Goal: Information Seeking & Learning: Check status

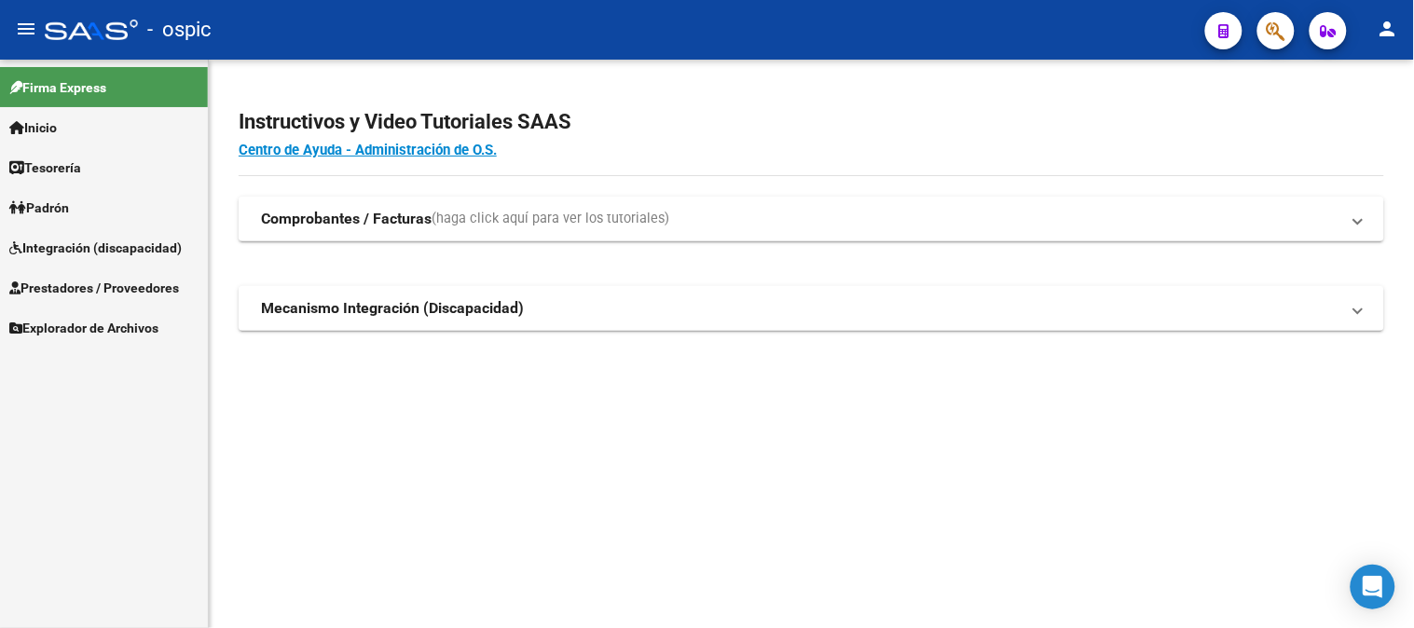
click at [75, 271] on link "Prestadores / Proveedores" at bounding box center [104, 287] width 208 height 40
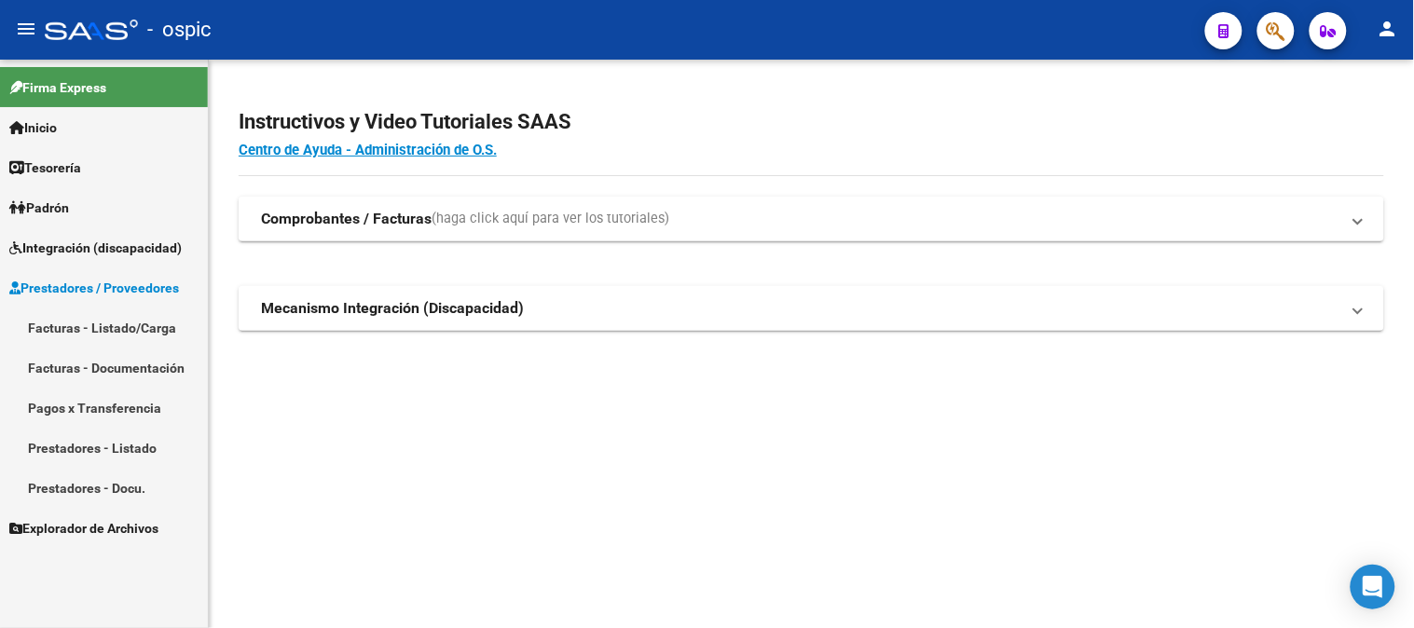
click at [73, 271] on link "Prestadores / Proveedores" at bounding box center [104, 287] width 208 height 40
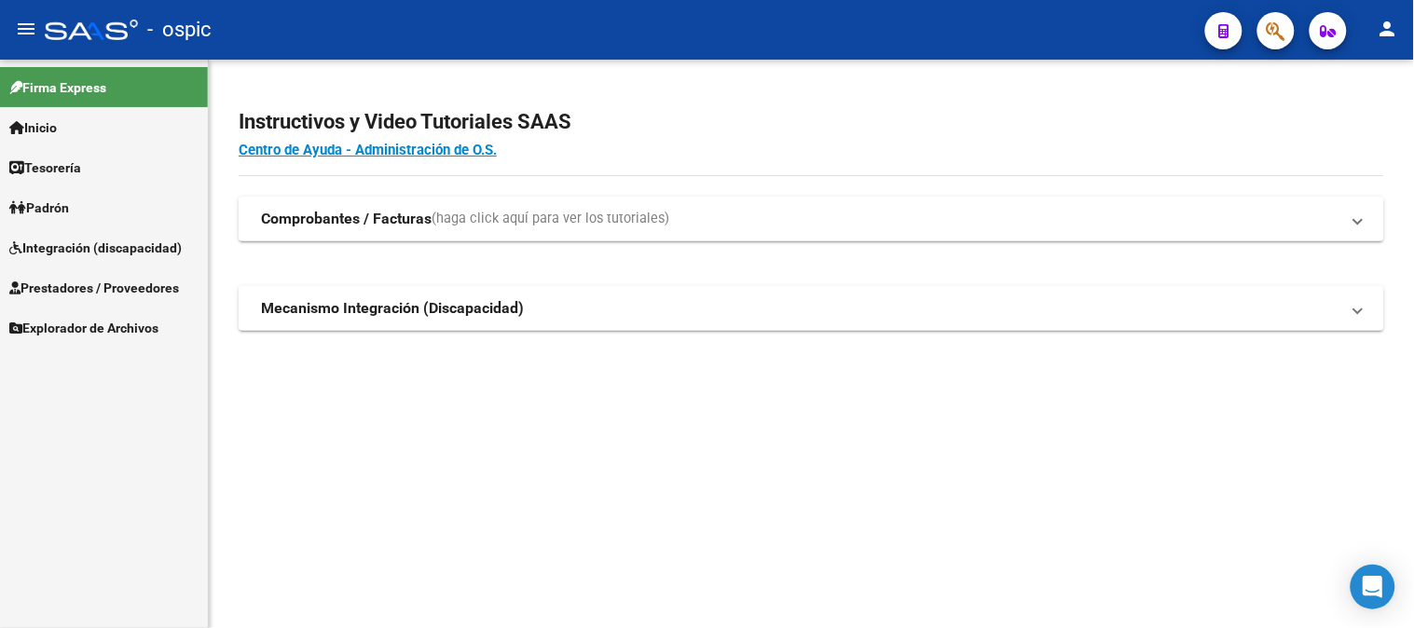
click at [77, 249] on span "Integración (discapacidad)" at bounding box center [95, 248] width 172 height 21
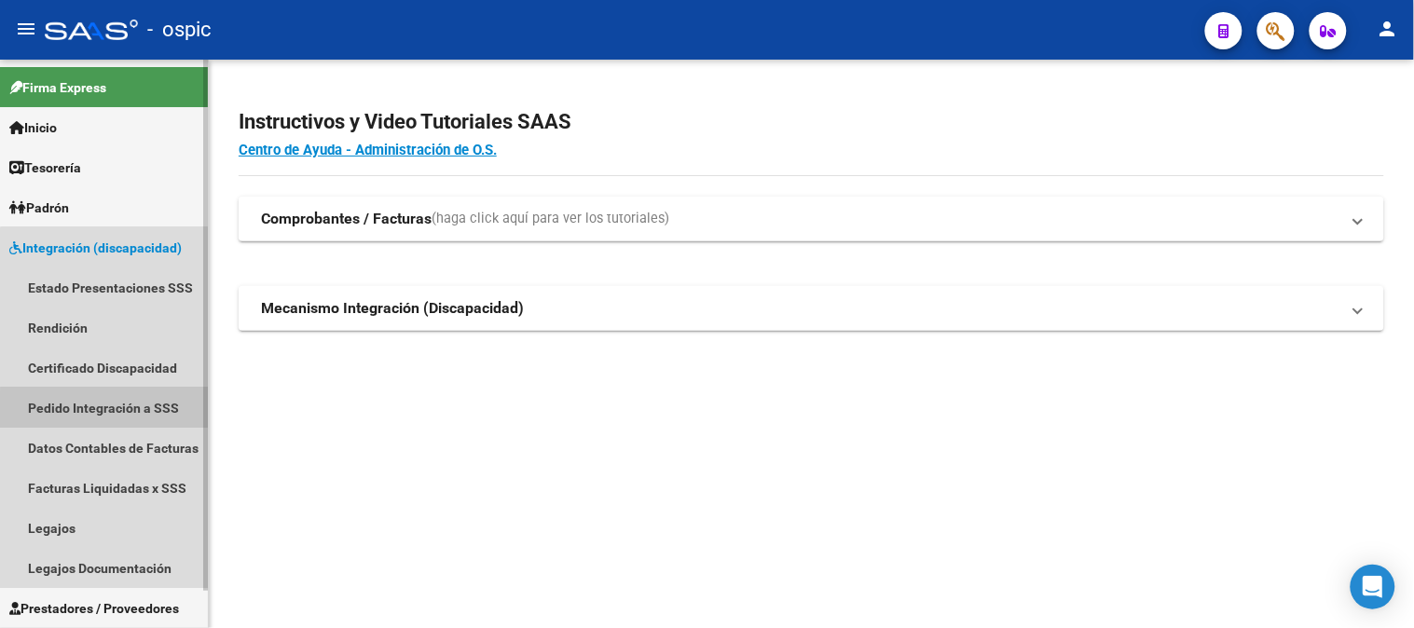
click at [108, 411] on link "Pedido Integración a SSS" at bounding box center [104, 408] width 208 height 40
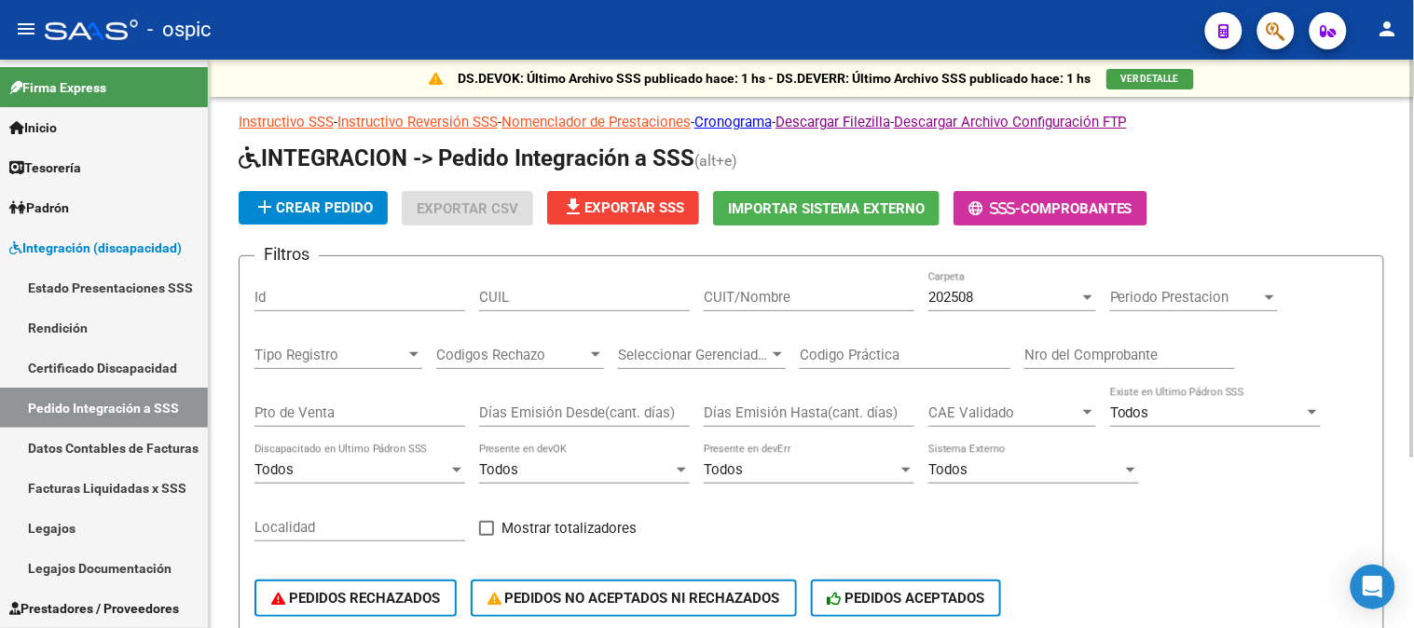
click at [967, 292] on span "202508" at bounding box center [950, 297] width 45 height 17
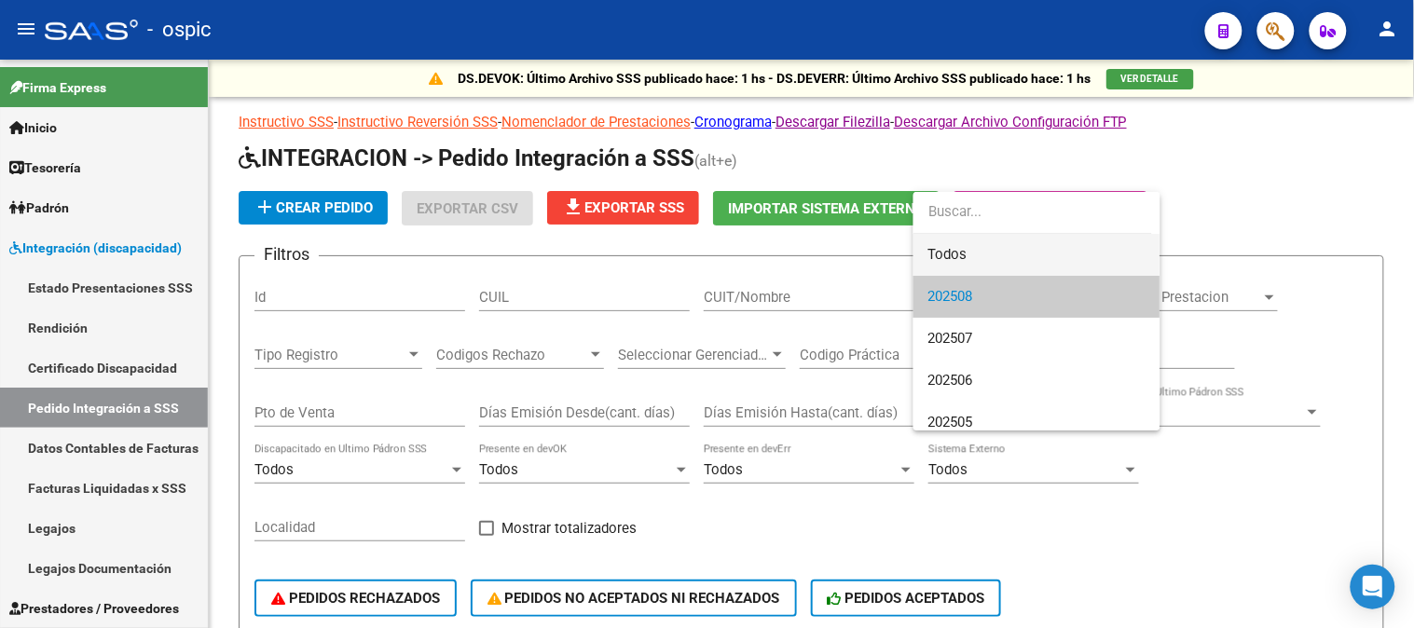
click at [982, 243] on span "Todos" at bounding box center [1036, 255] width 217 height 42
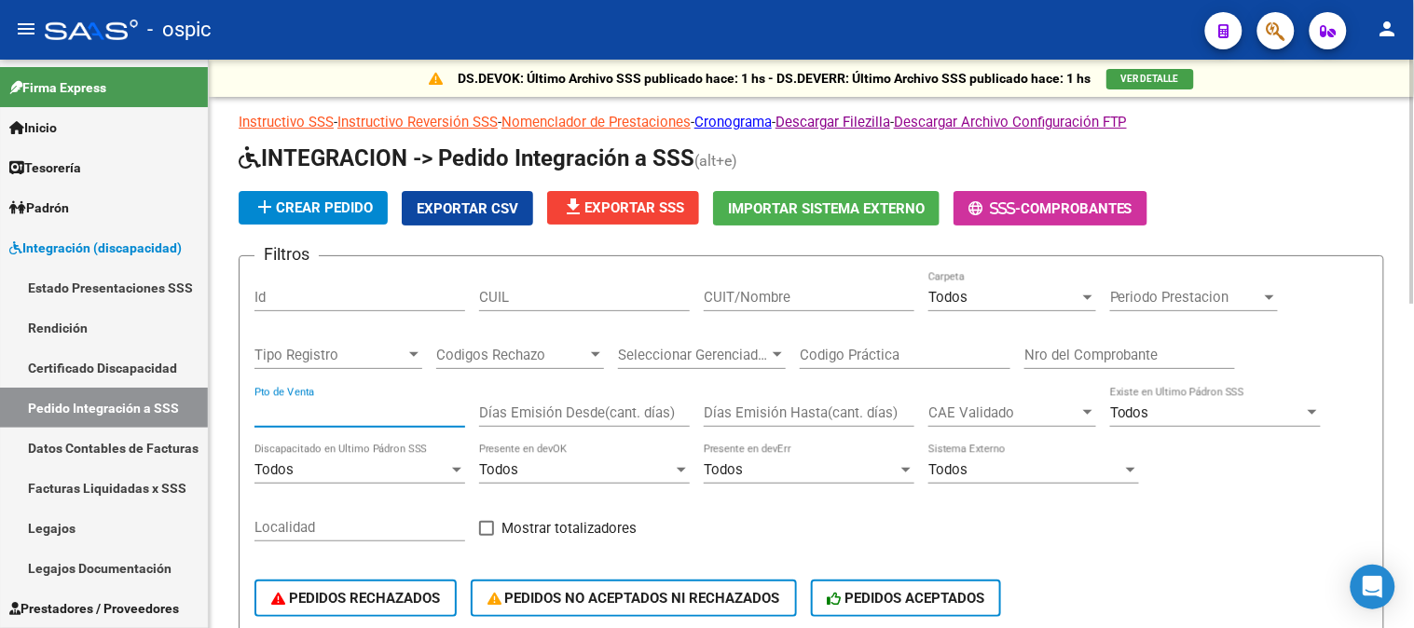
click at [359, 410] on input "Pto de Venta" at bounding box center [359, 413] width 211 height 17
click at [719, 301] on input "CUIT/Nombre" at bounding box center [809, 297] width 211 height 17
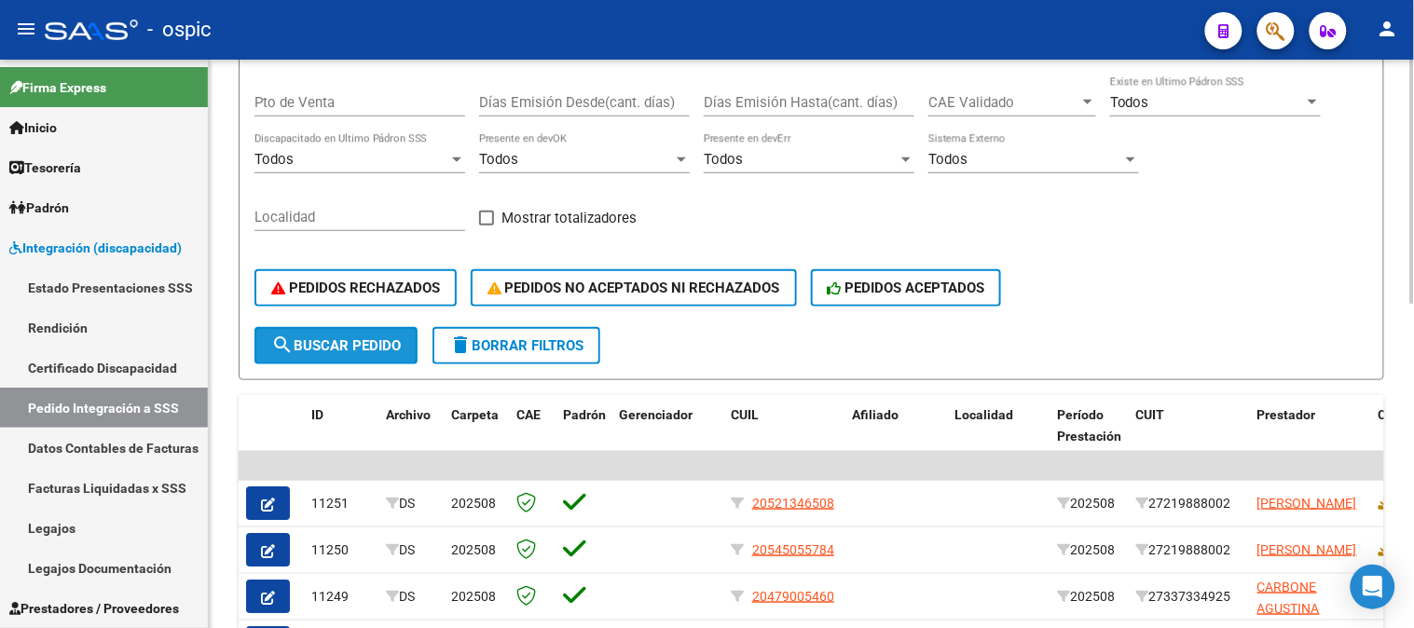
click at [356, 339] on span "search Buscar Pedido" at bounding box center [336, 345] width 130 height 17
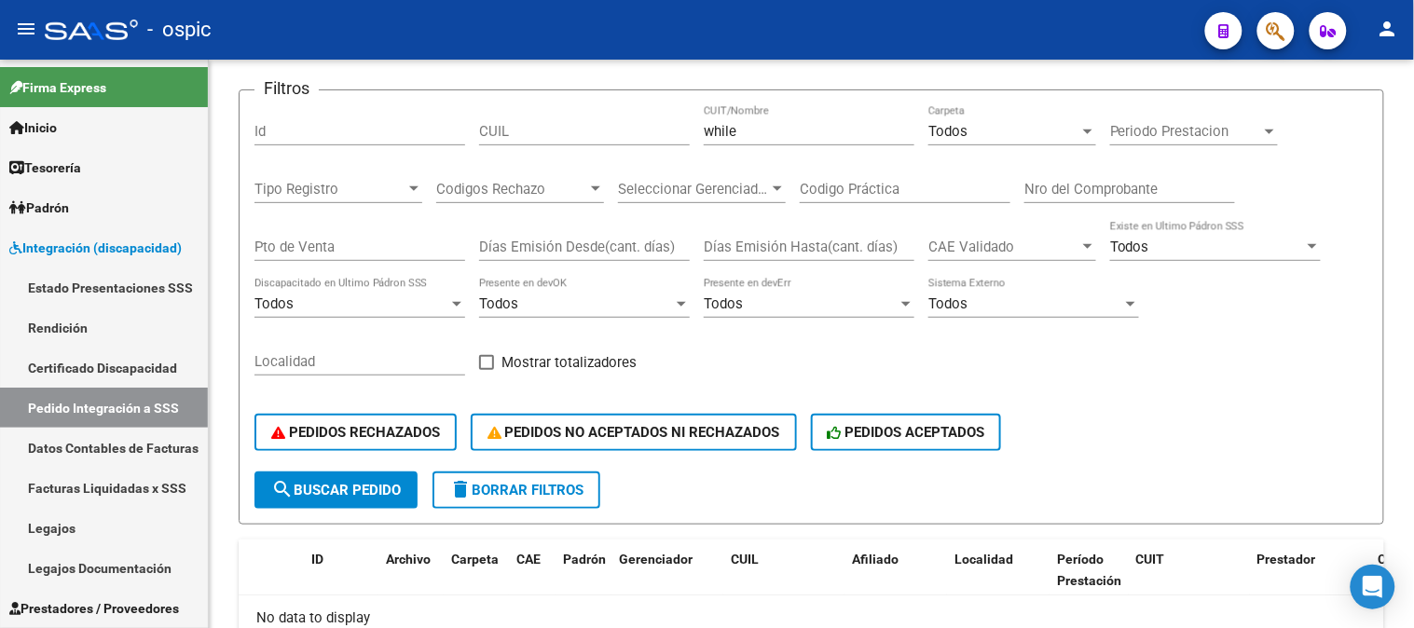
scroll to position [77, 0]
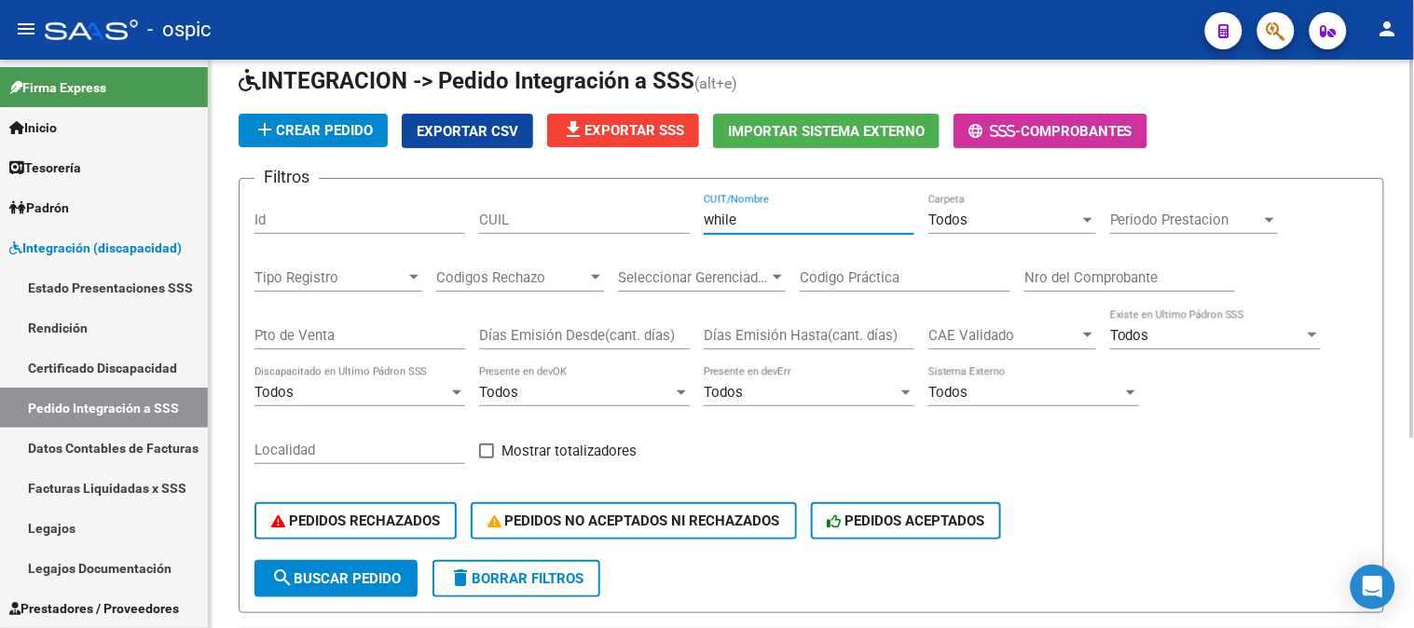
click at [785, 222] on input "while" at bounding box center [809, 220] width 211 height 17
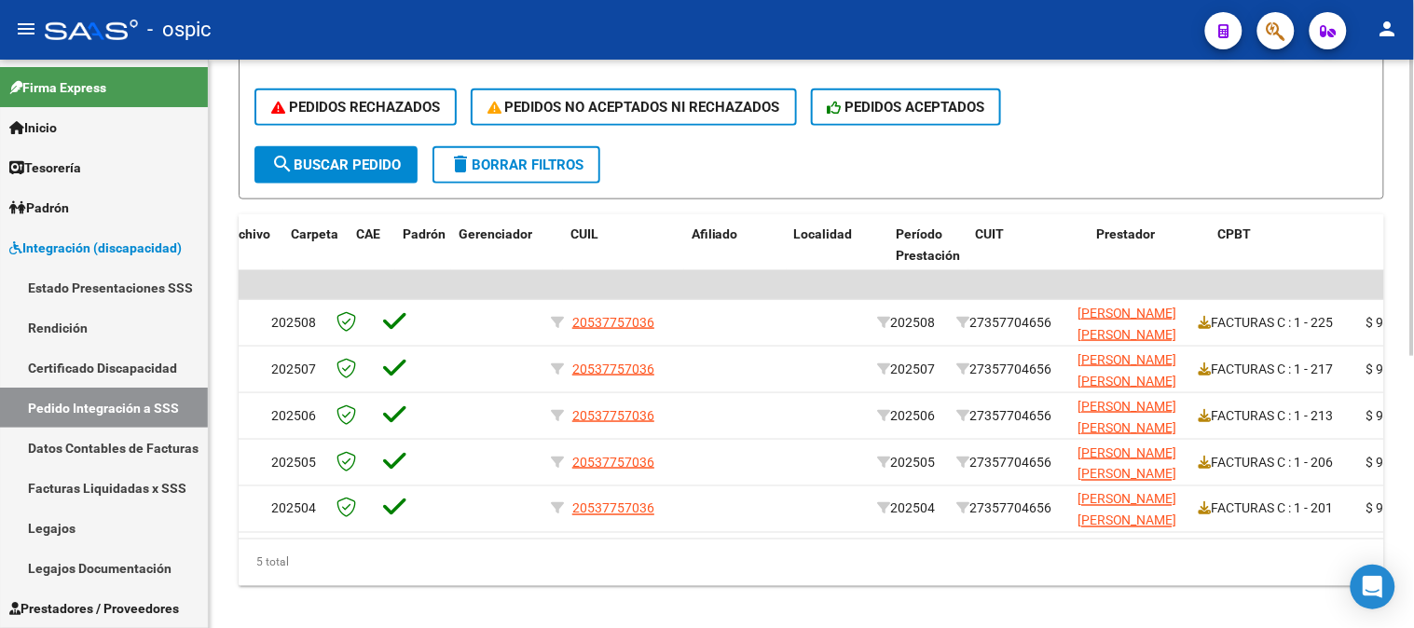
scroll to position [0, 0]
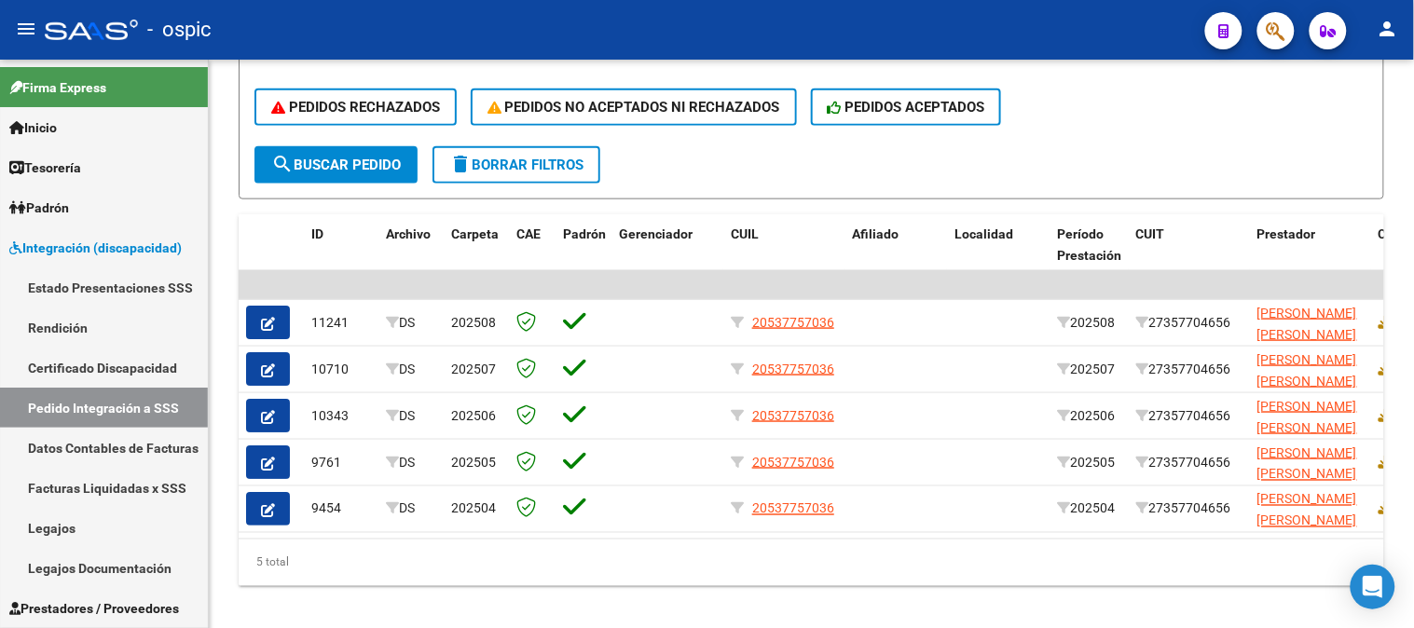
type input "wilhe"
click at [566, 157] on span "delete Borrar Filtros" at bounding box center [516, 165] width 134 height 17
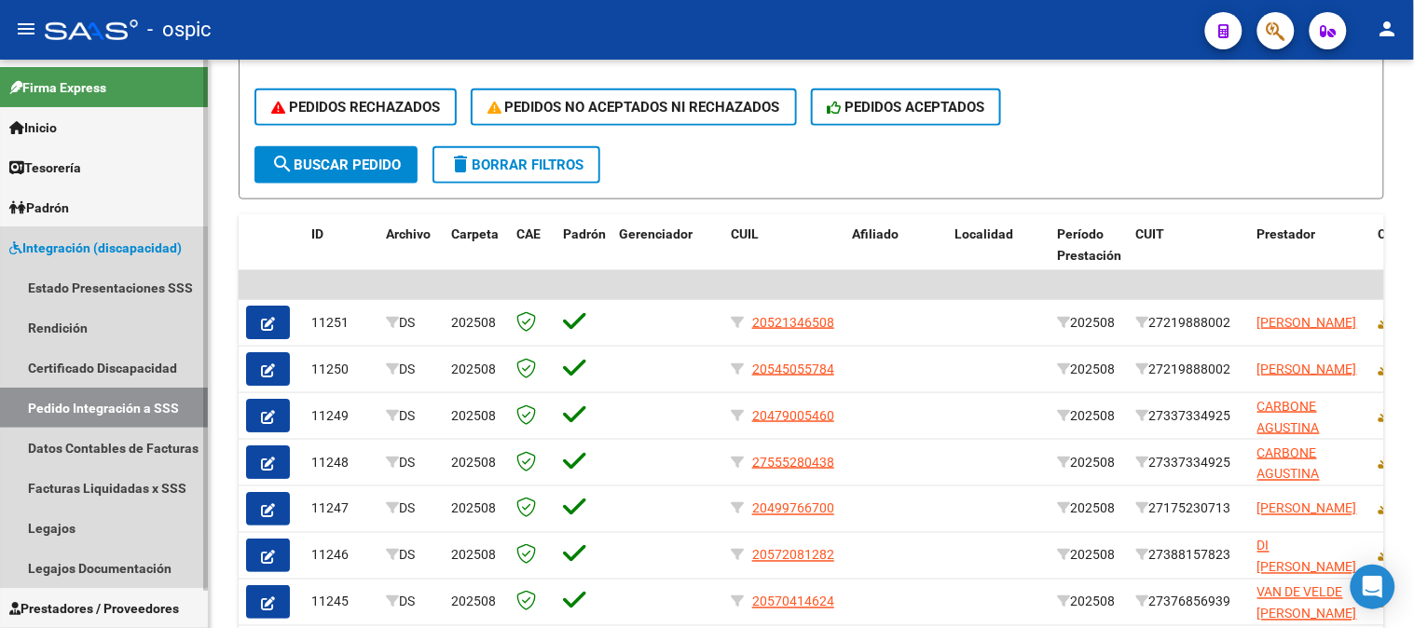
click at [66, 250] on span "Integración (discapacidad)" at bounding box center [95, 248] width 172 height 21
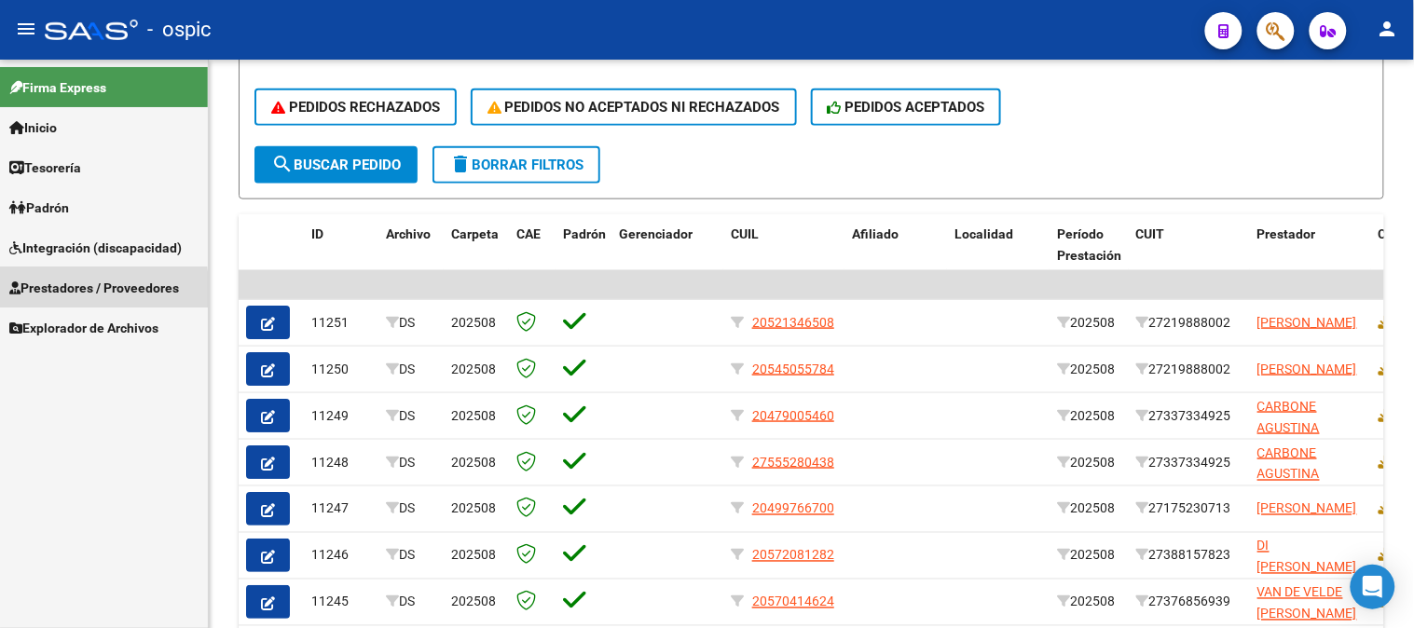
click at [78, 292] on span "Prestadores / Proveedores" at bounding box center [94, 288] width 170 height 21
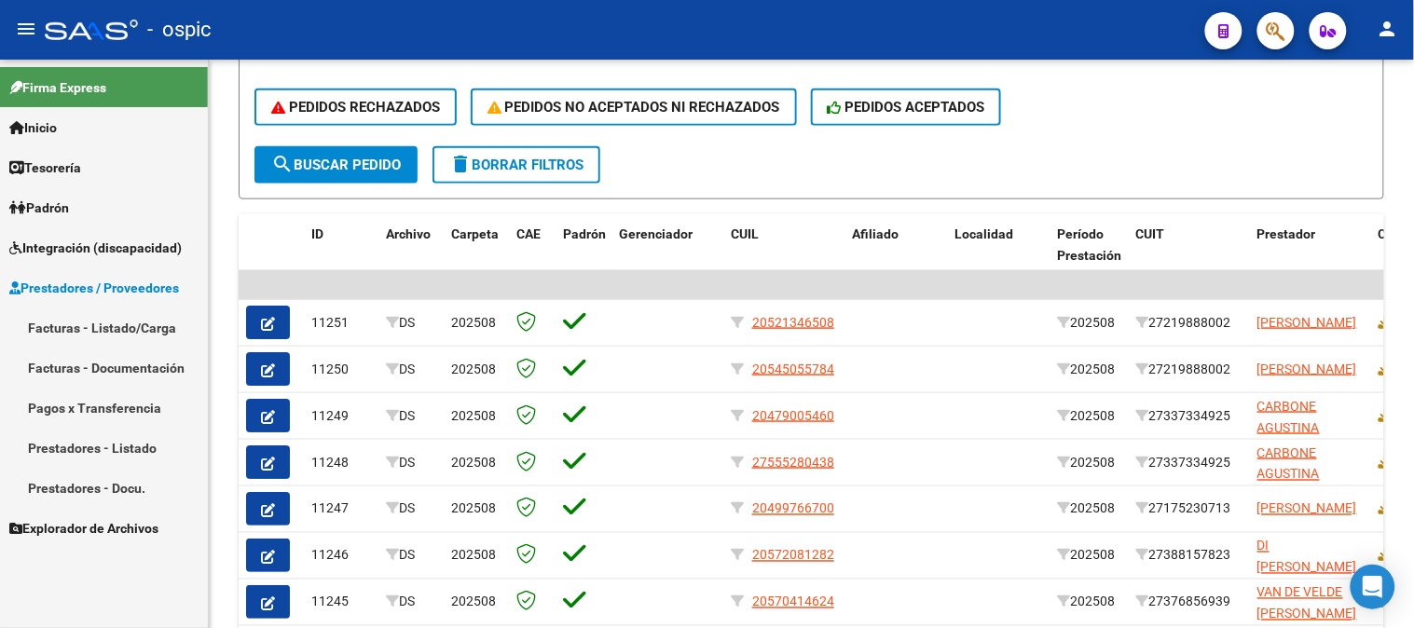
click at [97, 321] on link "Facturas - Listado/Carga" at bounding box center [104, 328] width 208 height 40
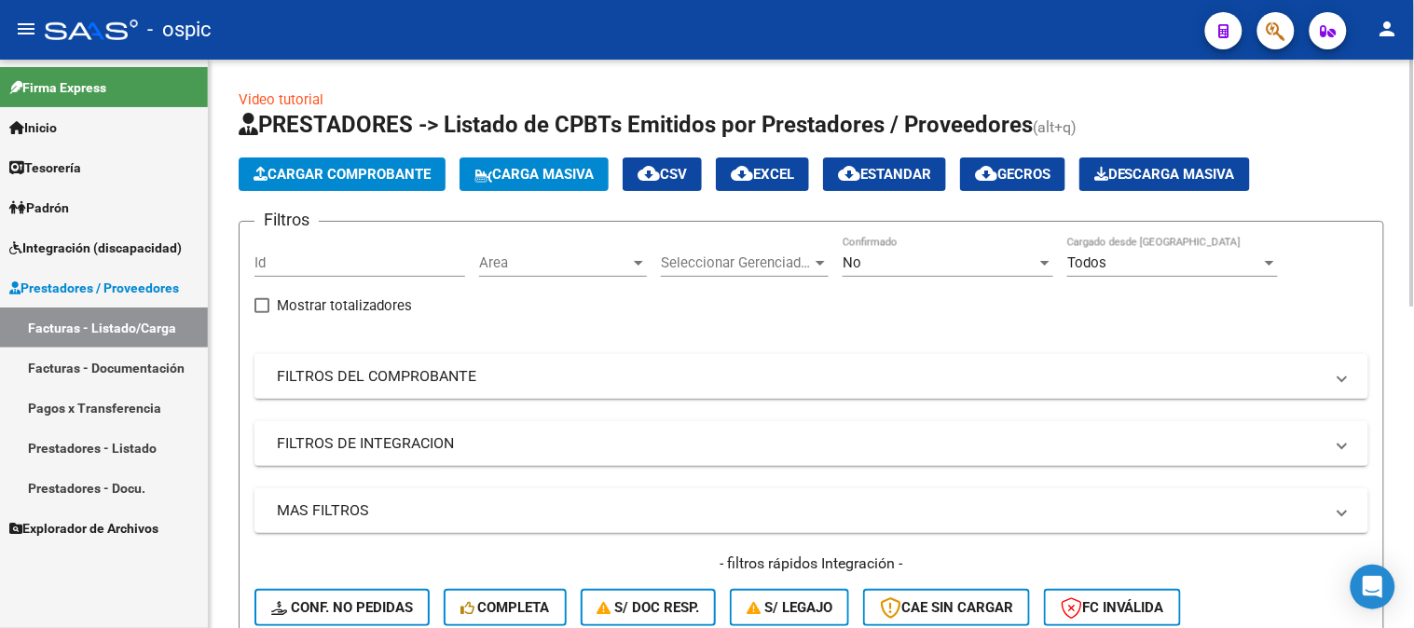
click at [900, 263] on div "No" at bounding box center [940, 262] width 194 height 17
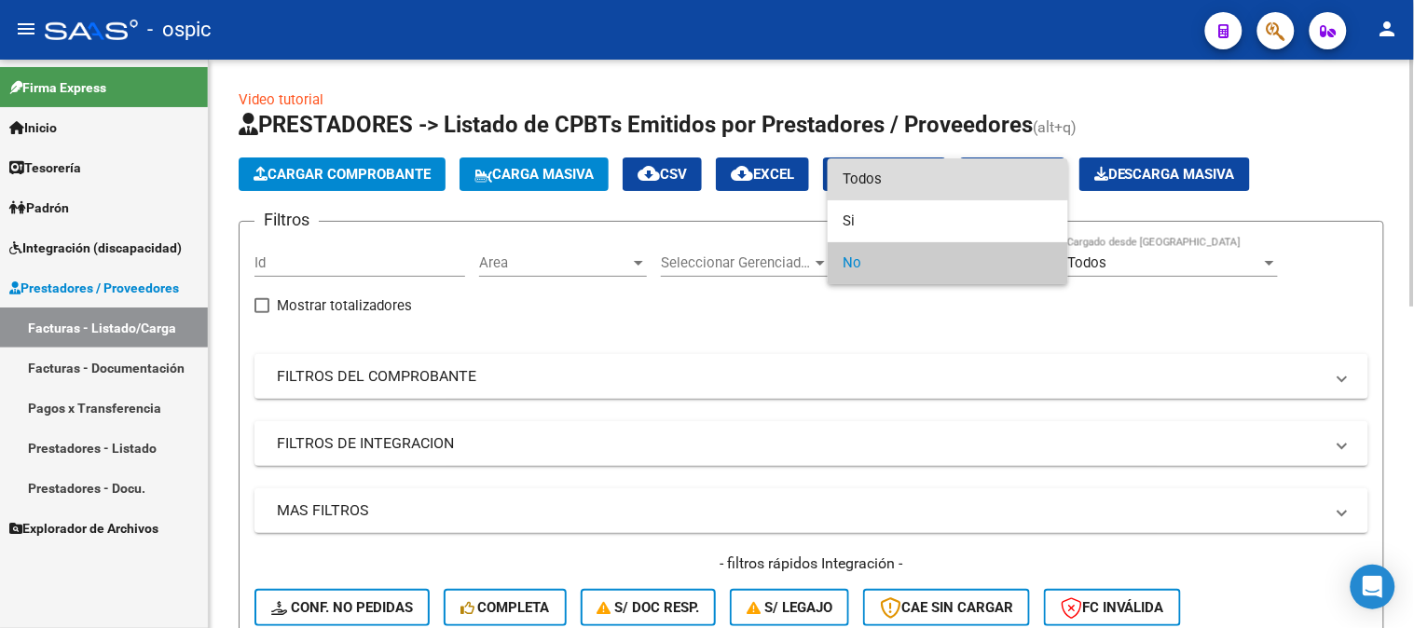
drag, startPoint x: 868, startPoint y: 173, endPoint x: 688, endPoint y: 285, distance: 211.8
click at [867, 173] on span "Todos" at bounding box center [948, 179] width 211 height 42
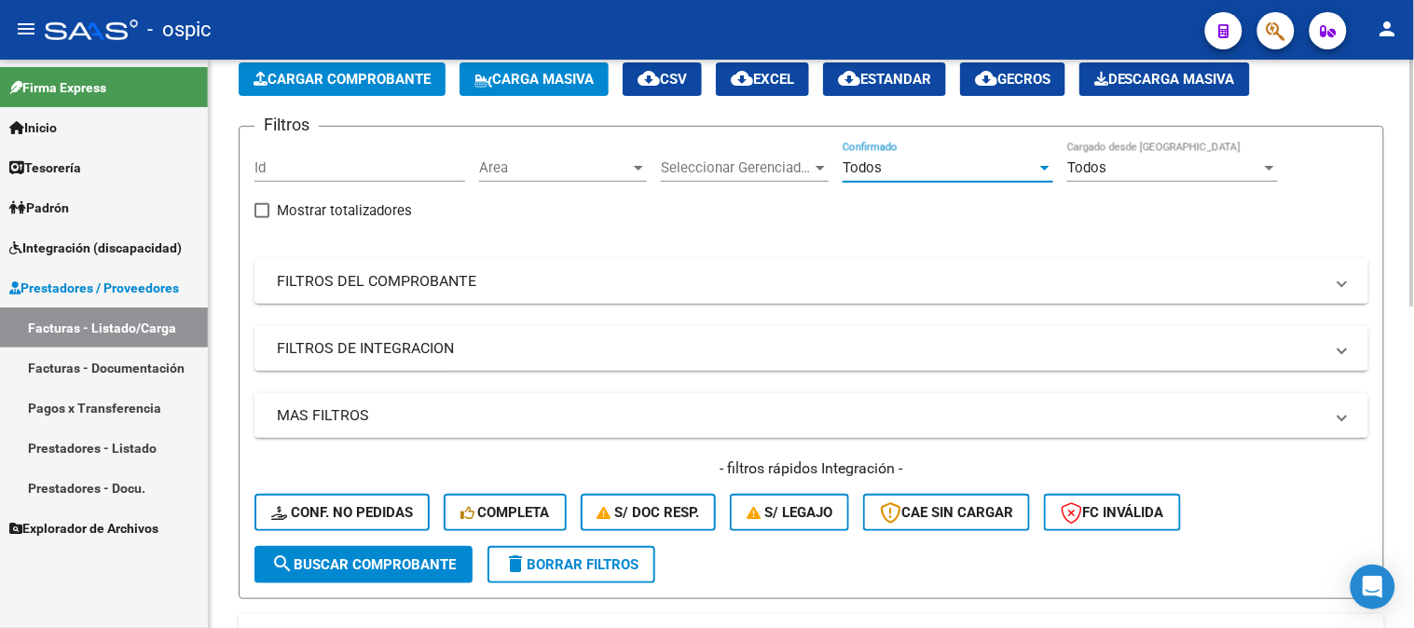
scroll to position [103, 0]
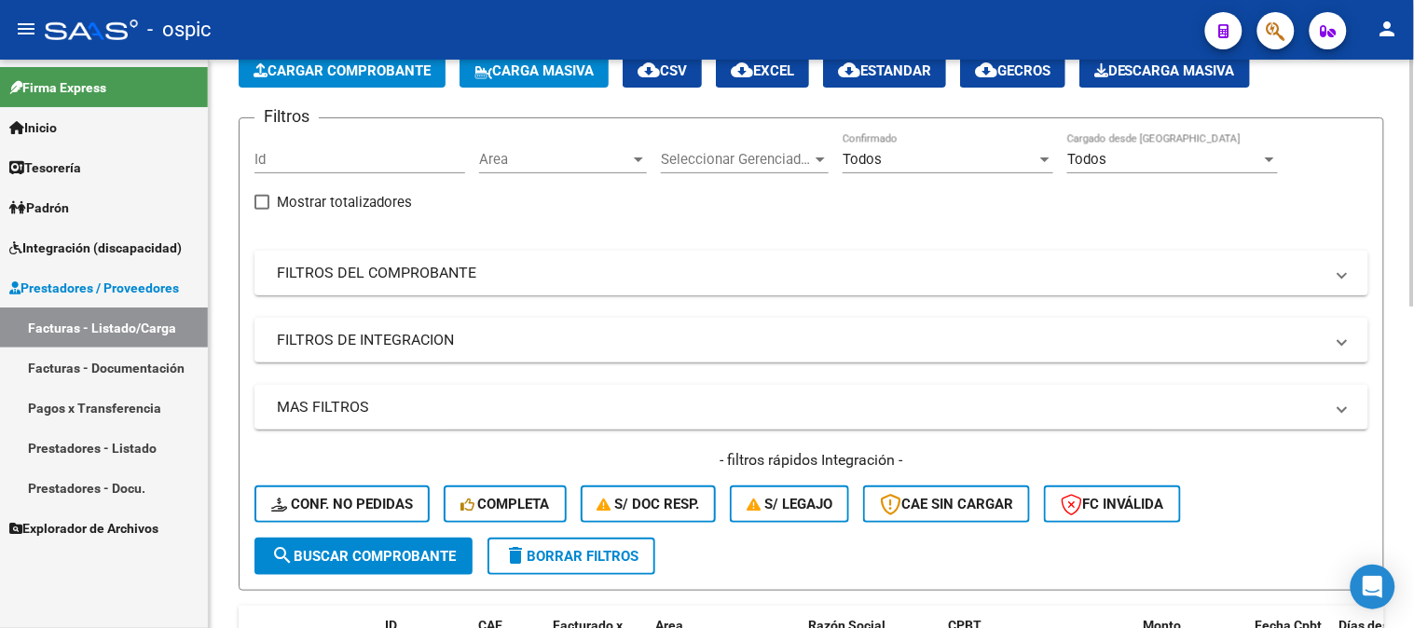
click at [352, 276] on mat-panel-title "FILTROS DEL COMPROBANTE" at bounding box center [800, 273] width 1047 height 21
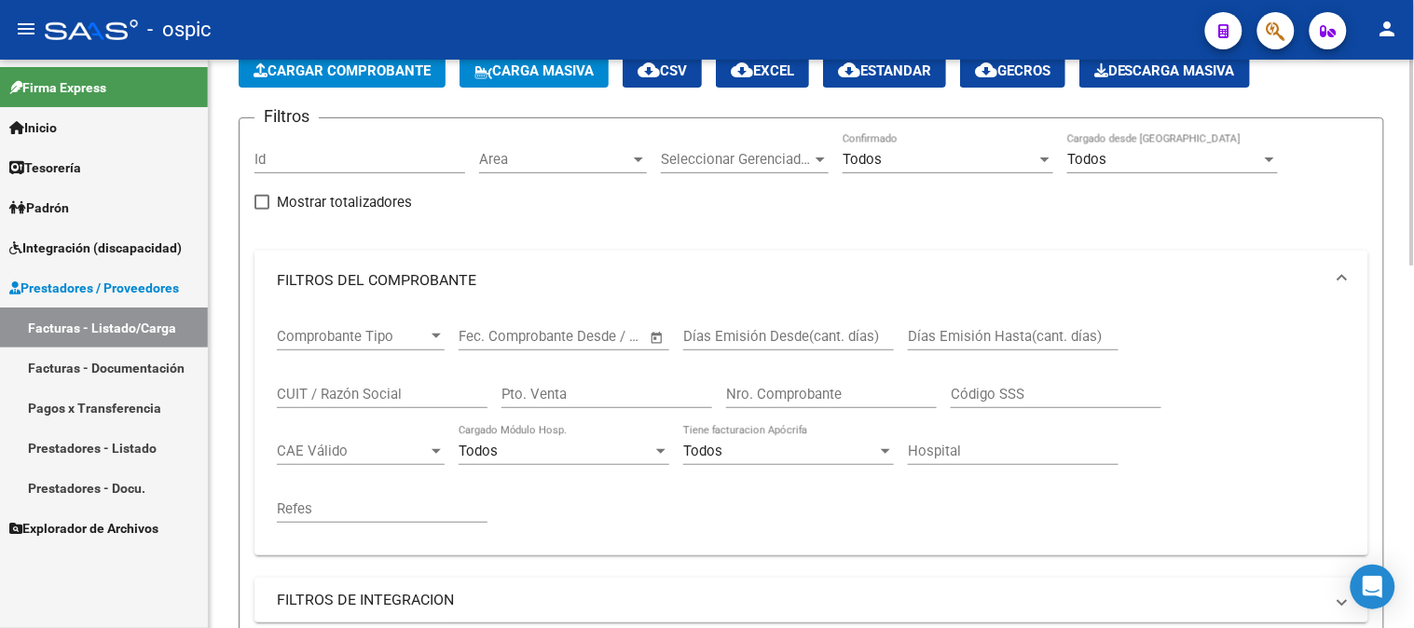
click at [393, 399] on input "CUIT / Razón Social" at bounding box center [382, 394] width 211 height 17
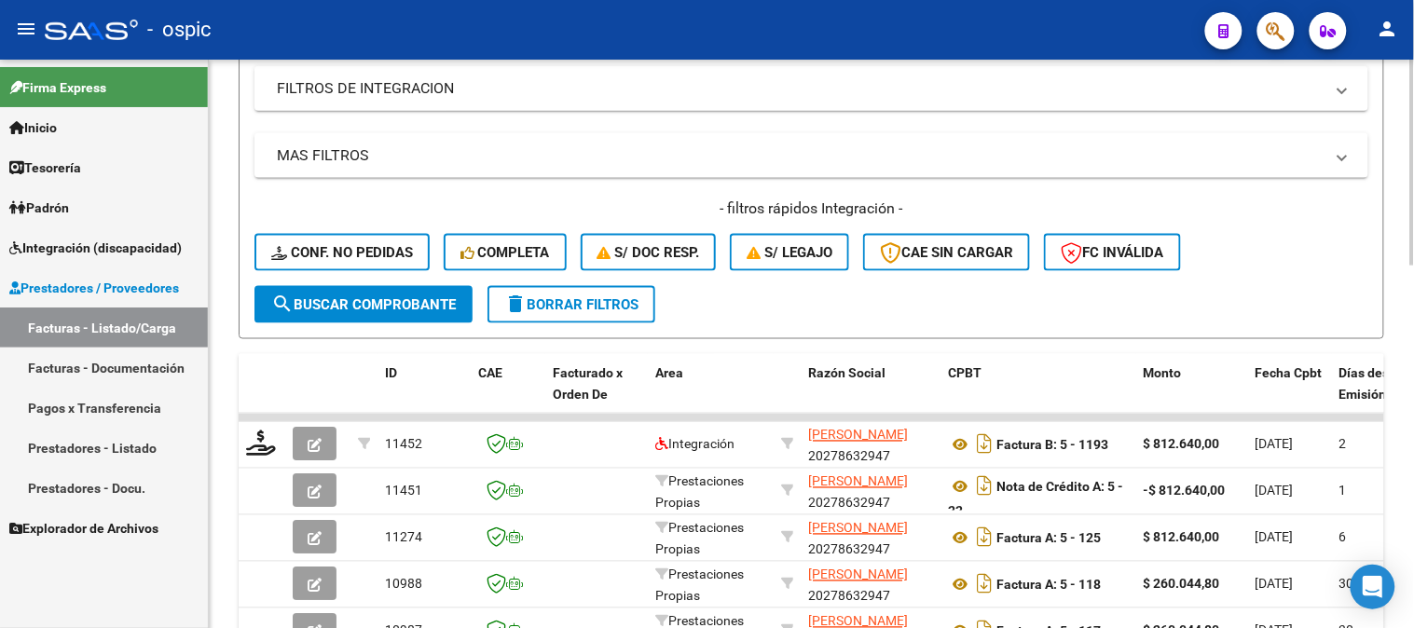
scroll to position [724, 0]
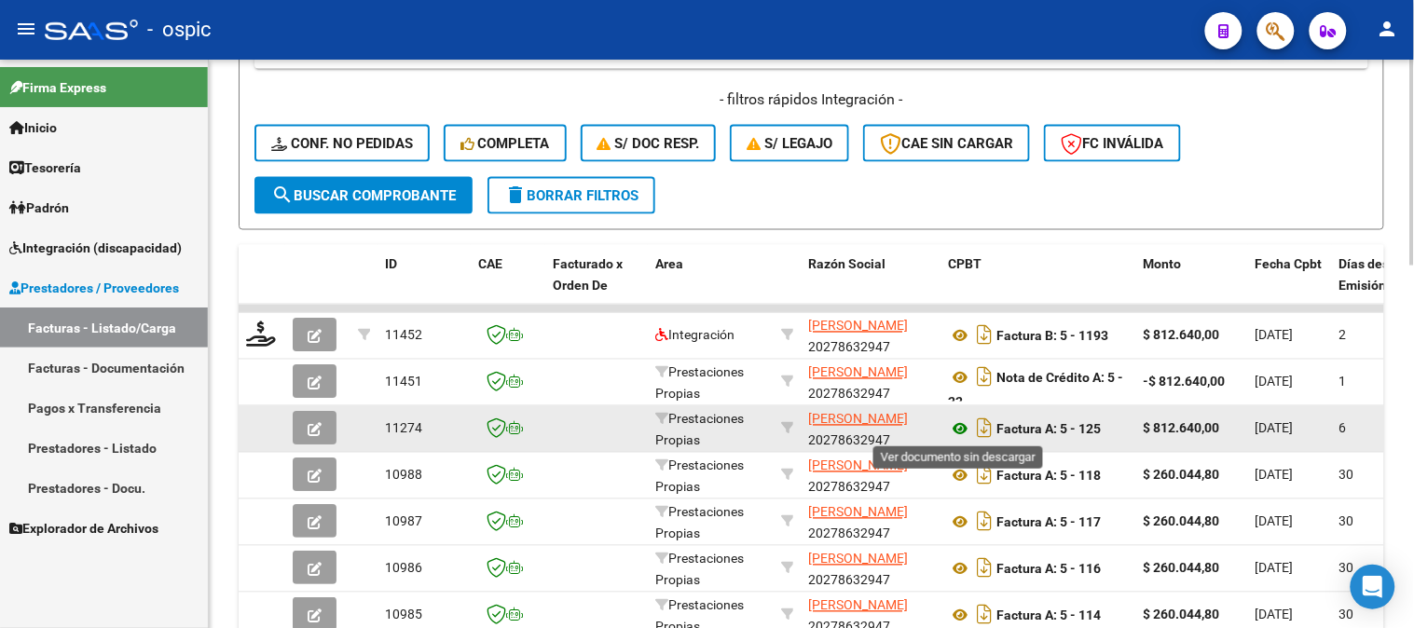
type input "[PERSON_NAME]"
click at [961, 427] on icon at bounding box center [960, 429] width 24 height 22
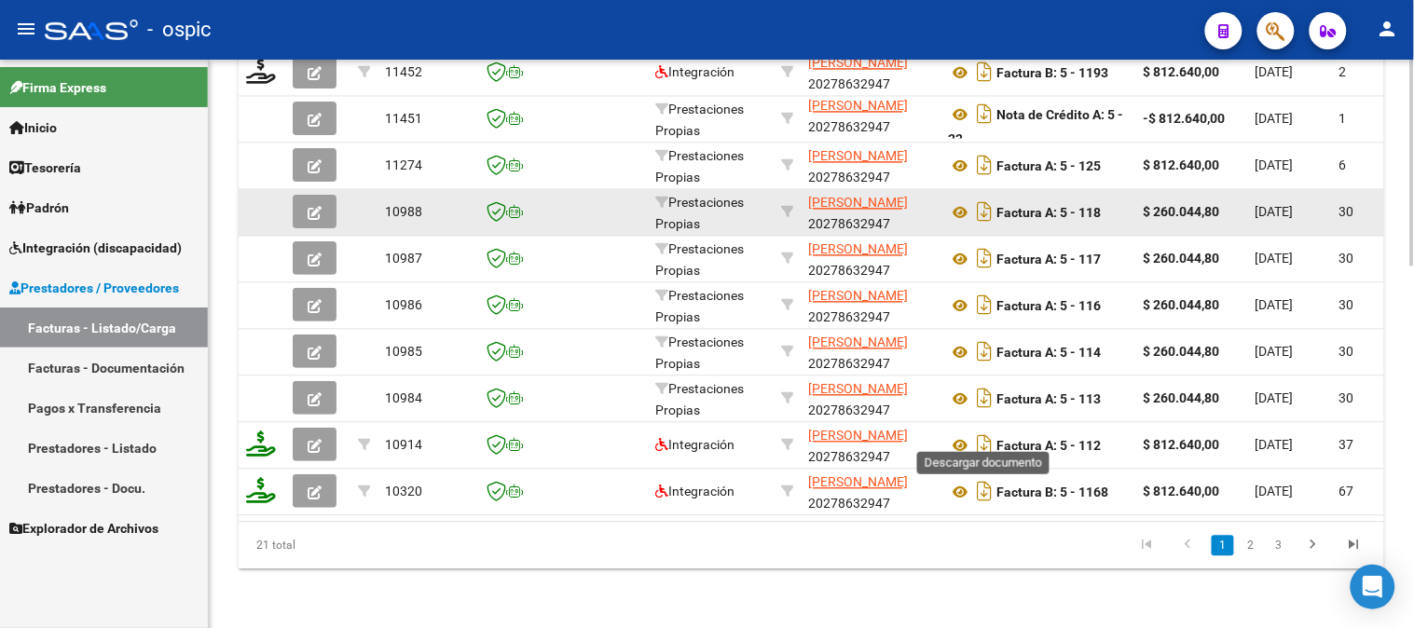
scroll to position [1001, 0]
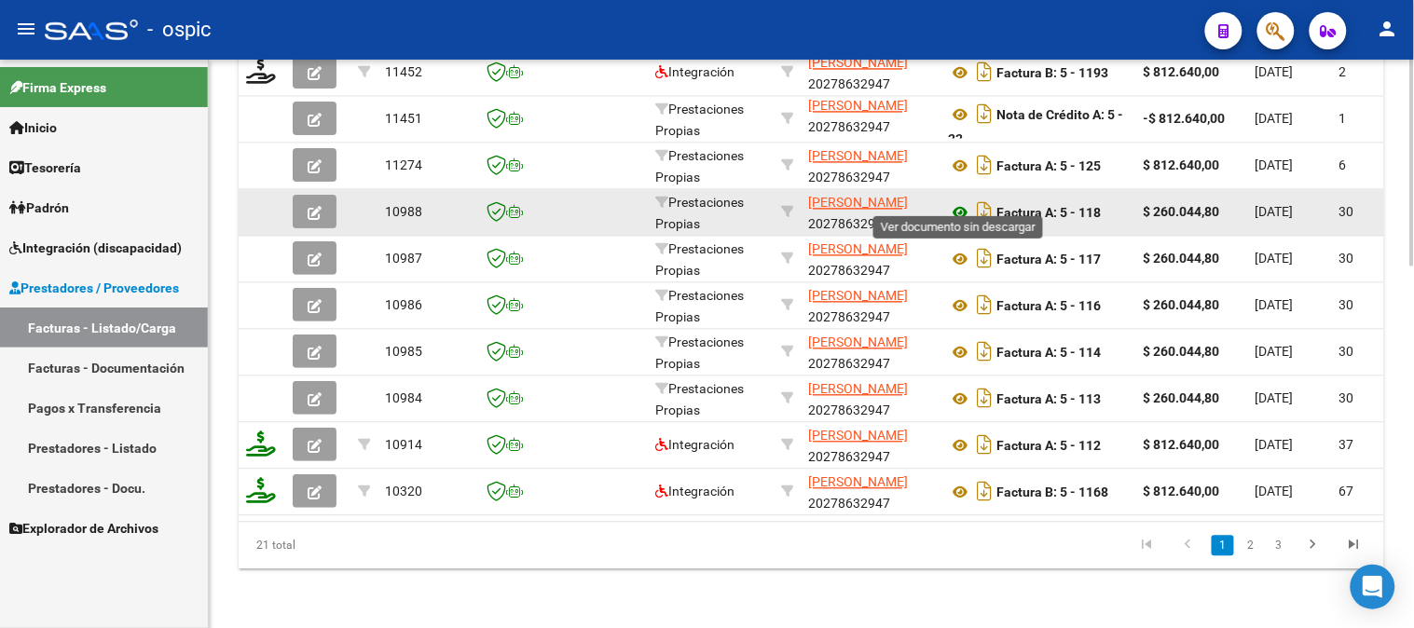
click at [955, 201] on icon at bounding box center [960, 212] width 24 height 22
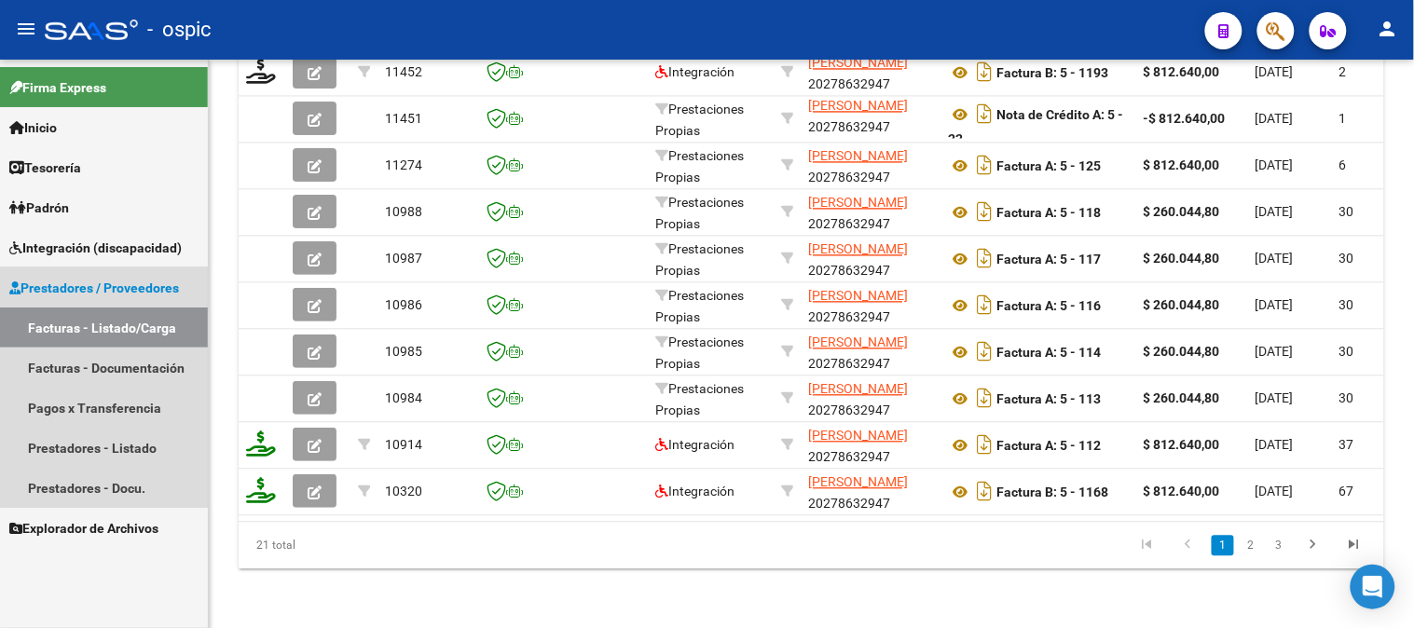
click at [113, 283] on span "Prestadores / Proveedores" at bounding box center [94, 288] width 170 height 21
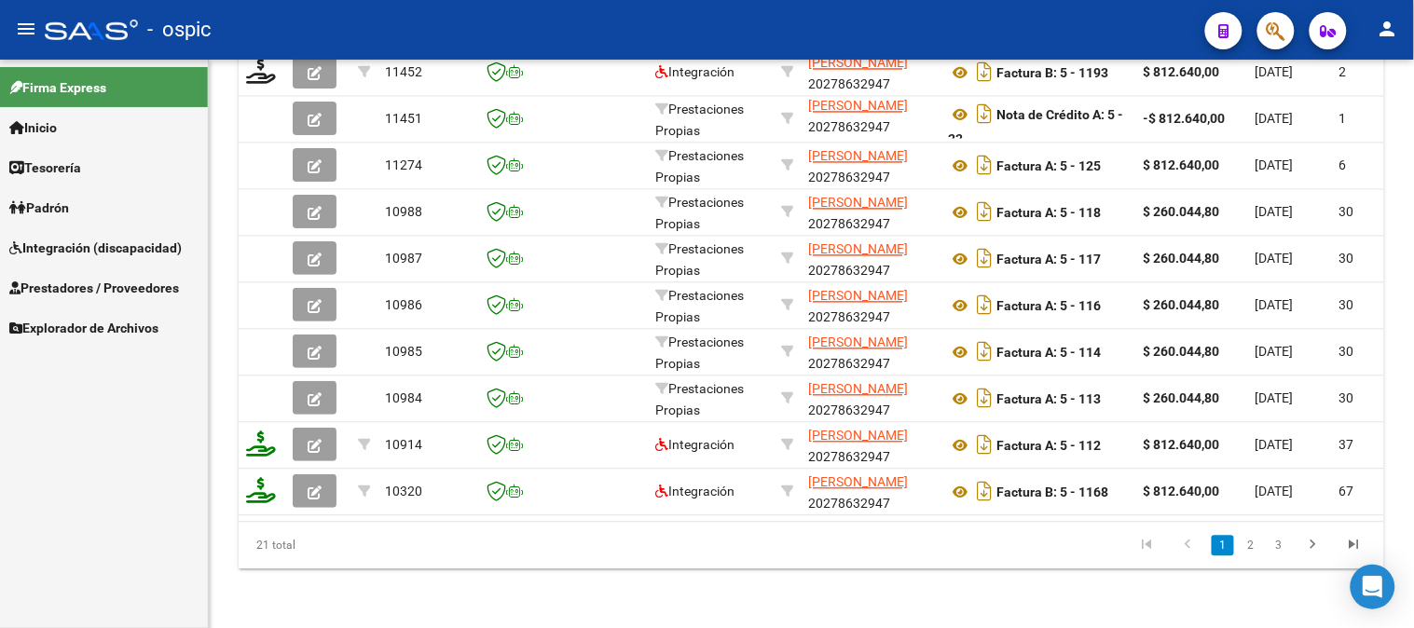
click at [103, 327] on span "Explorador de Archivos" at bounding box center [83, 328] width 149 height 21
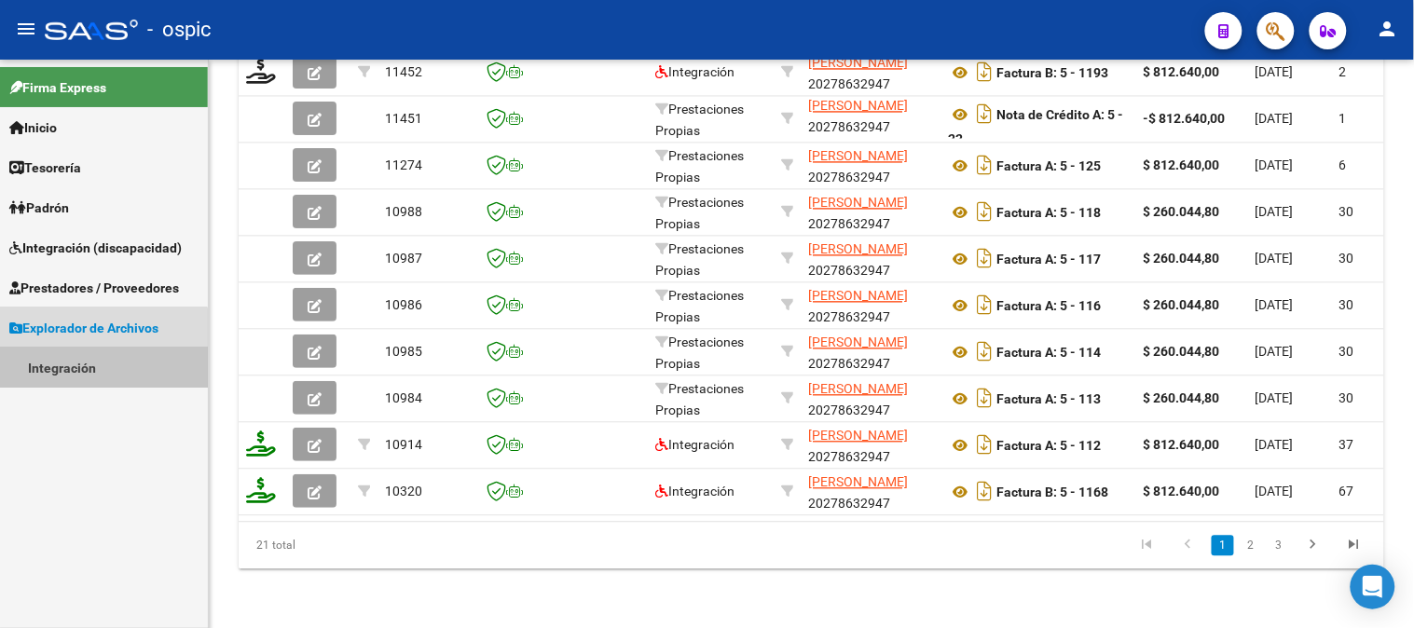
click at [87, 359] on link "Integración" at bounding box center [104, 368] width 208 height 40
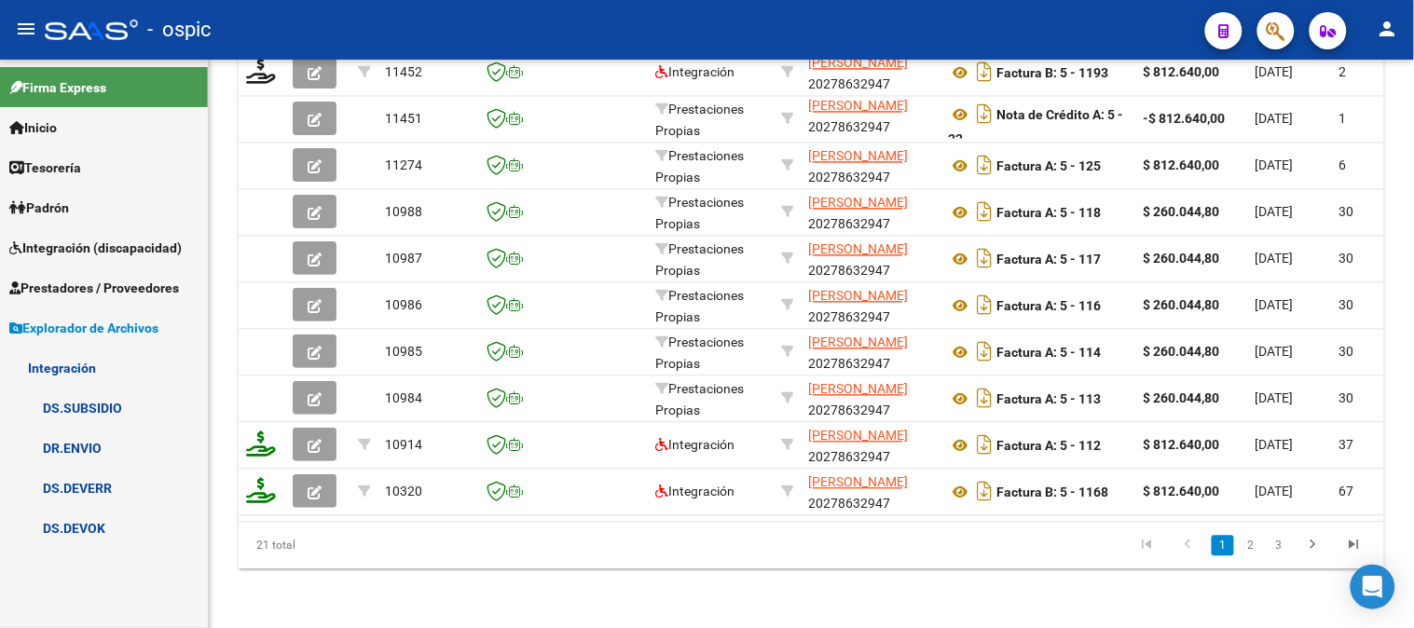
click at [85, 480] on link "DS.DEVERR" at bounding box center [104, 488] width 208 height 40
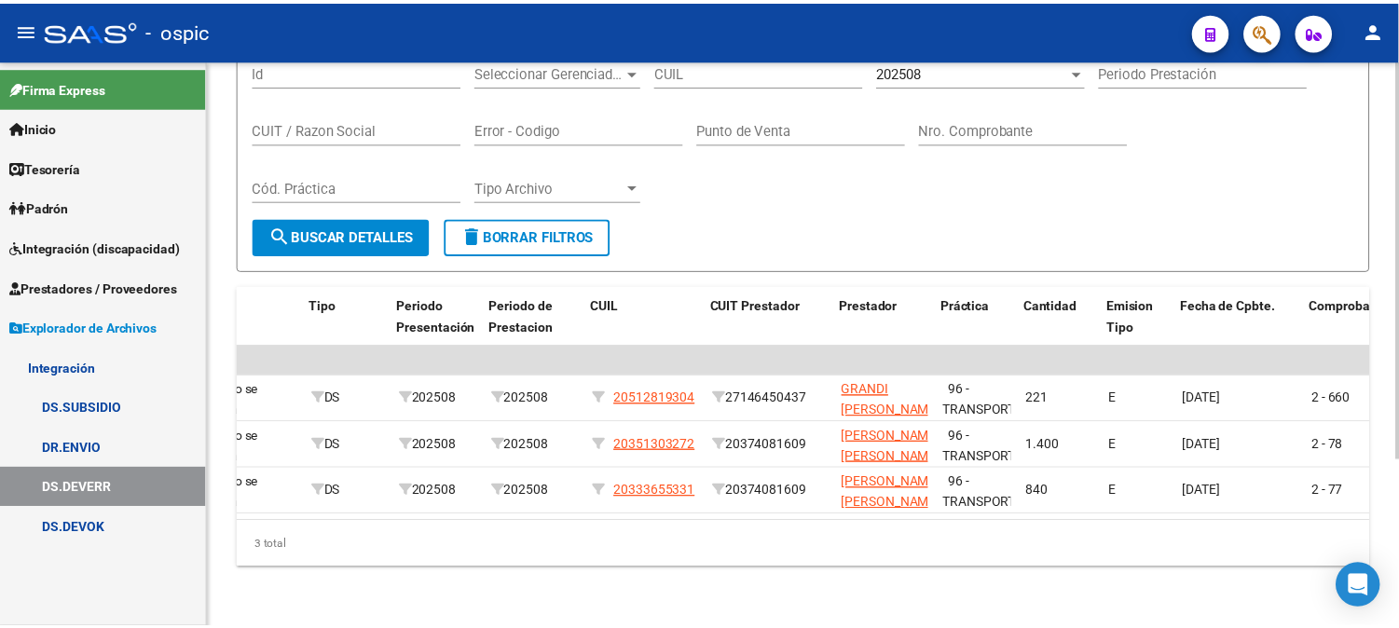
scroll to position [0, 600]
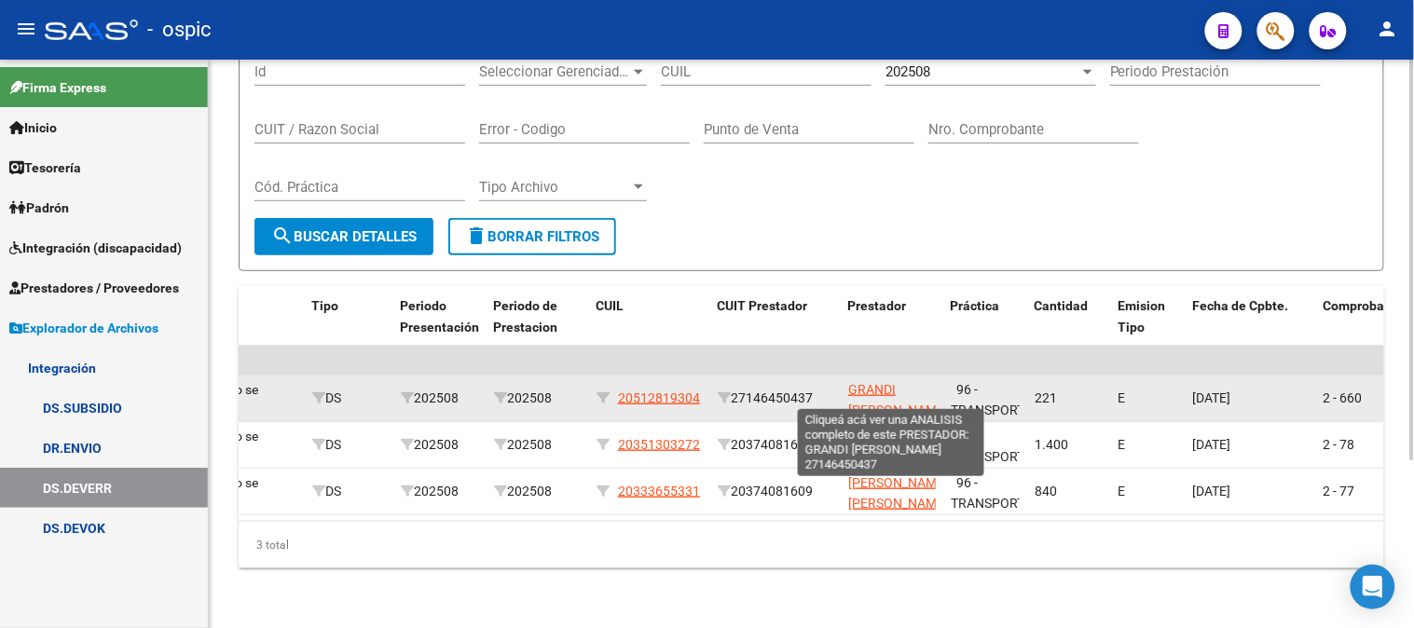
click at [868, 382] on span "GRANDI [PERSON_NAME]" at bounding box center [898, 400] width 100 height 36
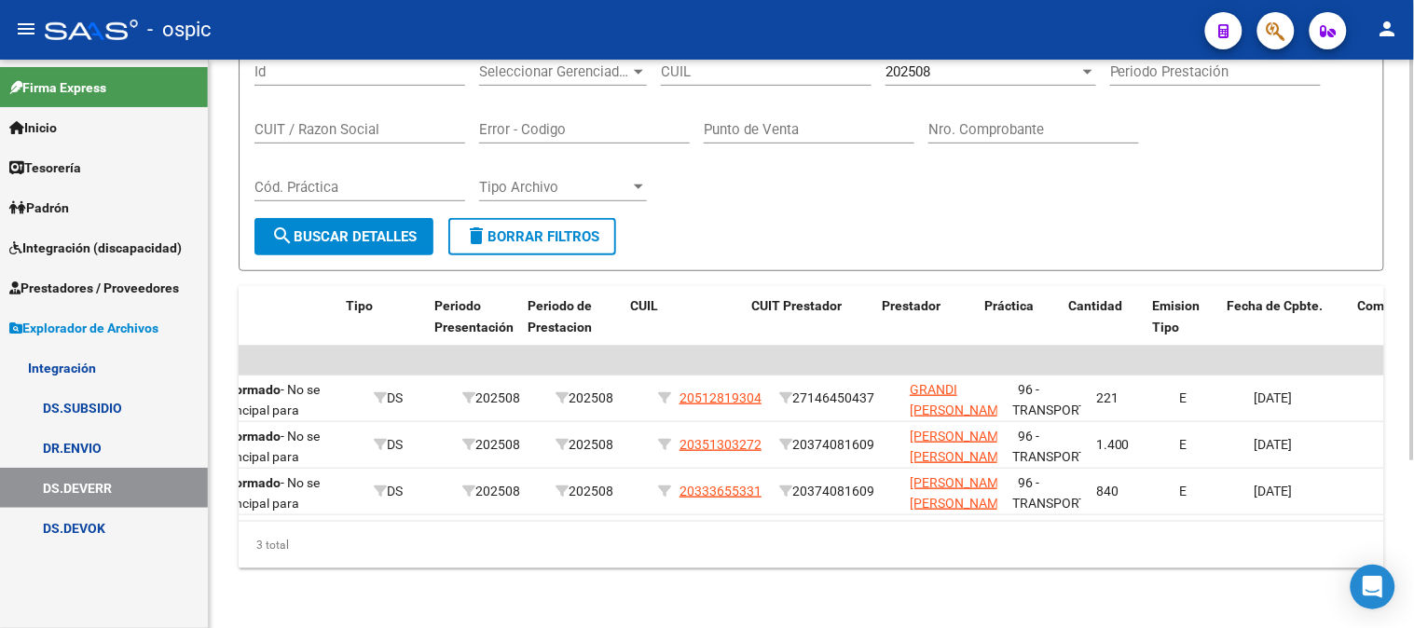
scroll to position [0, 566]
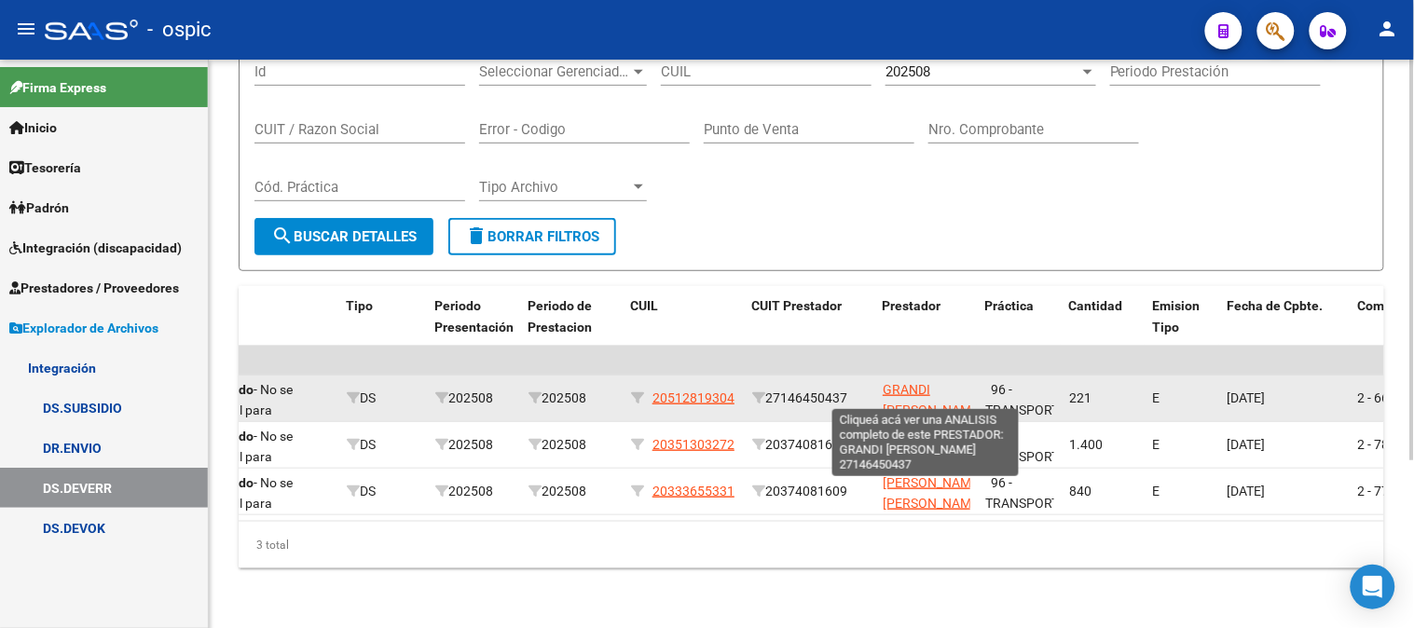
click at [915, 382] on span "GRANDI [PERSON_NAME]" at bounding box center [933, 400] width 100 height 36
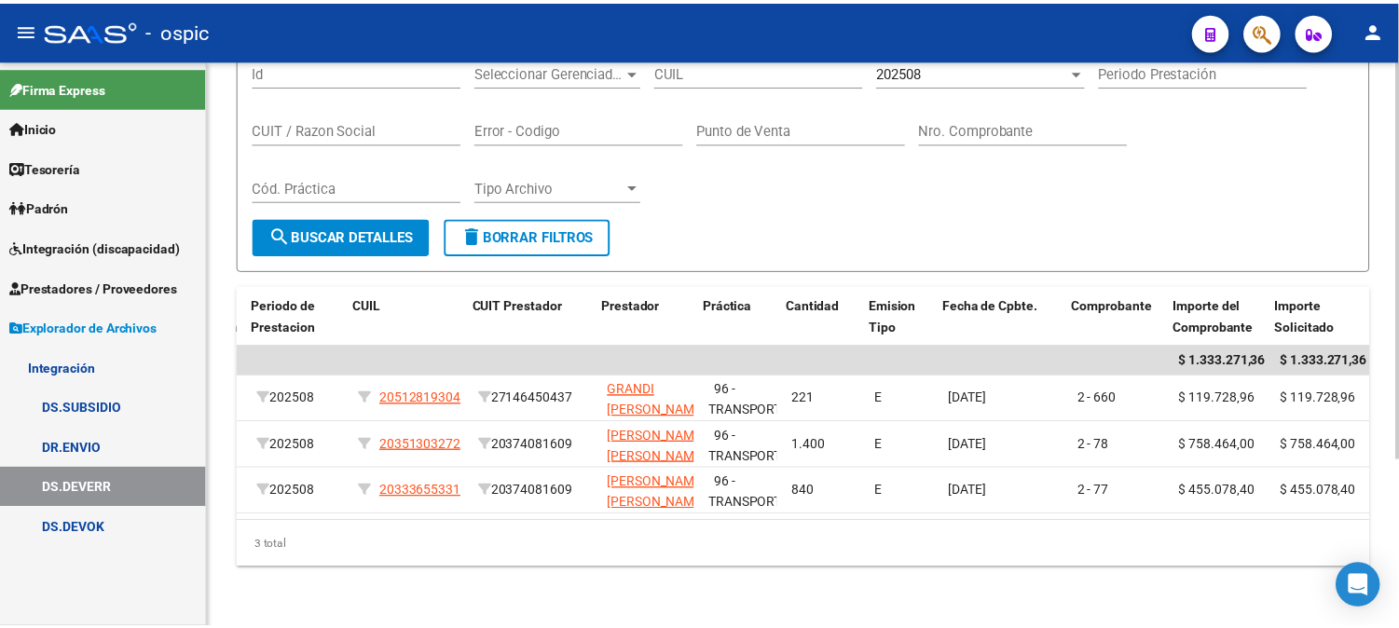
scroll to position [0, 841]
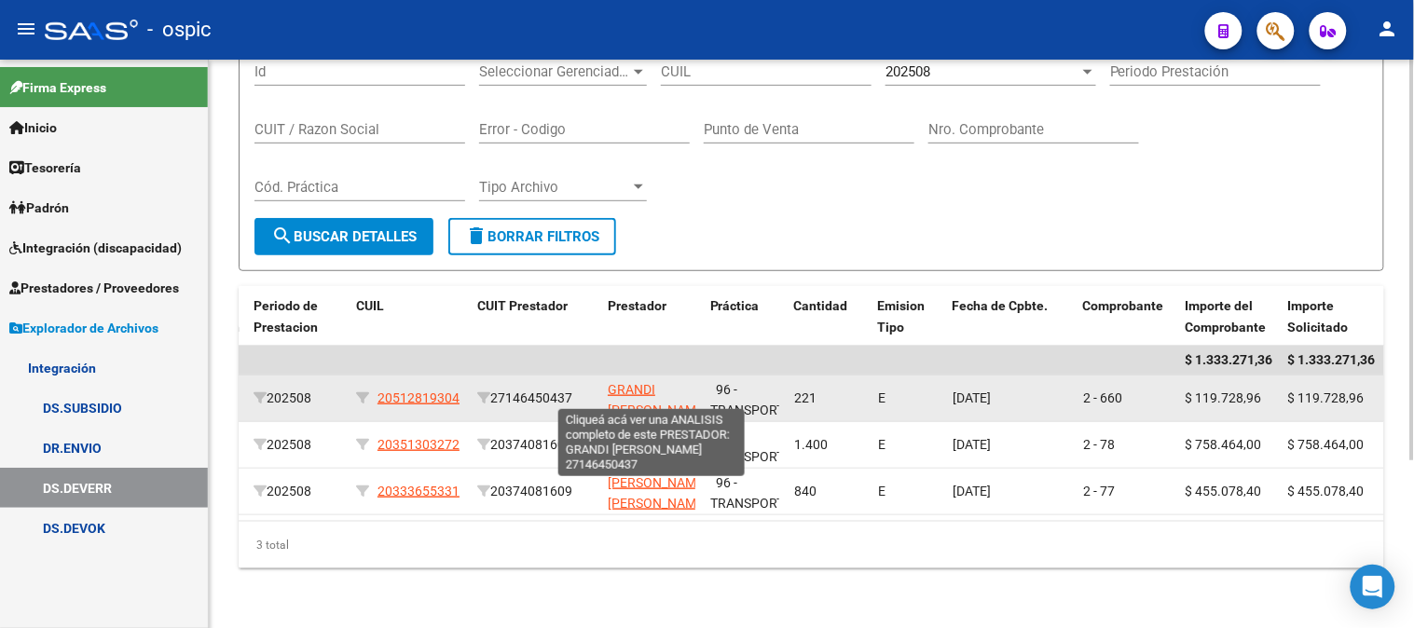
click at [651, 382] on span "GRANDI [PERSON_NAME]" at bounding box center [658, 400] width 100 height 36
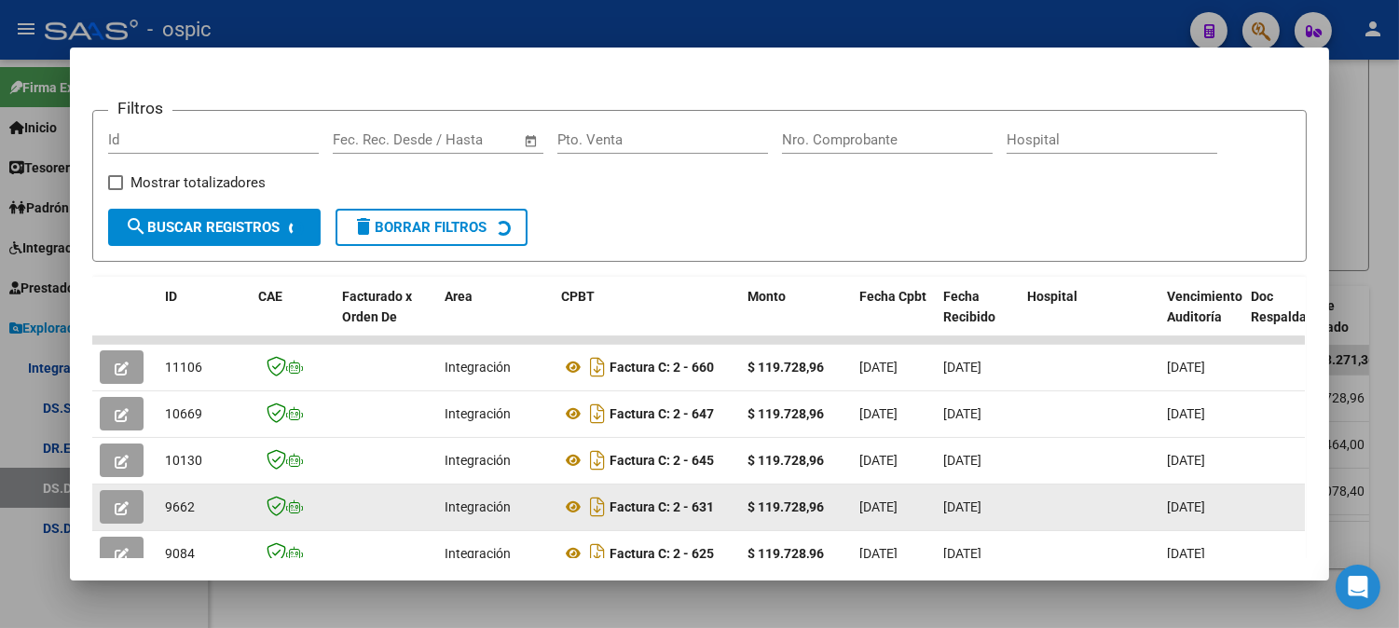
scroll to position [350, 0]
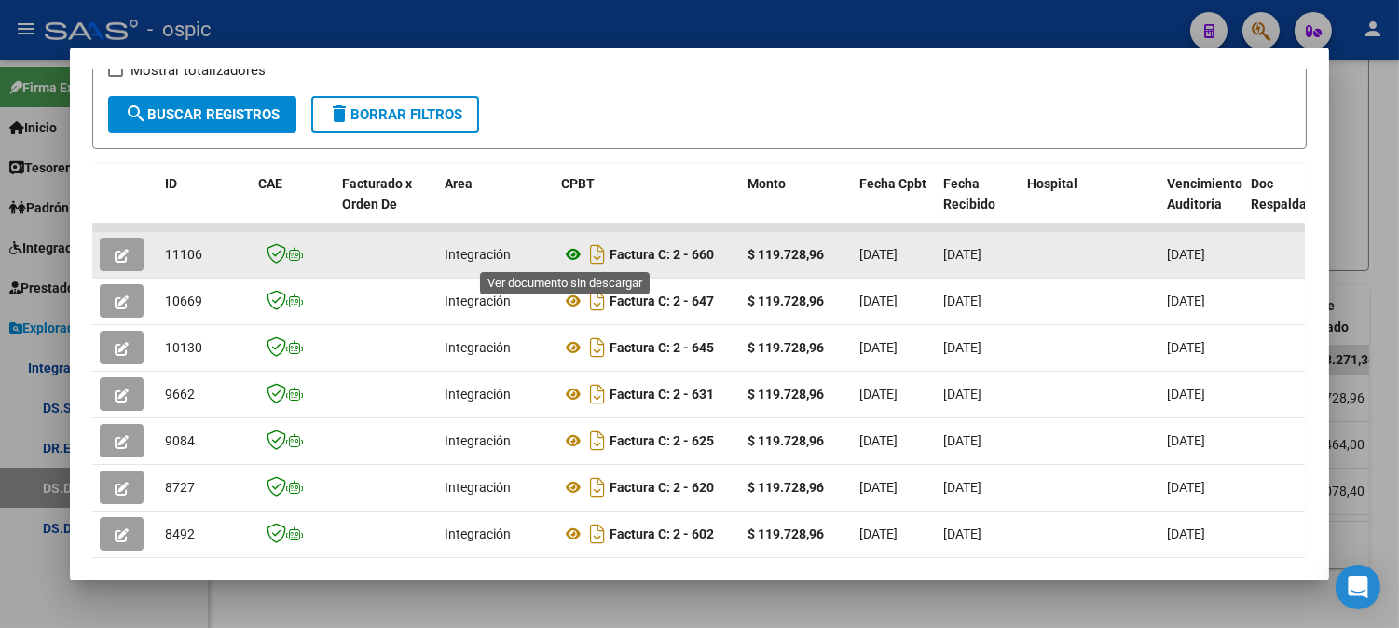
click at [561, 253] on icon at bounding box center [573, 254] width 24 height 22
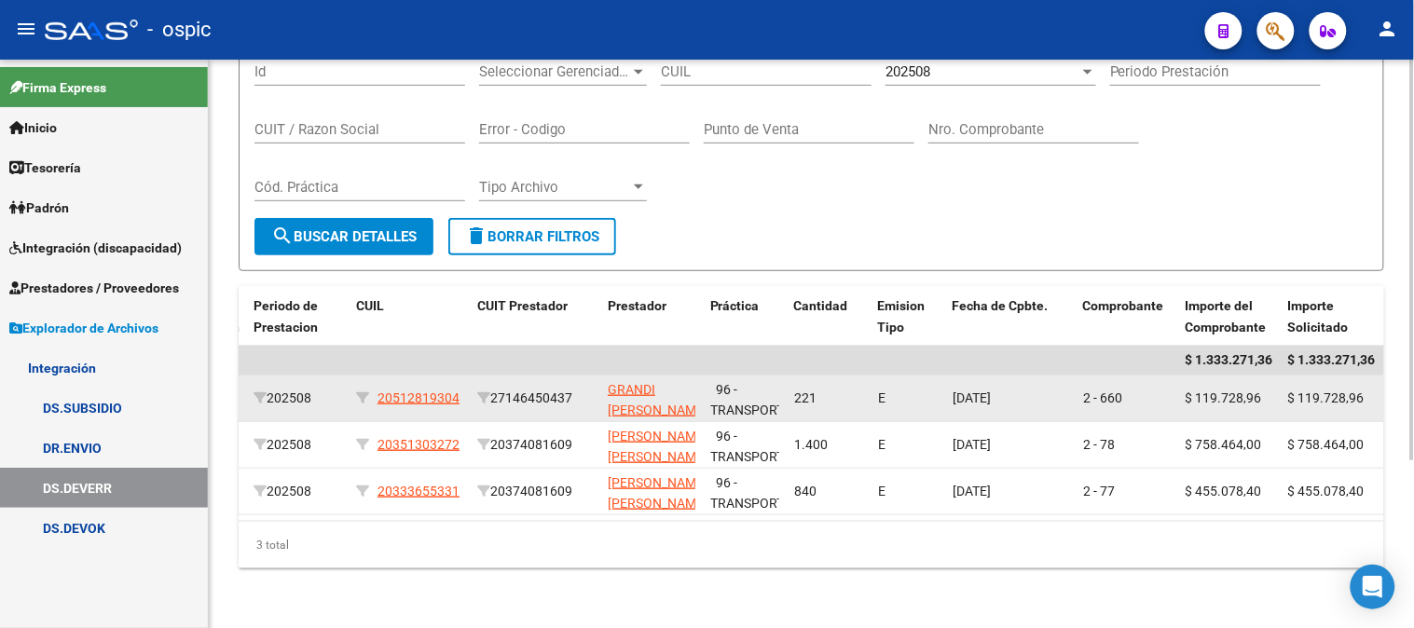
click at [627, 383] on app-link-go-to "GRANDI [PERSON_NAME]" at bounding box center [658, 400] width 100 height 43
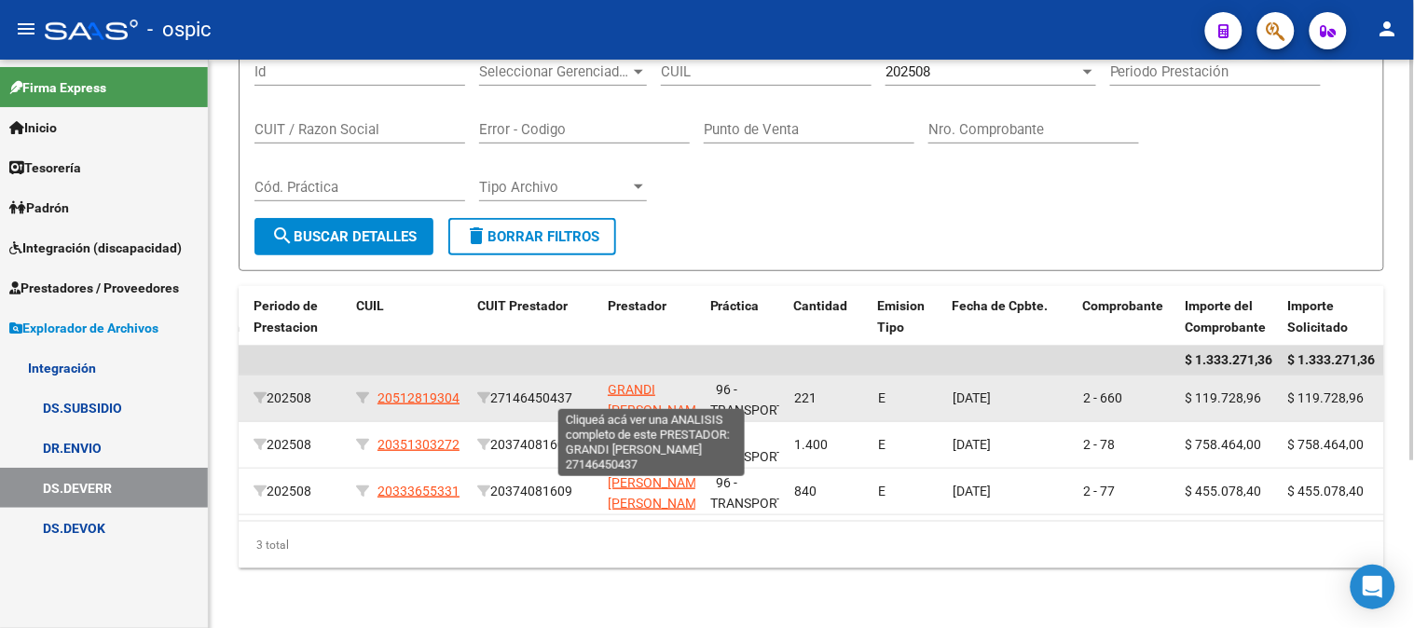
click at [638, 382] on span "GRANDI [PERSON_NAME]" at bounding box center [658, 400] width 100 height 36
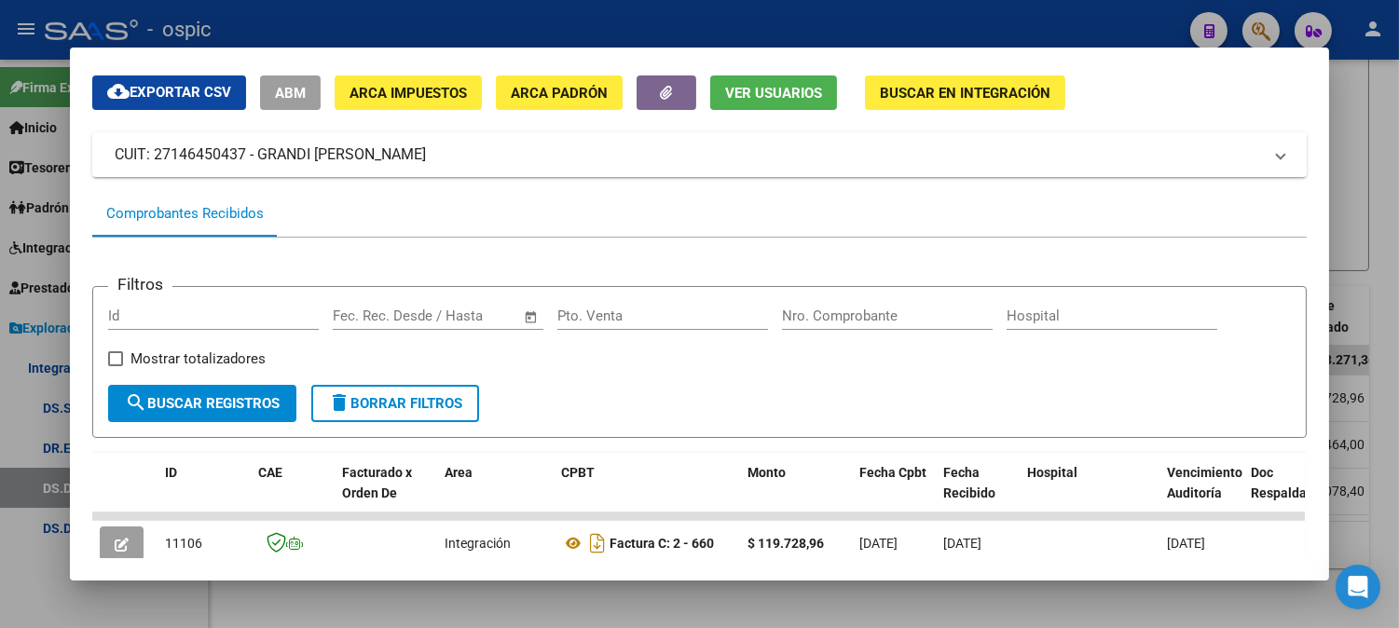
scroll to position [310, 0]
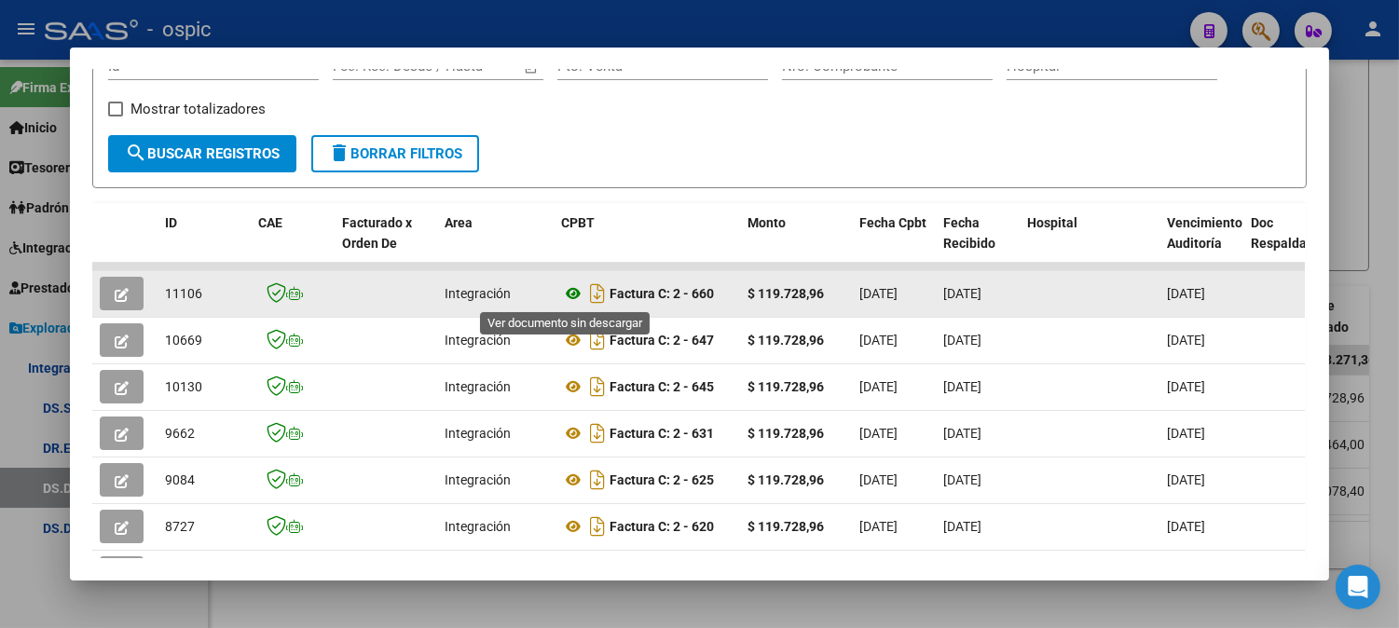
click at [562, 291] on icon at bounding box center [573, 293] width 24 height 22
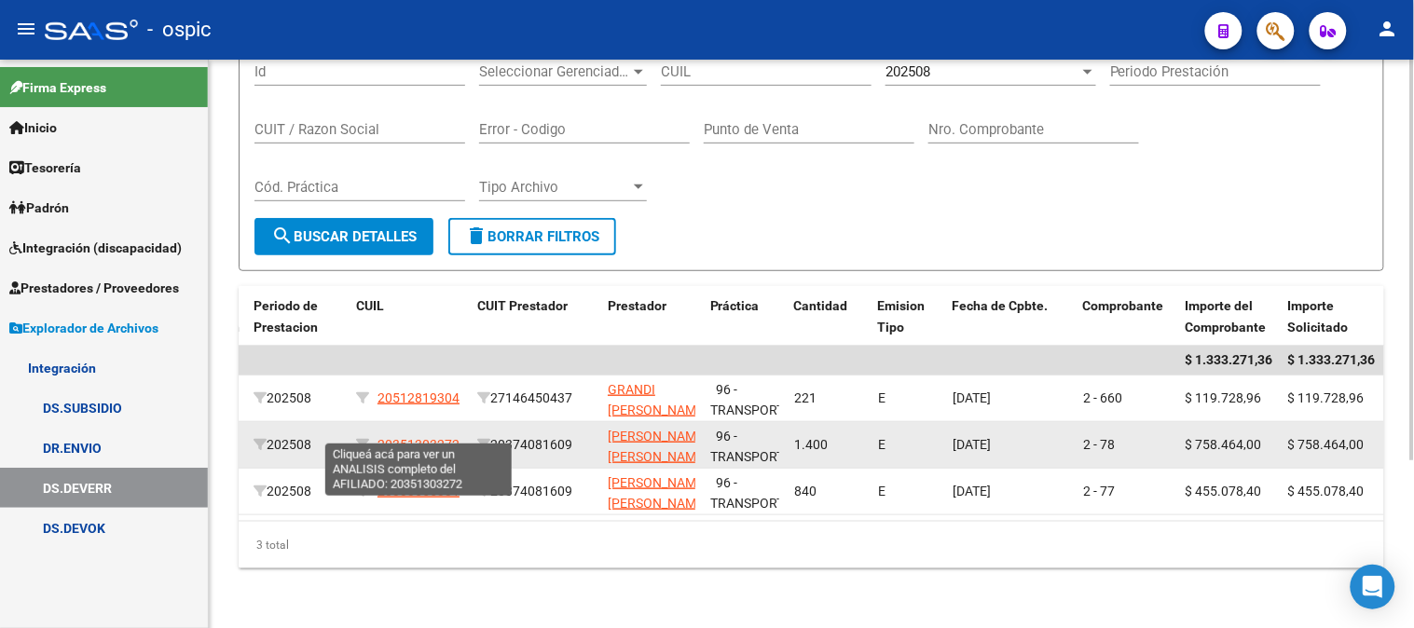
click at [420, 437] on span "20351303272" at bounding box center [418, 444] width 82 height 15
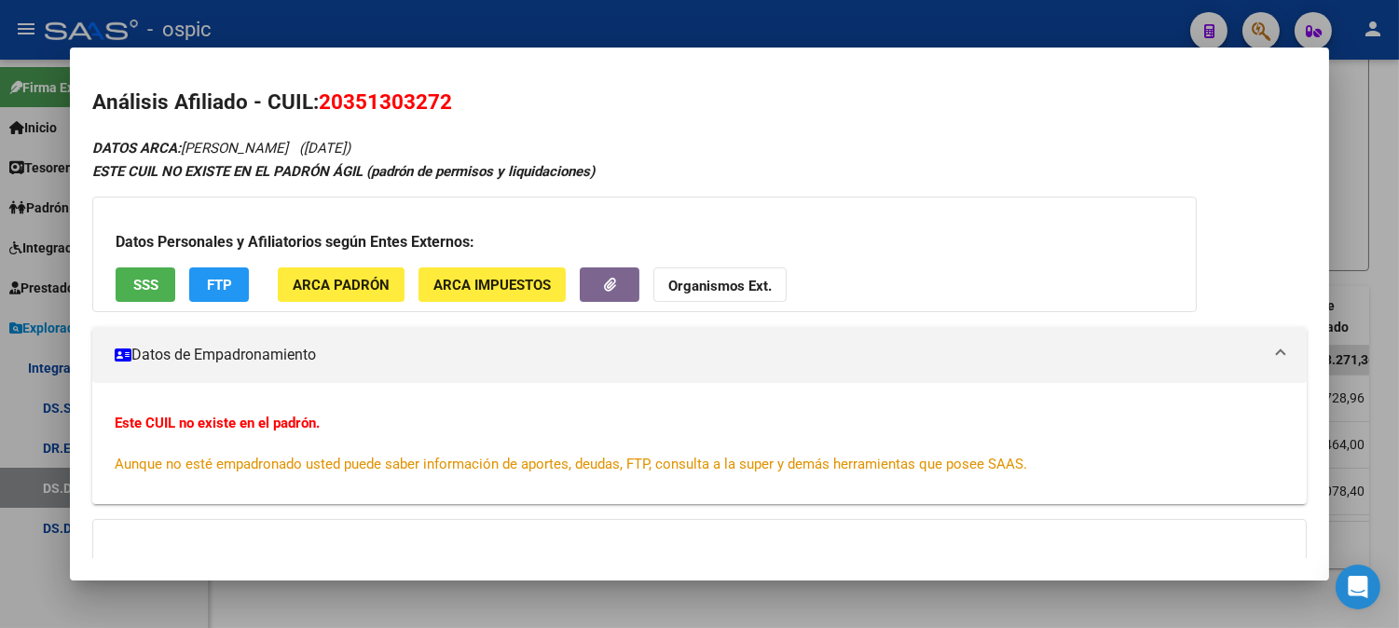
drag, startPoint x: 312, startPoint y: 99, endPoint x: 443, endPoint y: 103, distance: 130.5
click at [443, 103] on span "20351303272" at bounding box center [385, 101] width 133 height 24
copy span "20351303272"
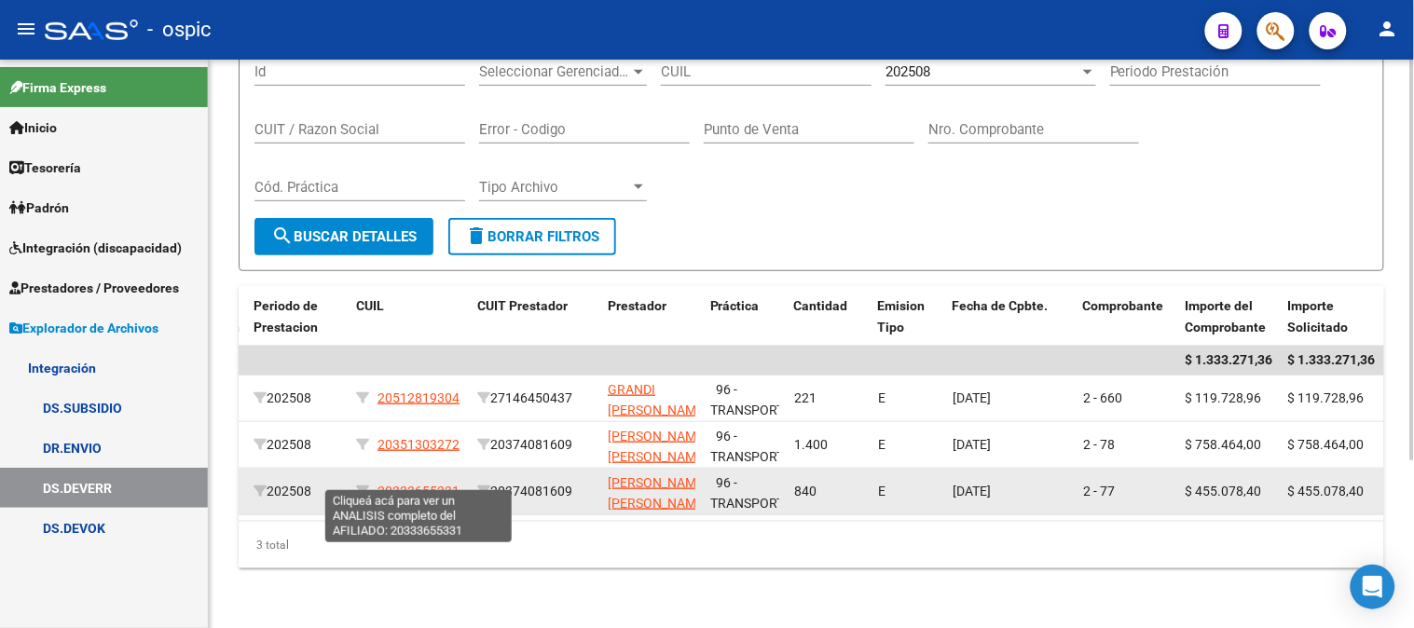
click at [405, 484] on span "20333655331" at bounding box center [418, 491] width 82 height 15
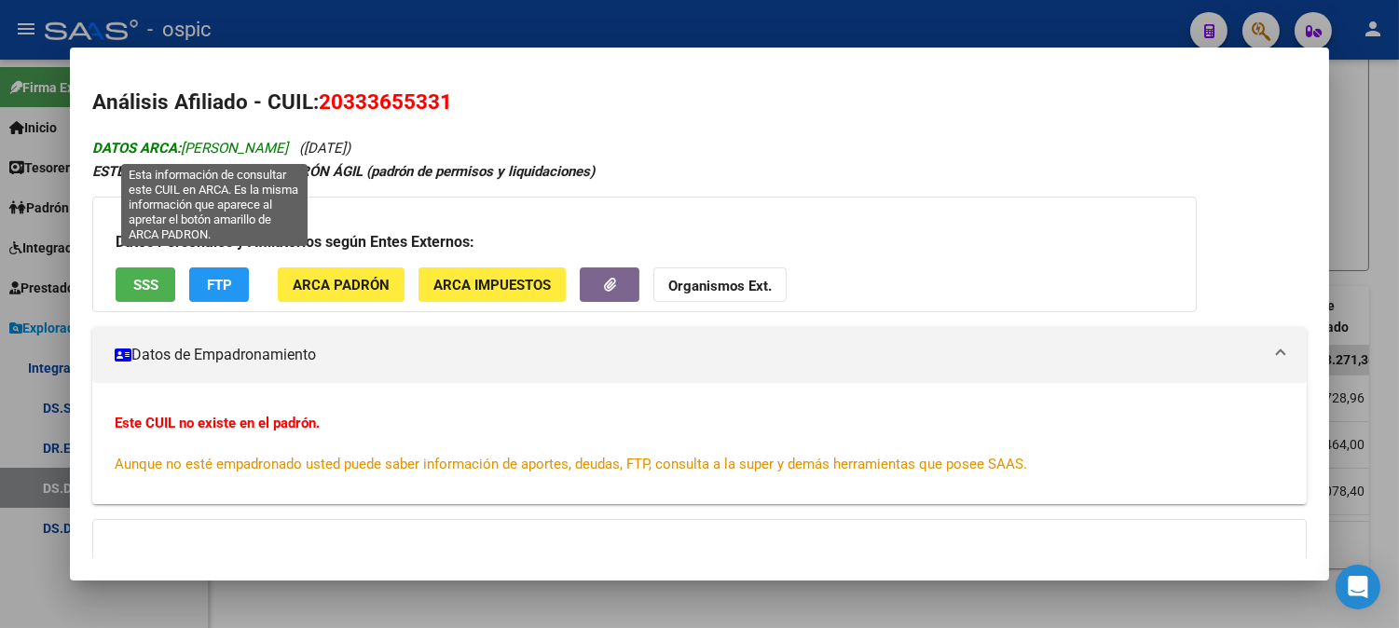
drag, startPoint x: 179, startPoint y: 144, endPoint x: 339, endPoint y: 147, distance: 160.4
click at [288, 147] on span "DATOS ARCA: [PERSON_NAME]" at bounding box center [190, 148] width 196 height 17
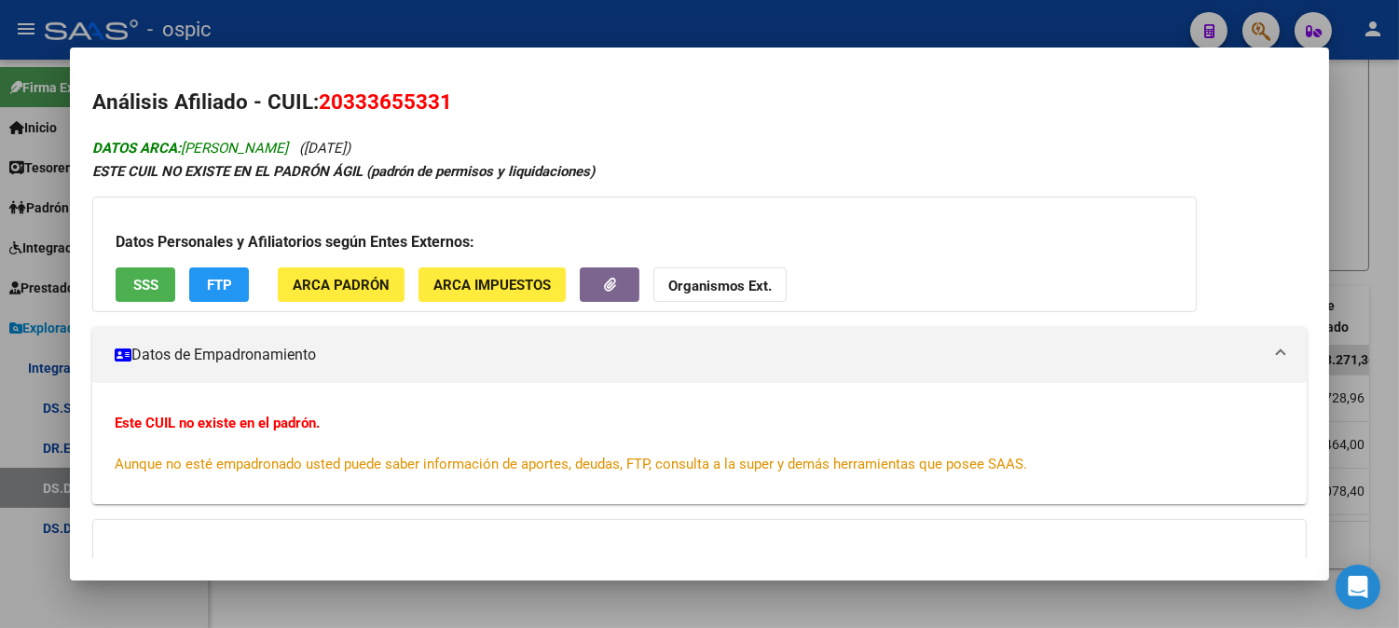
copy span "[PERSON_NAME]"
drag, startPoint x: 317, startPoint y: 98, endPoint x: 449, endPoint y: 94, distance: 132.4
click at [449, 94] on h2 "Análisis Afiliado - CUIL: 20333655331" at bounding box center [699, 103] width 1214 height 32
copy span "20333655331"
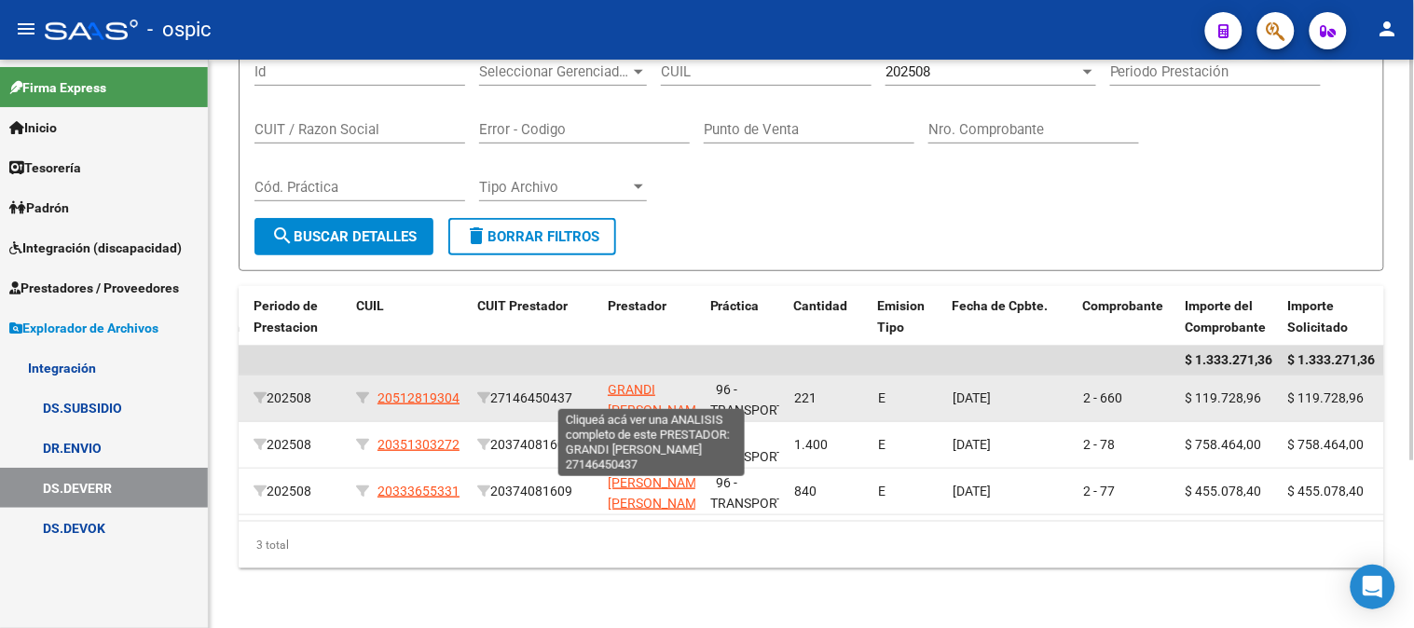
click at [638, 382] on span "GRANDI [PERSON_NAME]" at bounding box center [658, 400] width 100 height 36
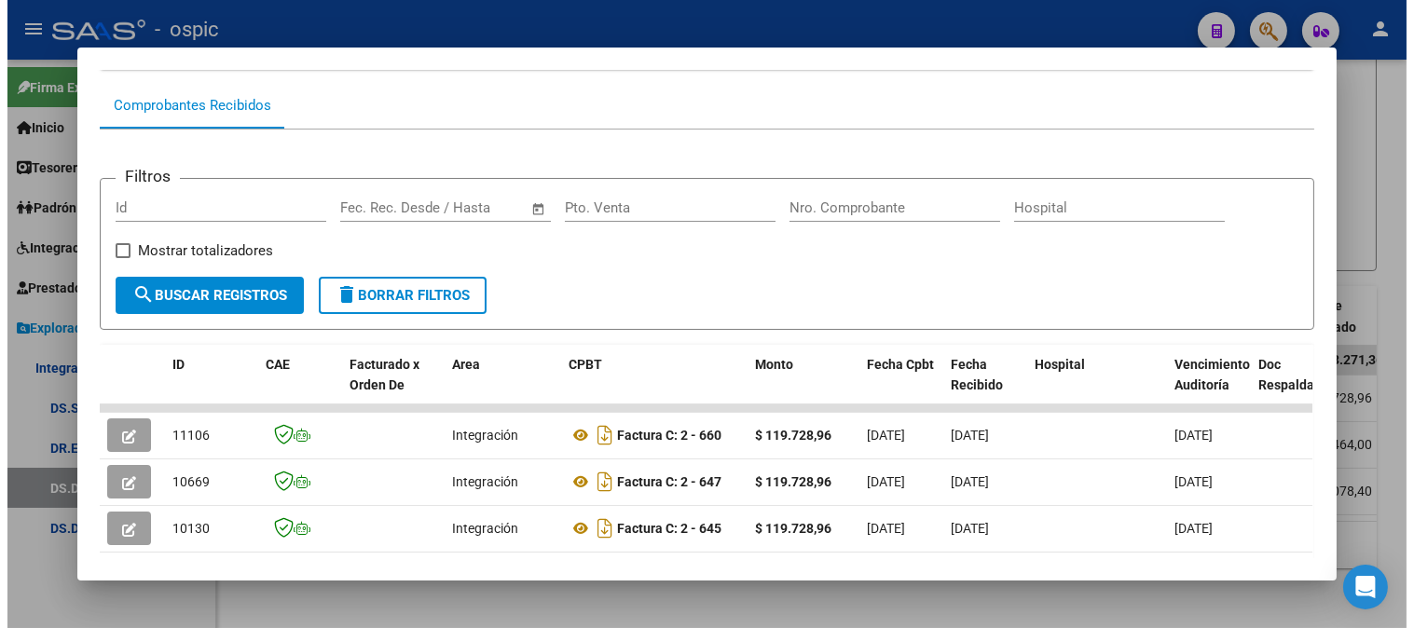
scroll to position [207, 0]
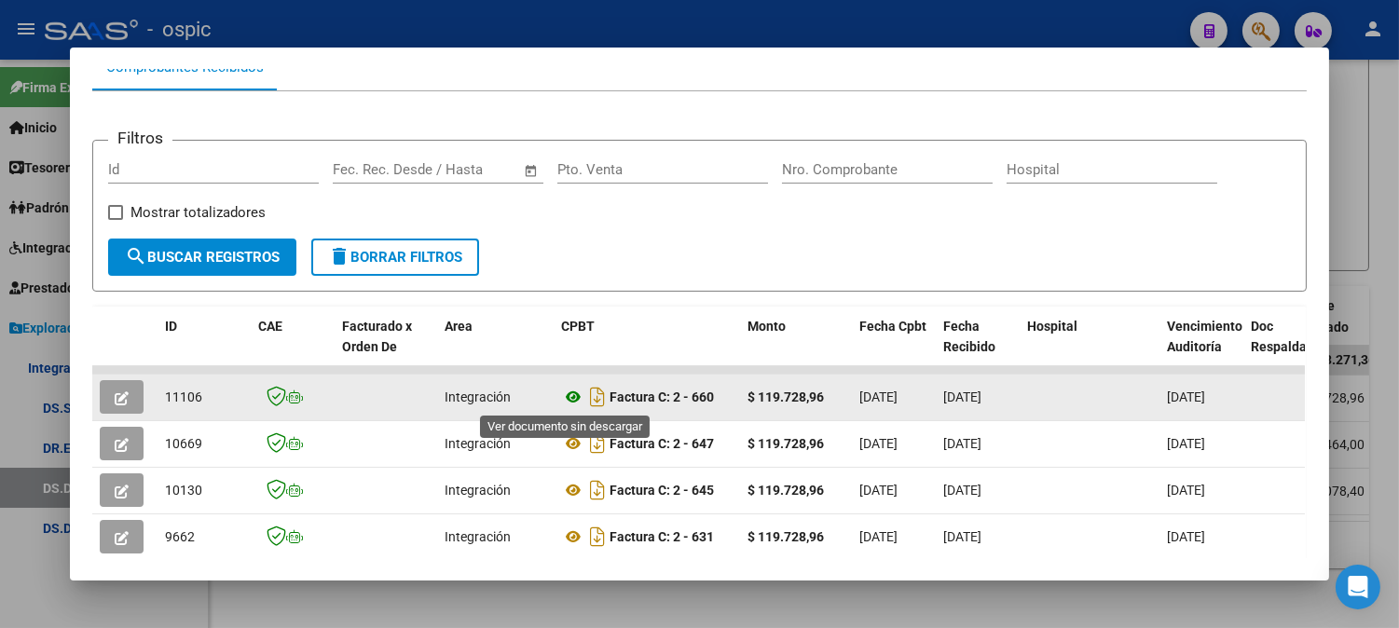
click at [562, 390] on icon at bounding box center [573, 397] width 24 height 22
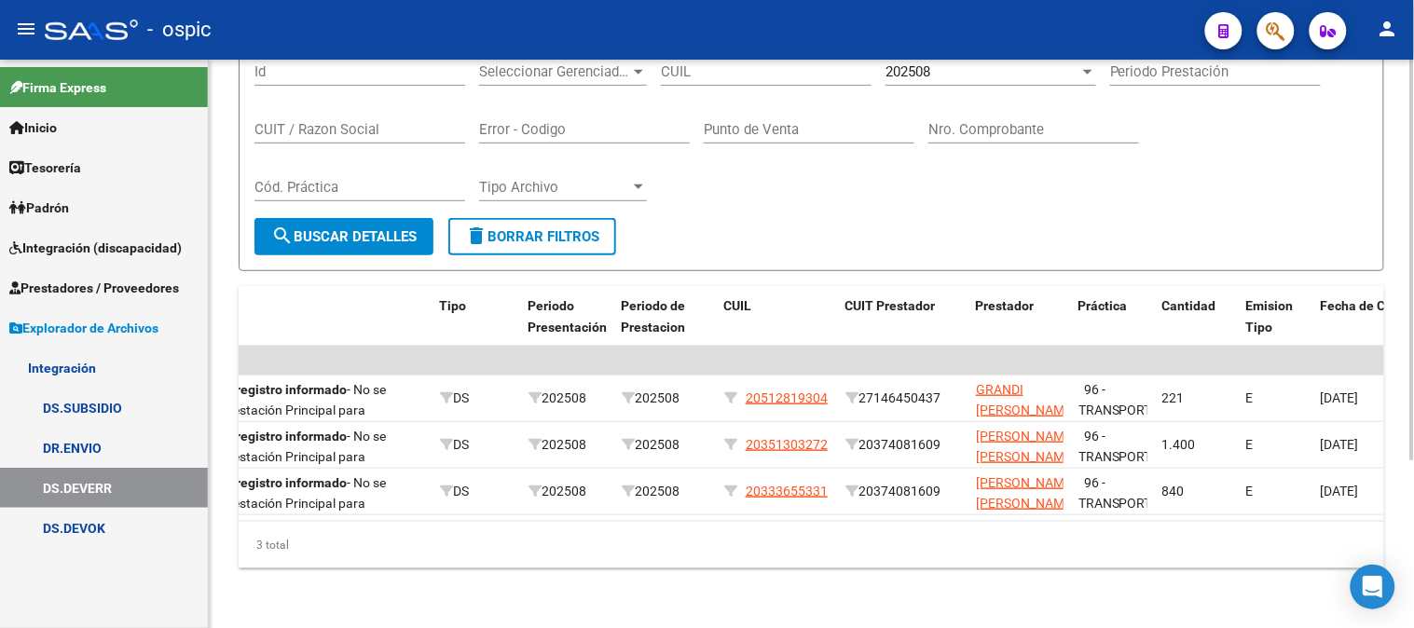
scroll to position [0, 593]
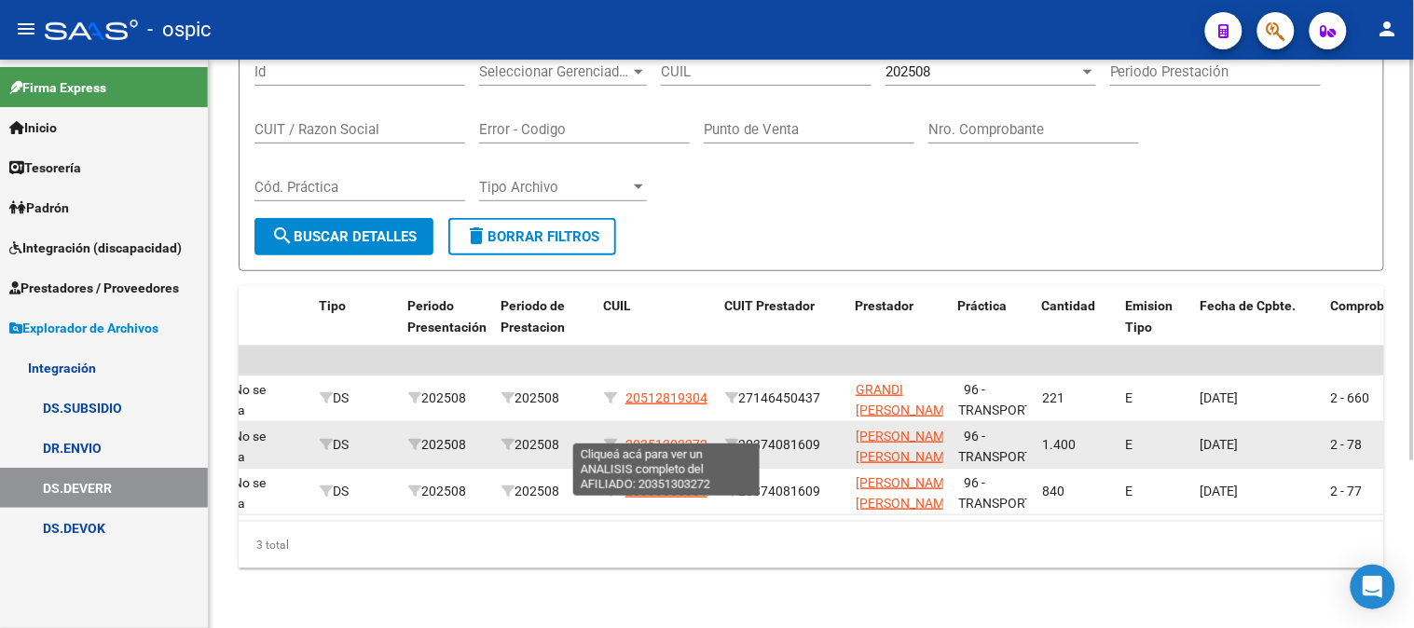
click at [665, 437] on span "20351303272" at bounding box center [666, 444] width 82 height 15
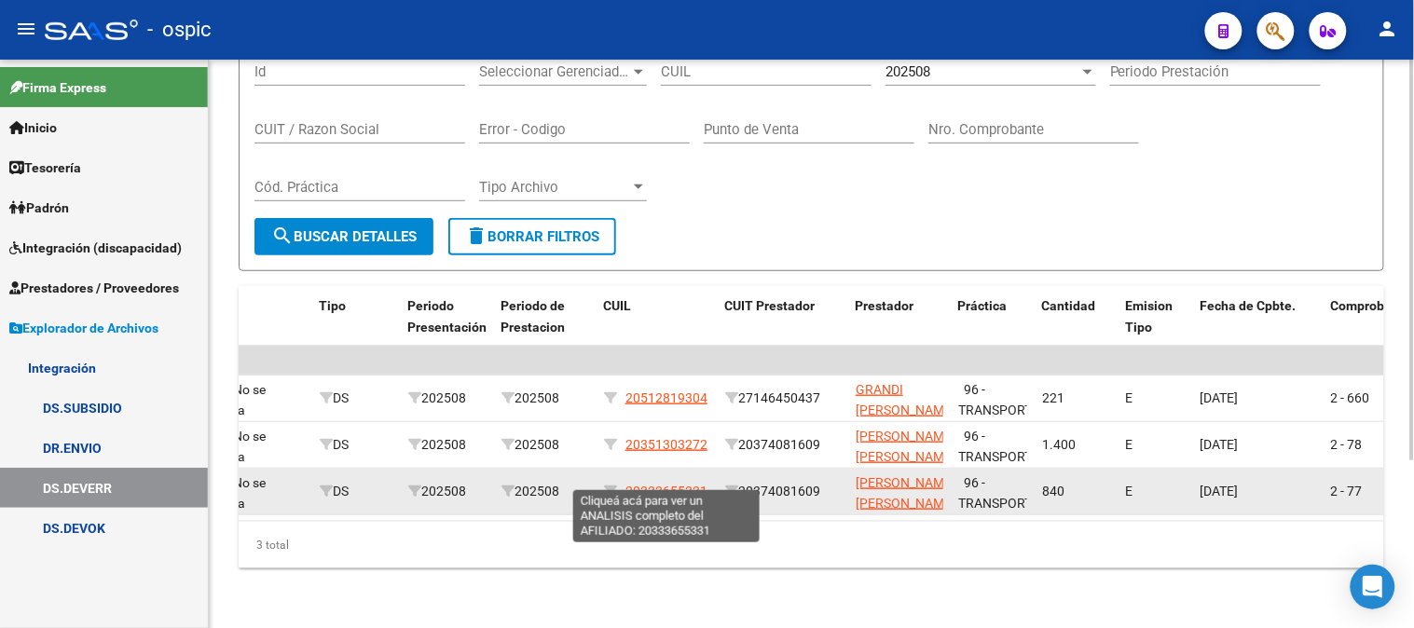
click at [686, 484] on span "20333655331" at bounding box center [666, 491] width 82 height 15
type textarea "20333655331"
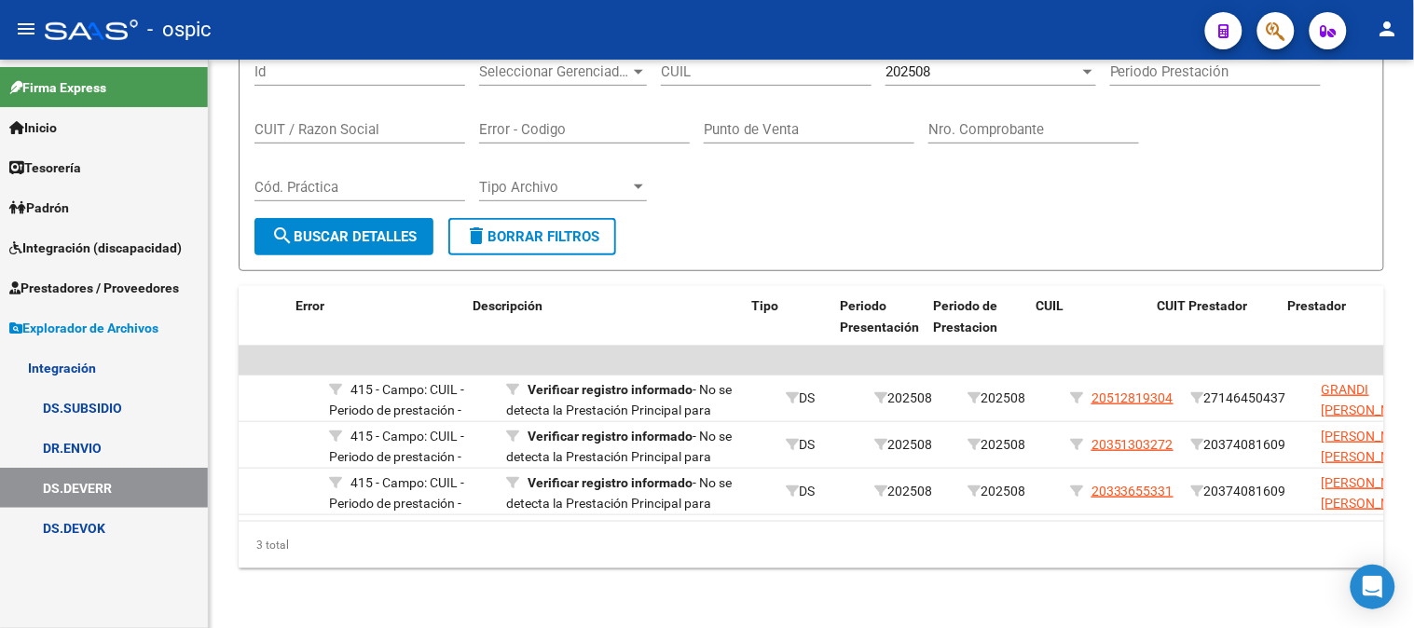
scroll to position [0, 0]
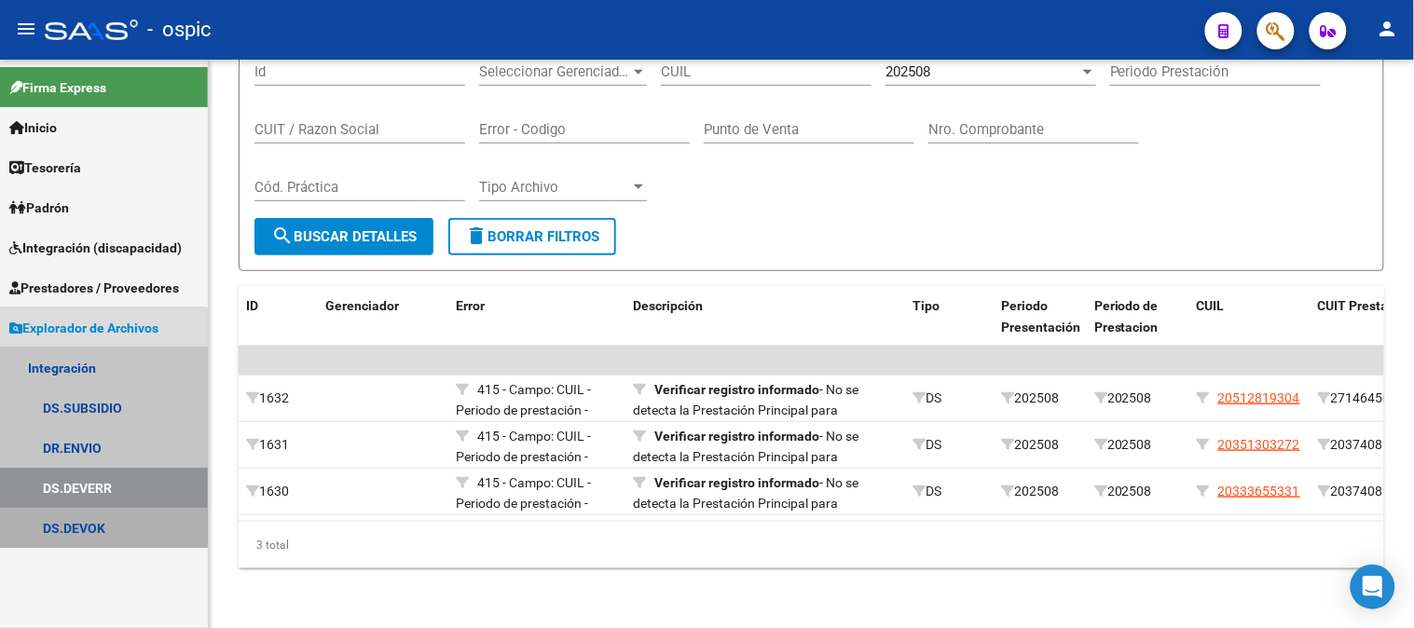
click at [95, 517] on link "DS.DEVOK" at bounding box center [104, 528] width 208 height 40
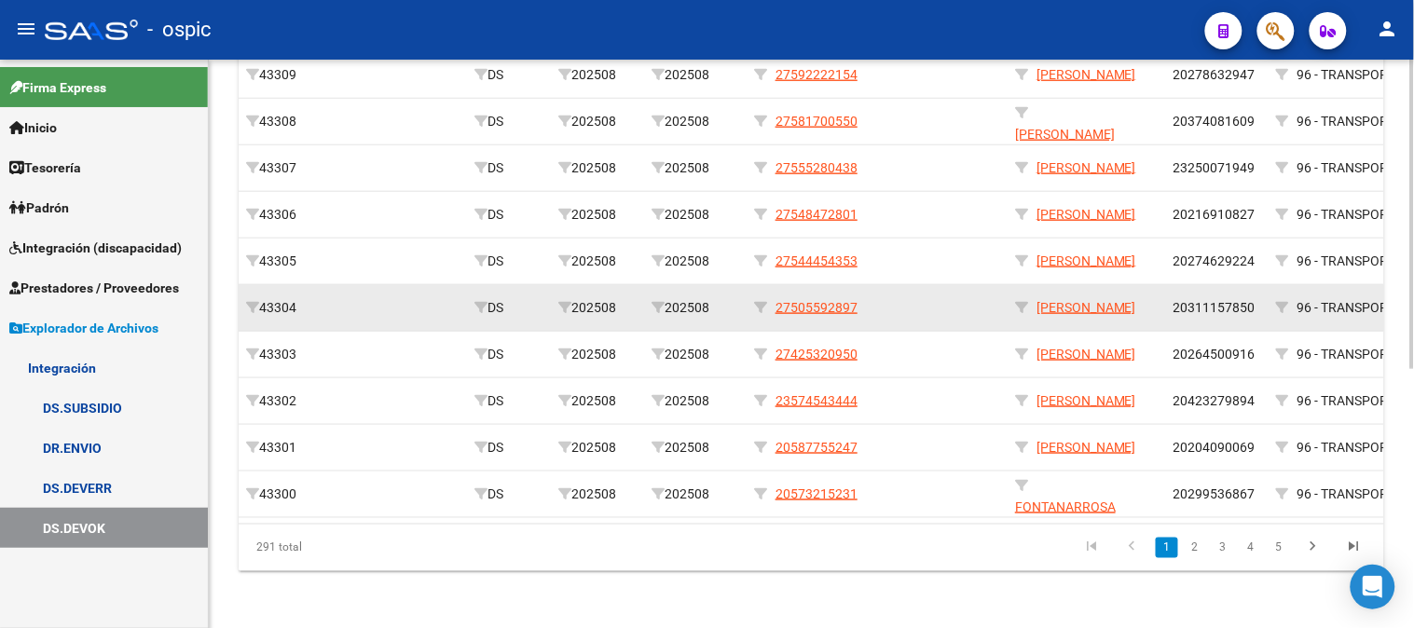
scroll to position [473, 0]
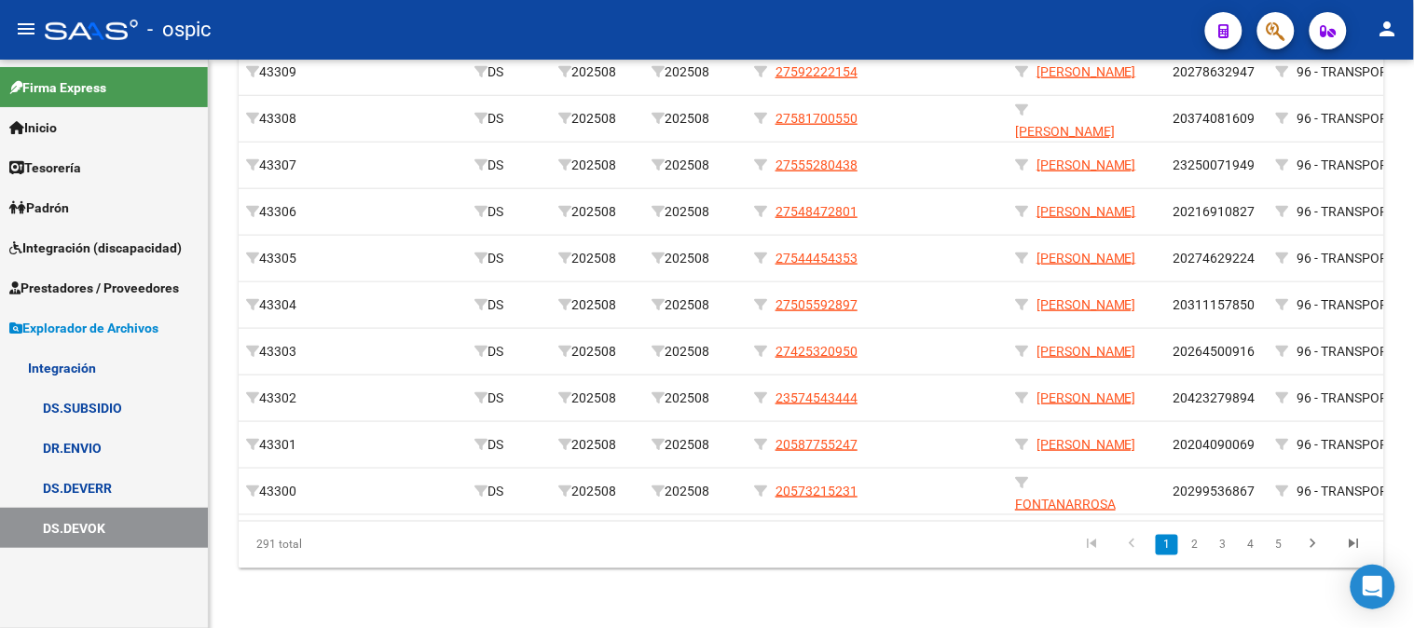
click at [82, 326] on span "Explorador de Archivos" at bounding box center [83, 328] width 149 height 21
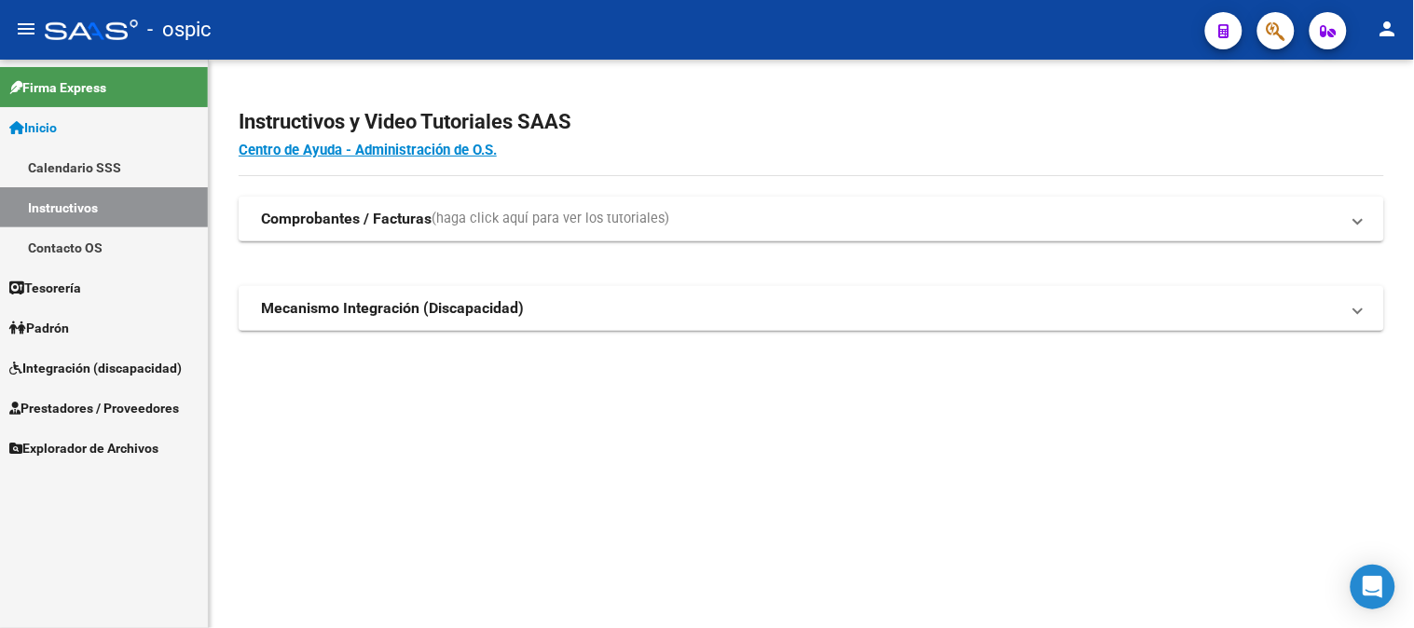
click at [44, 88] on span "Firma Express" at bounding box center [57, 87] width 97 height 21
click at [53, 128] on span "Inicio" at bounding box center [33, 127] width 48 height 21
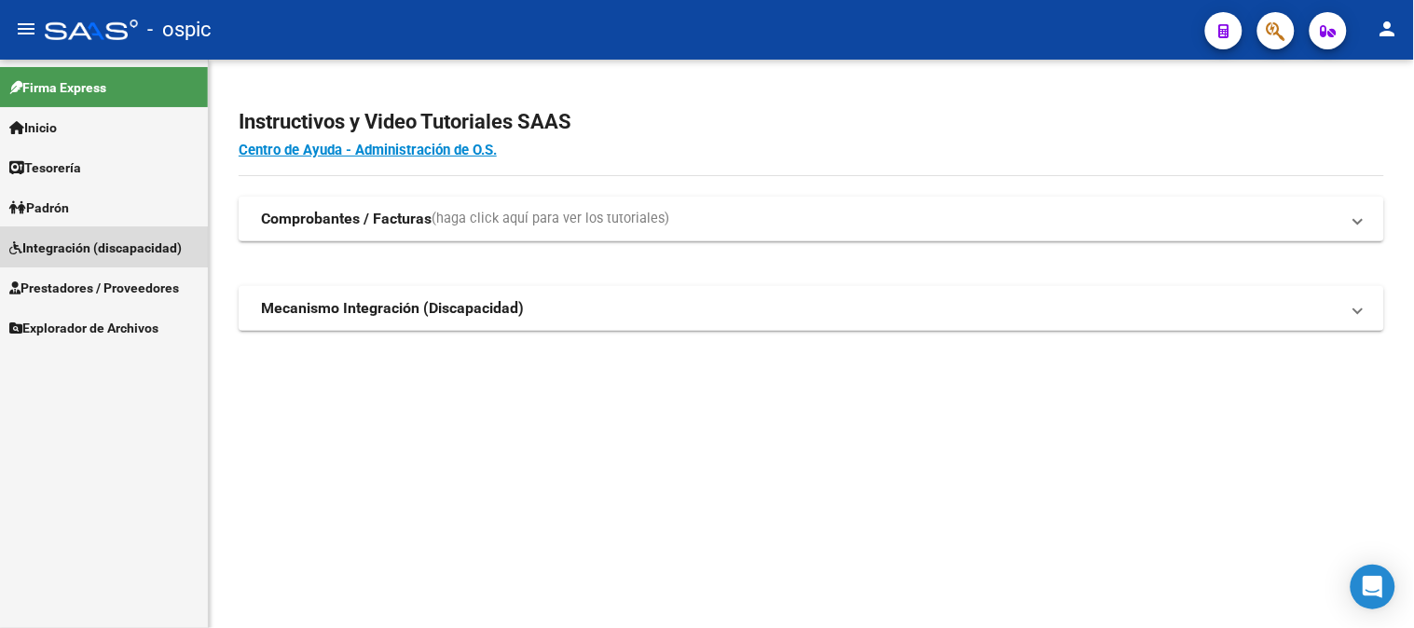
click at [71, 240] on span "Integración (discapacidad)" at bounding box center [95, 248] width 172 height 21
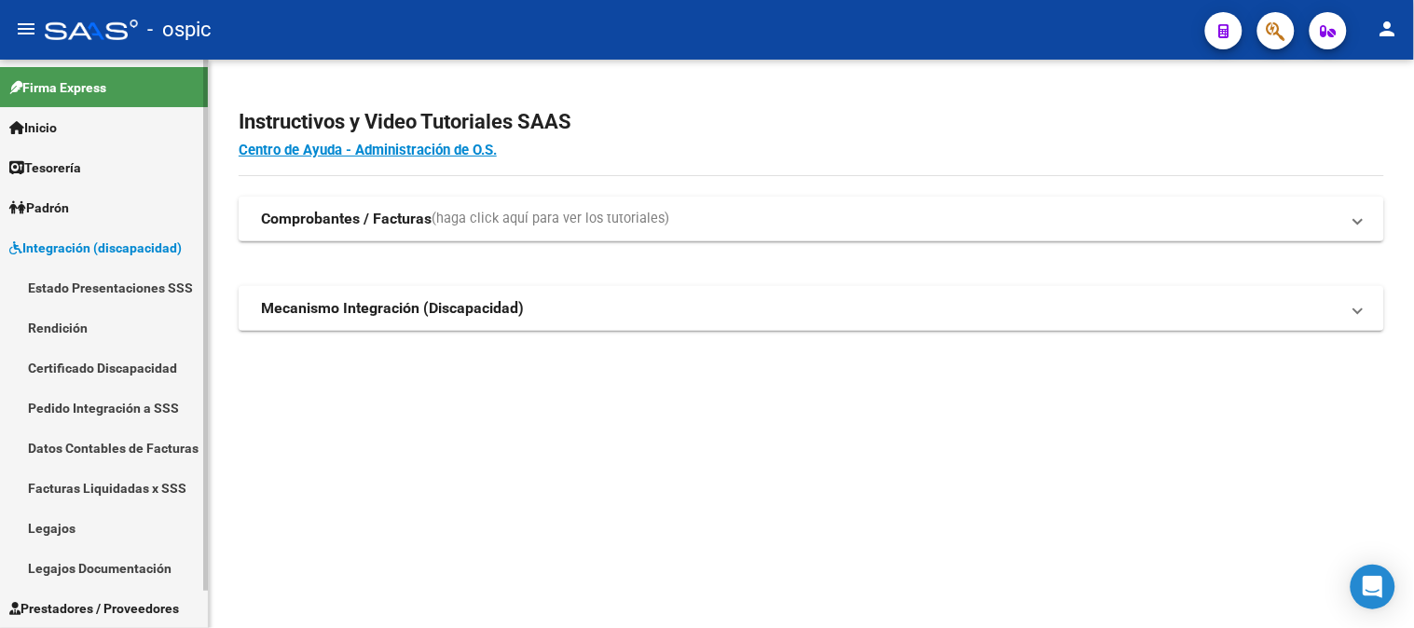
click at [114, 248] on span "Integración (discapacidad)" at bounding box center [95, 248] width 172 height 21
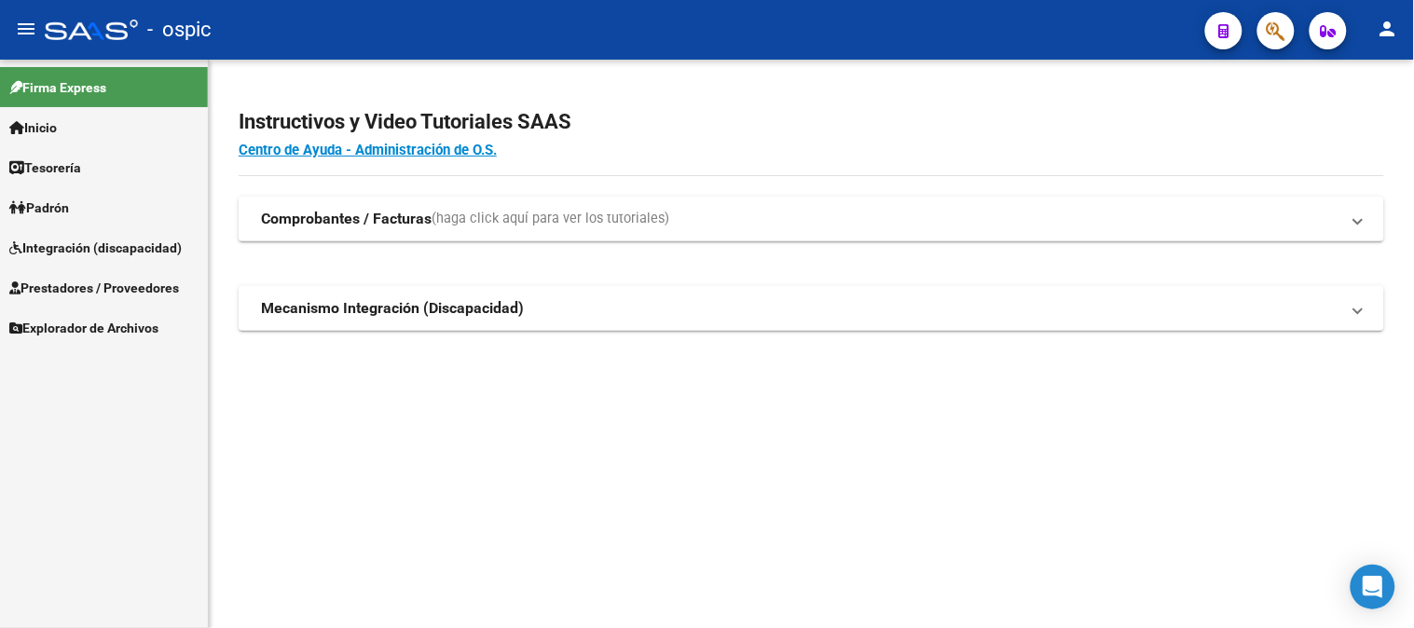
click at [114, 247] on span "Integración (discapacidad)" at bounding box center [95, 248] width 172 height 21
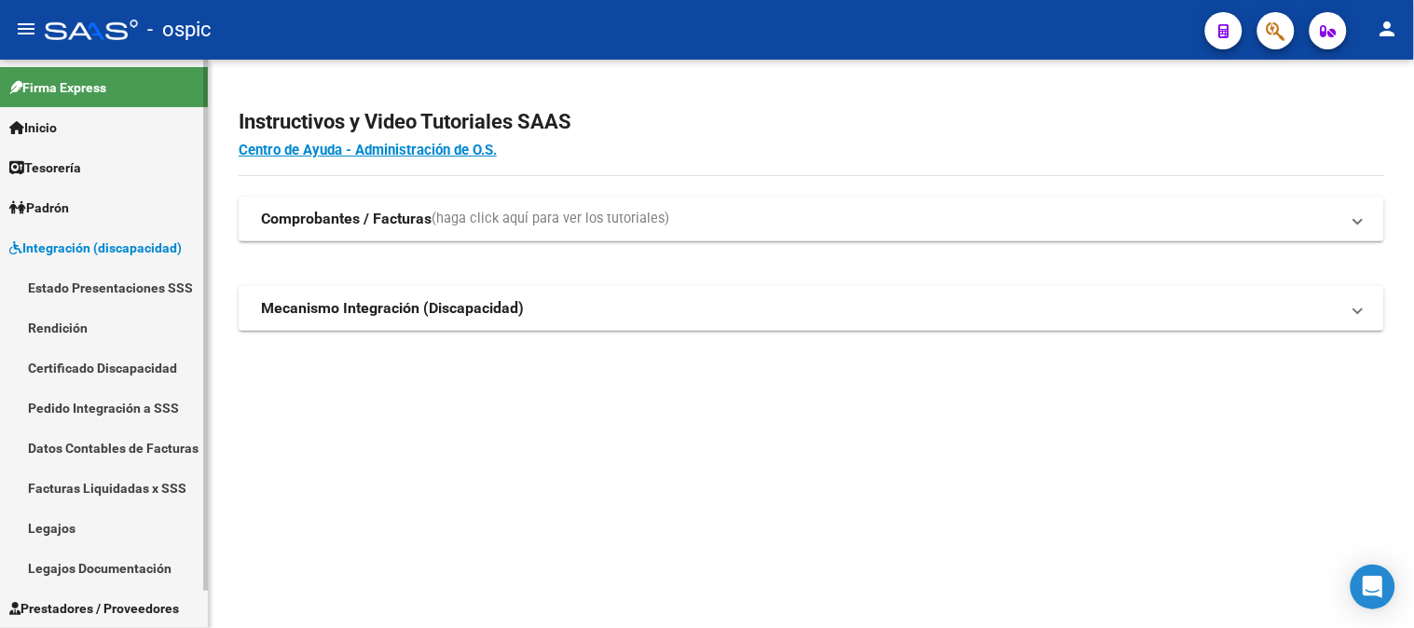
click at [116, 405] on link "Pedido Integración a SSS" at bounding box center [104, 408] width 208 height 40
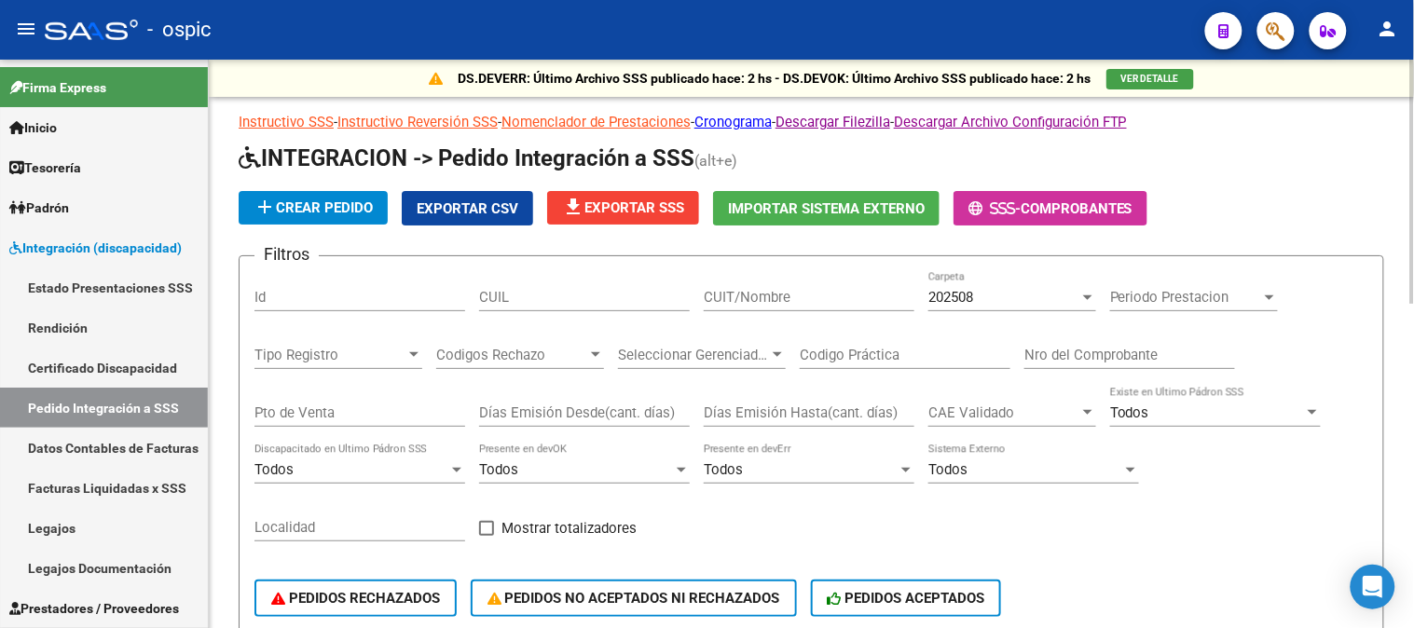
click at [552, 295] on input "CUIL" at bounding box center [584, 297] width 211 height 17
paste input "20512819304"
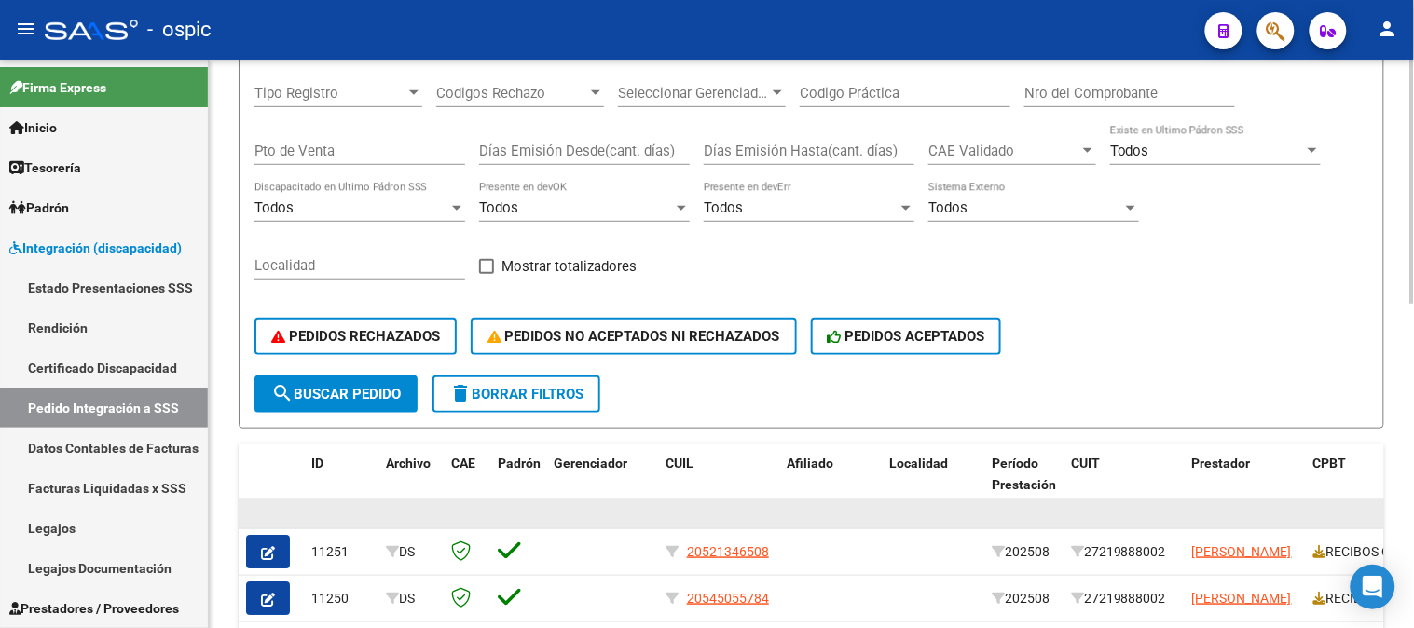
scroll to position [414, 0]
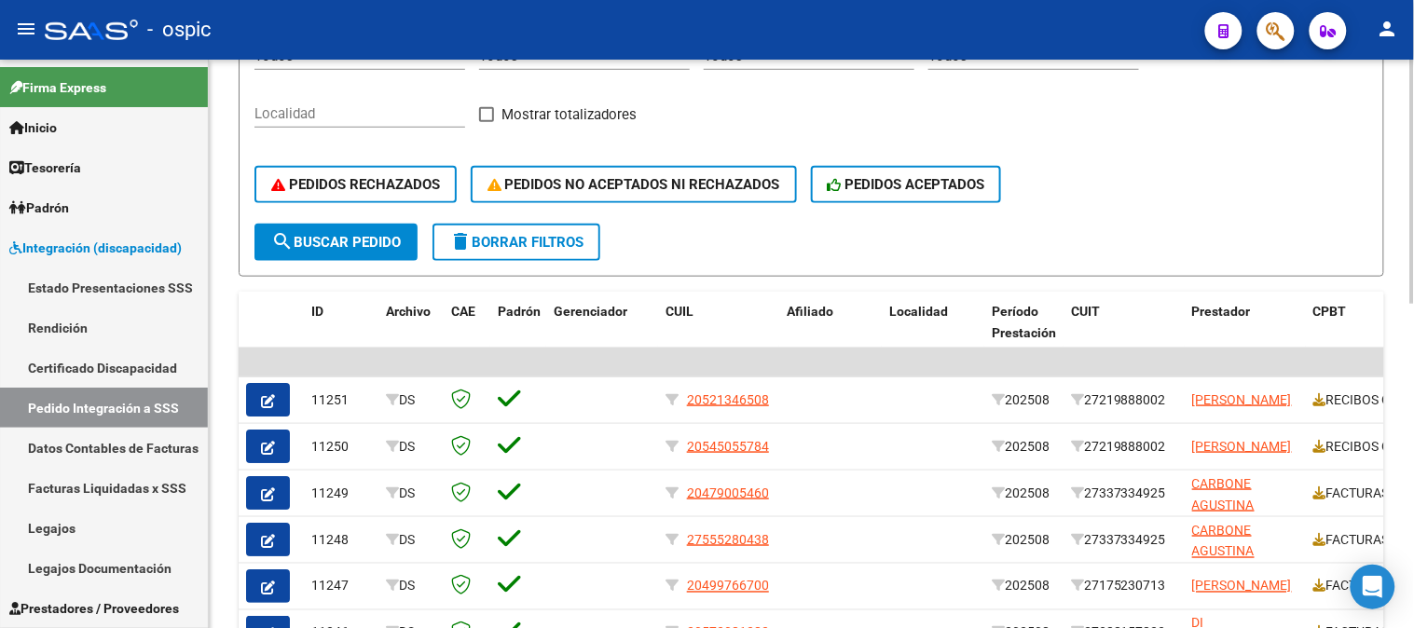
type input "20512819303"
click at [367, 217] on div "PEDIDOS RECHAZADOS PEDIDOS NO ACEPTADOS NI RECHAZADOS PEDIDOS ACEPTADOS" at bounding box center [811, 184] width 1114 height 78
click at [366, 234] on span "search Buscar Pedido" at bounding box center [336, 242] width 130 height 17
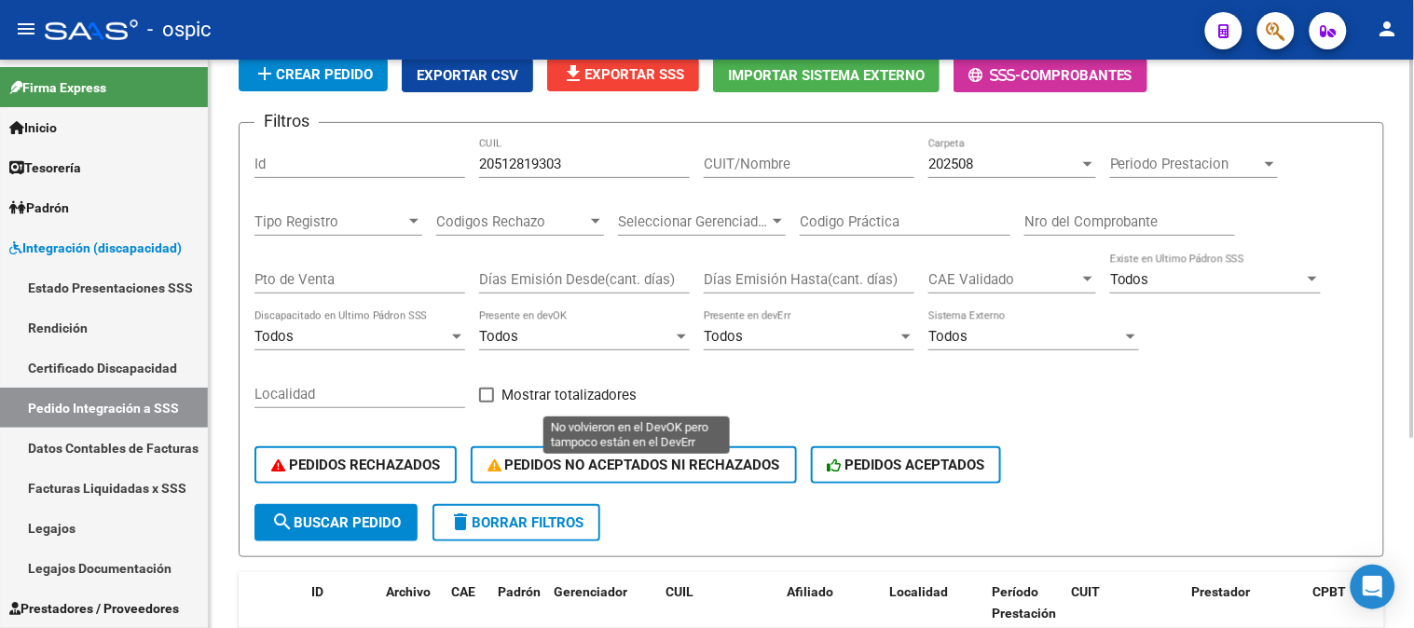
scroll to position [103, 0]
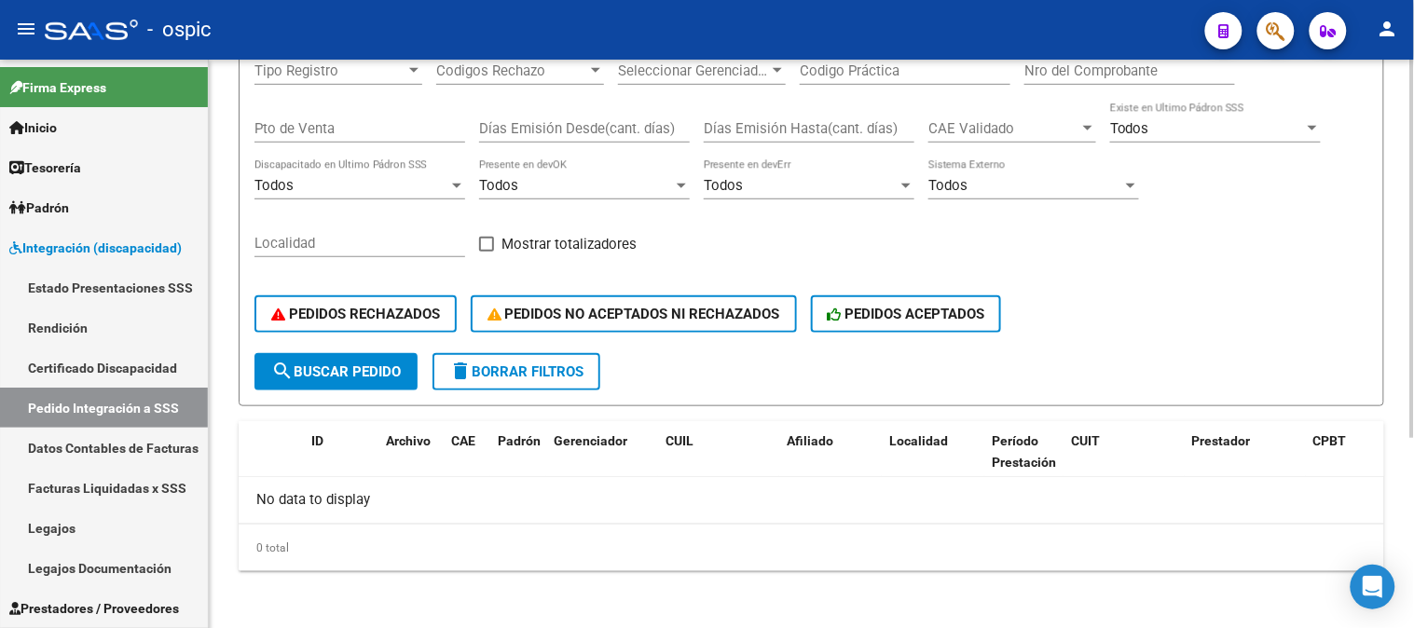
click at [380, 363] on span "search Buscar Pedido" at bounding box center [336, 371] width 130 height 17
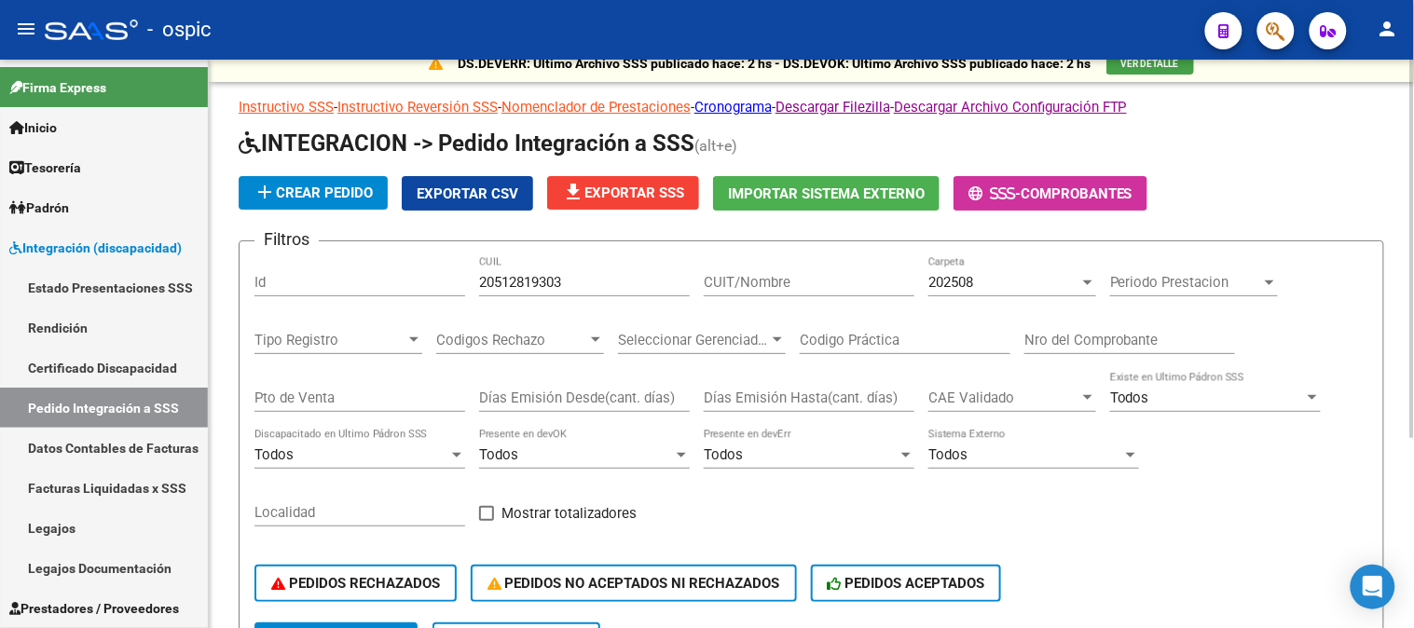
scroll to position [0, 0]
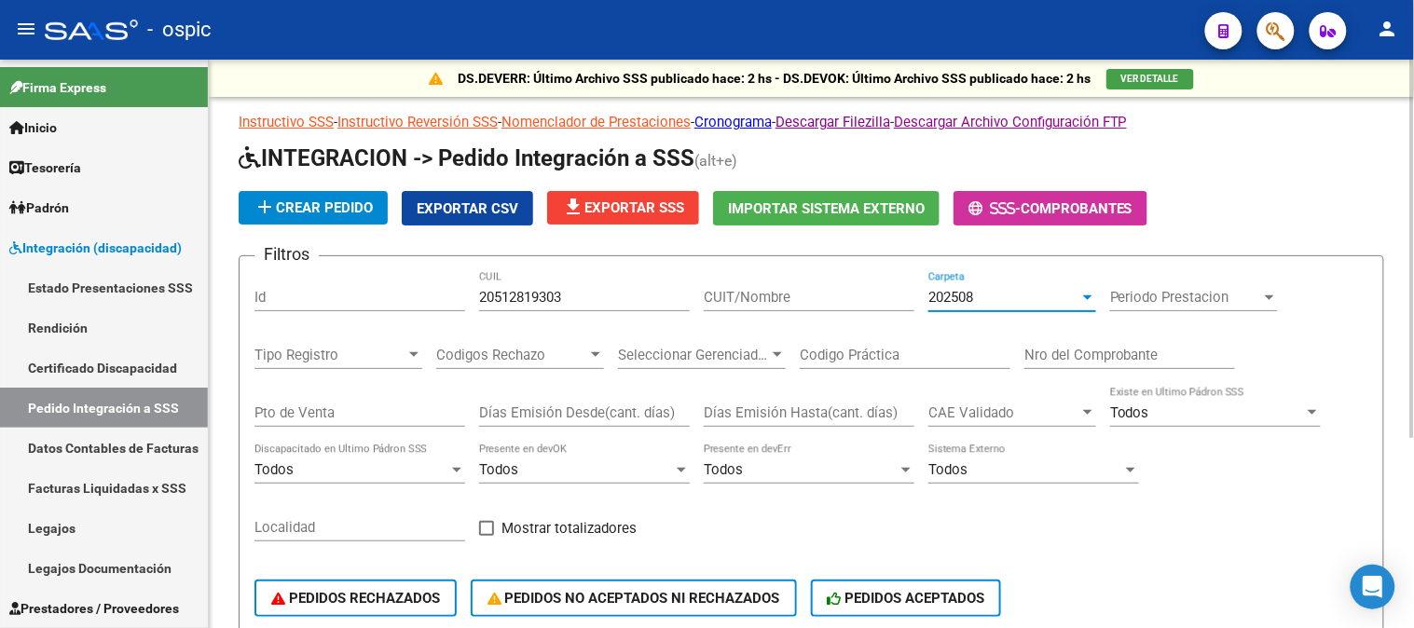
click at [993, 299] on div "202508" at bounding box center [1003, 297] width 151 height 17
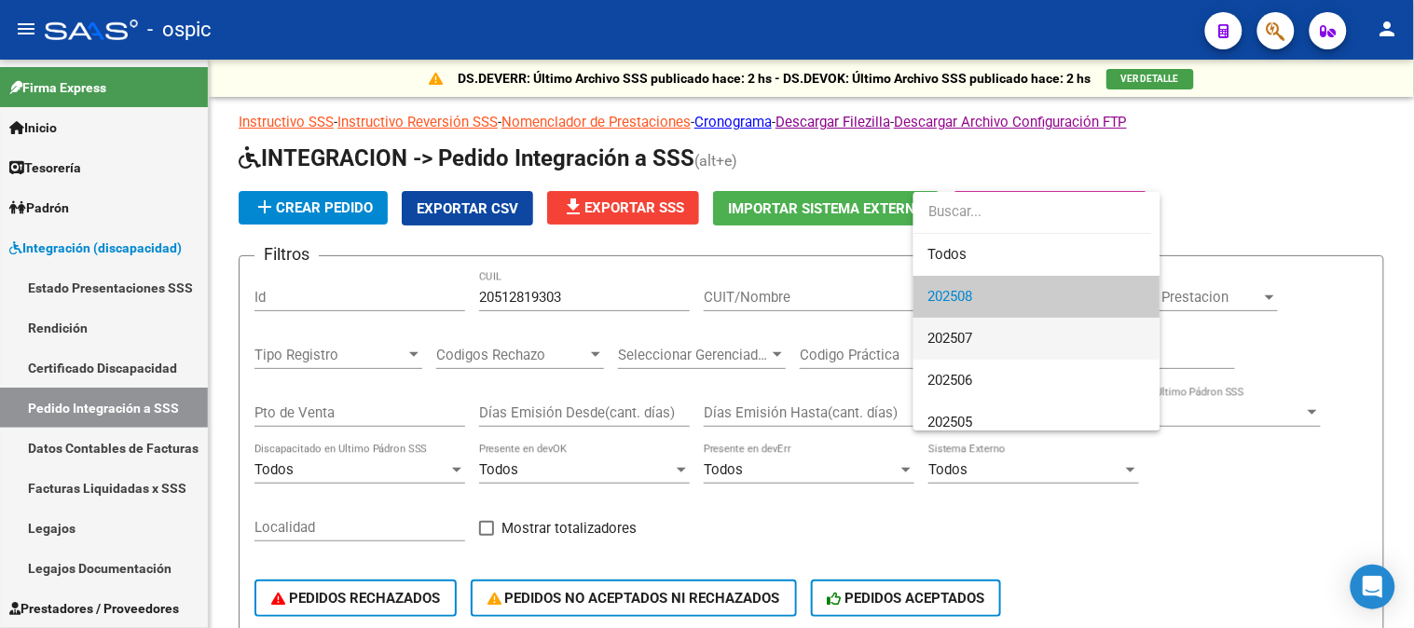
click at [980, 340] on span "202507" at bounding box center [1036, 339] width 217 height 42
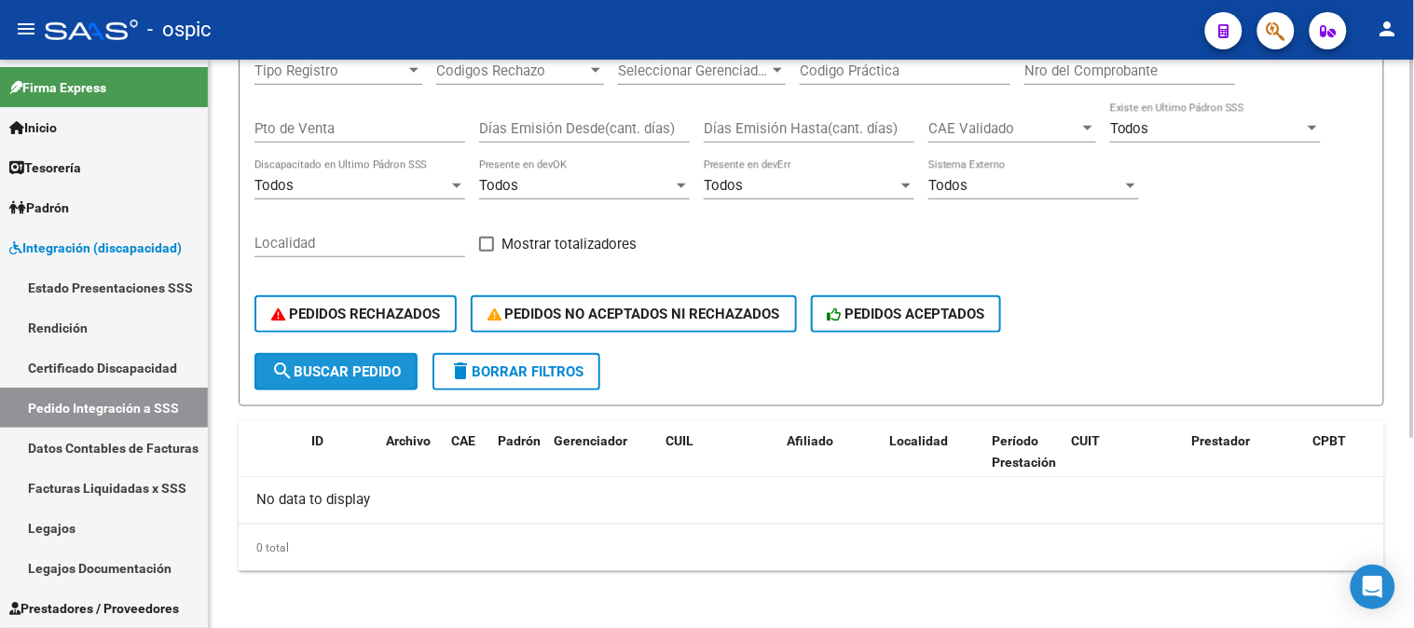
click at [331, 369] on span "search Buscar Pedido" at bounding box center [336, 371] width 130 height 17
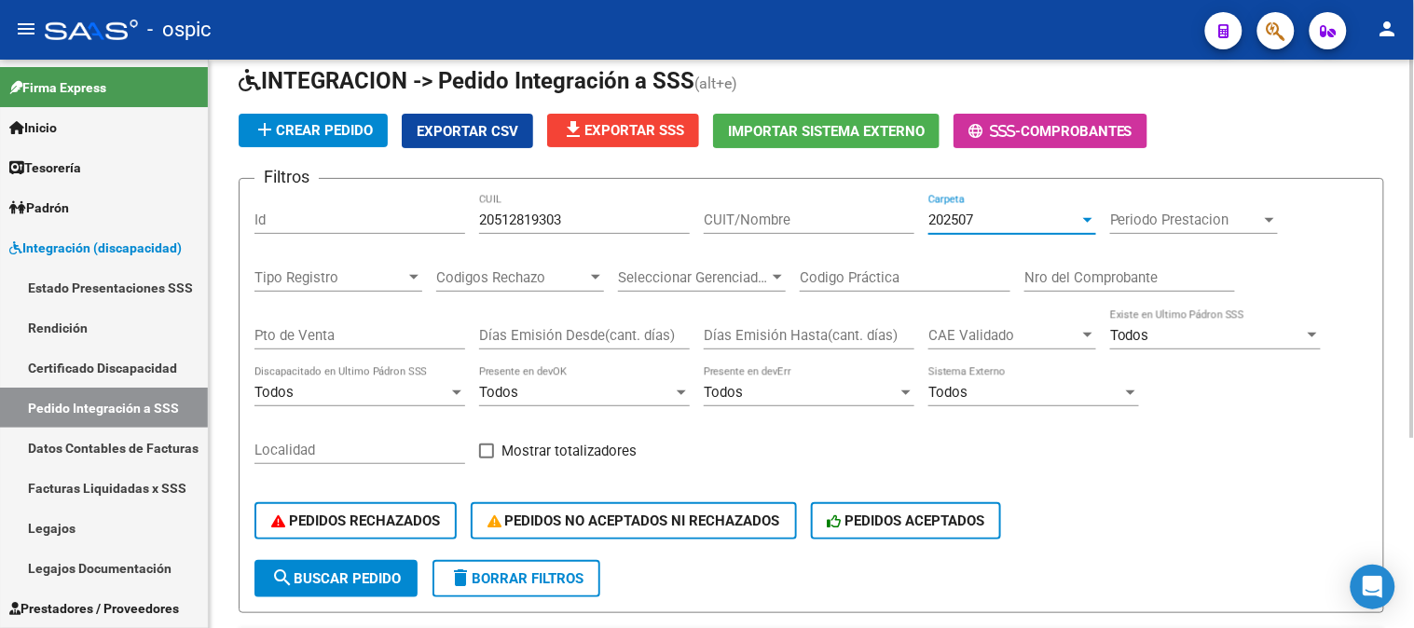
click at [990, 216] on div "202507" at bounding box center [1003, 220] width 151 height 17
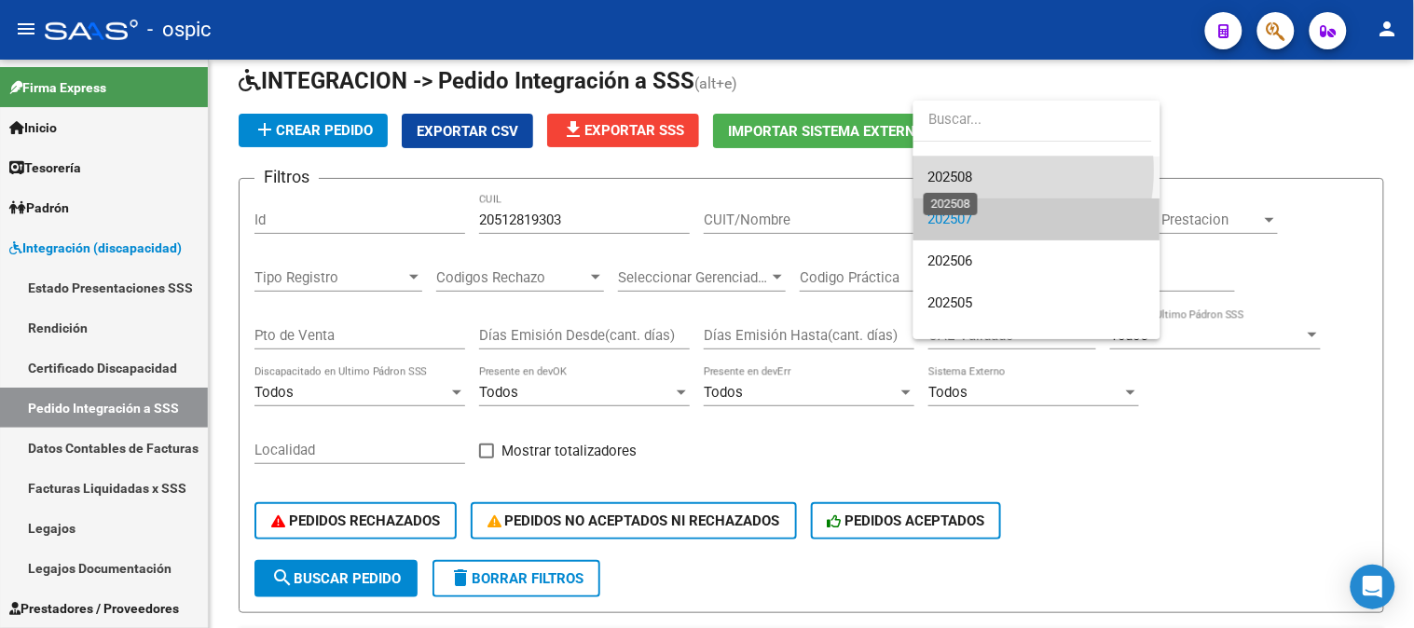
click at [969, 171] on span "202508" at bounding box center [950, 177] width 45 height 17
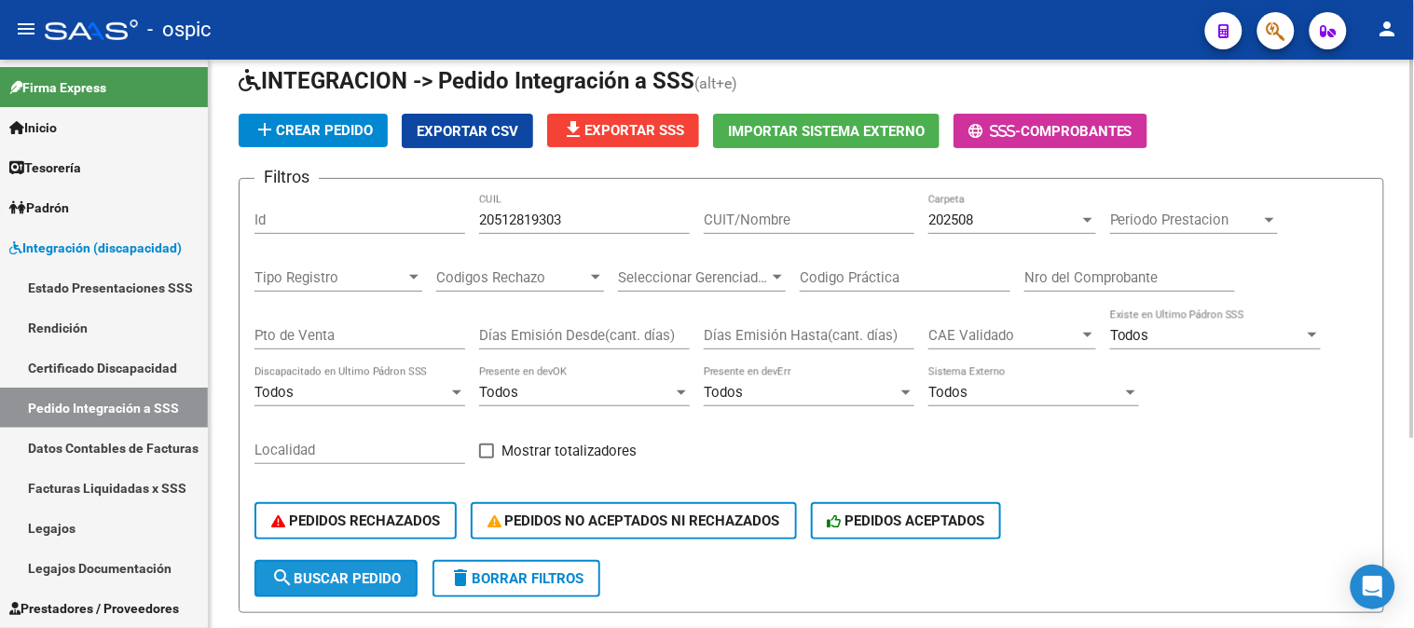
click at [342, 570] on span "search Buscar Pedido" at bounding box center [336, 578] width 130 height 17
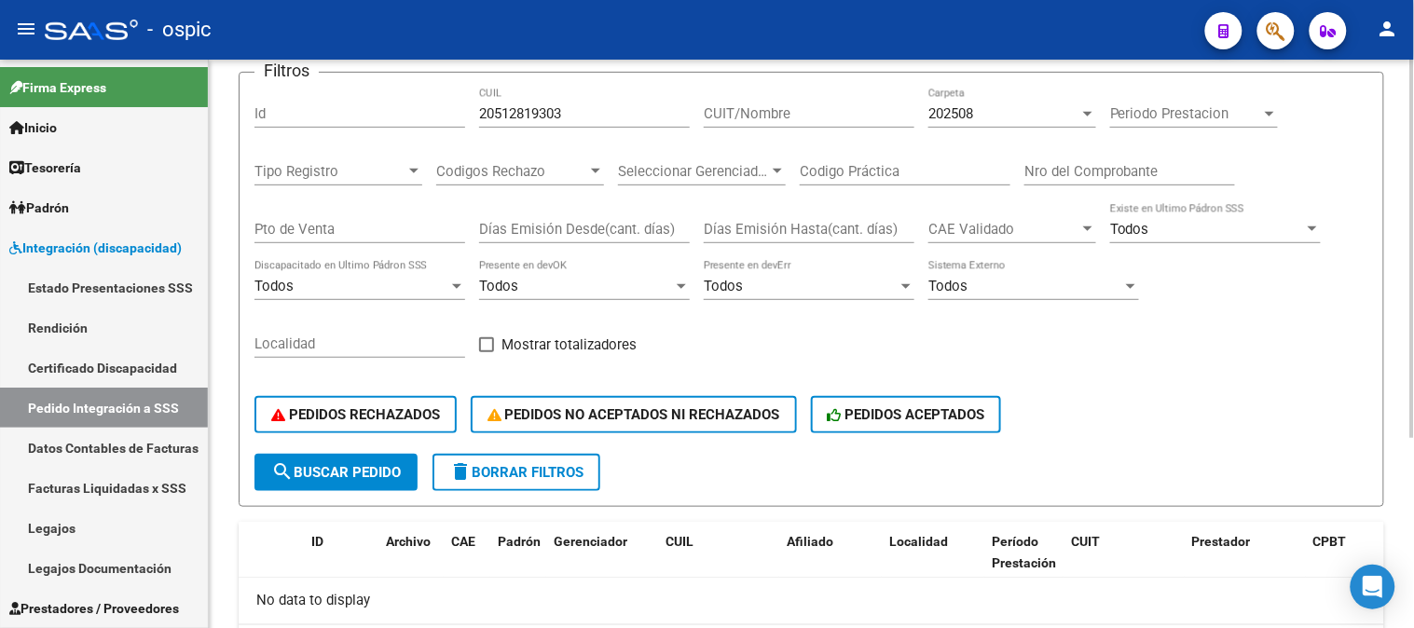
scroll to position [77, 0]
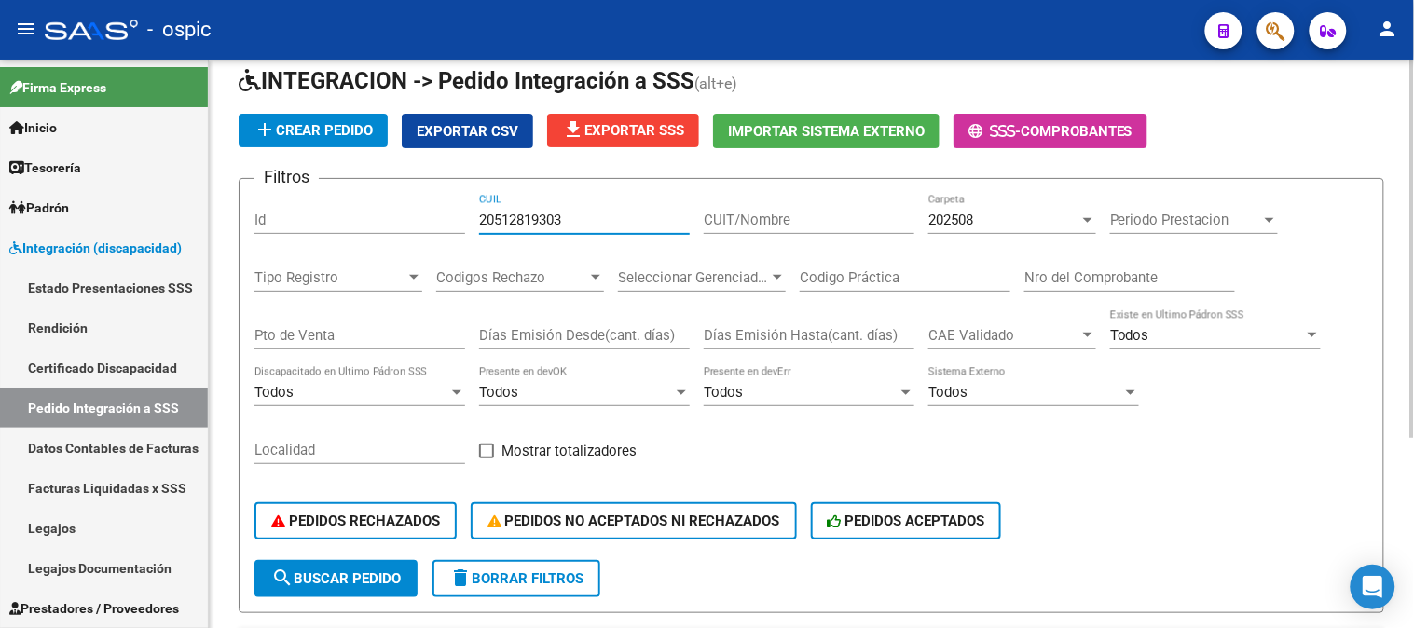
drag, startPoint x: 448, startPoint y: 236, endPoint x: 424, endPoint y: 233, distance: 24.4
click at [429, 234] on div "Filtros Id 20512819303 CUIL CUIT/Nombre 202508 Carpeta Periodo Prestacion Perio…" at bounding box center [811, 377] width 1114 height 366
click at [744, 228] on div "CUIT/Nombre" at bounding box center [809, 214] width 211 height 40
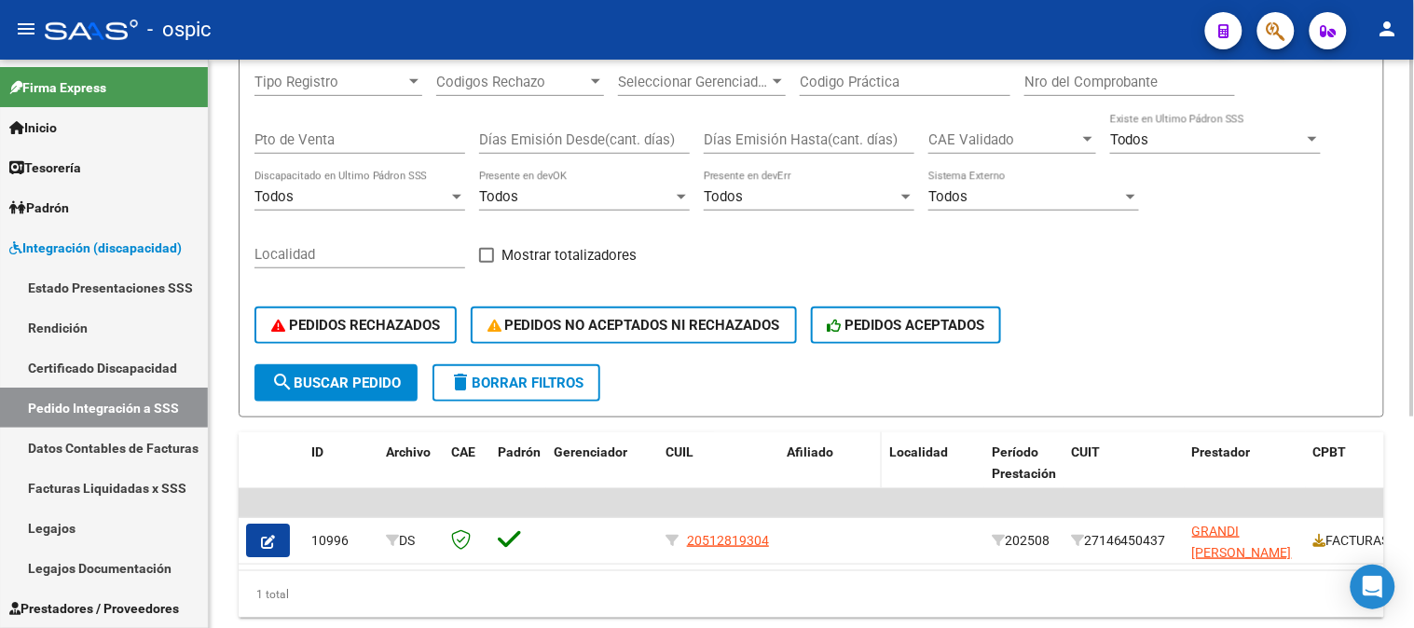
scroll to position [336, 0]
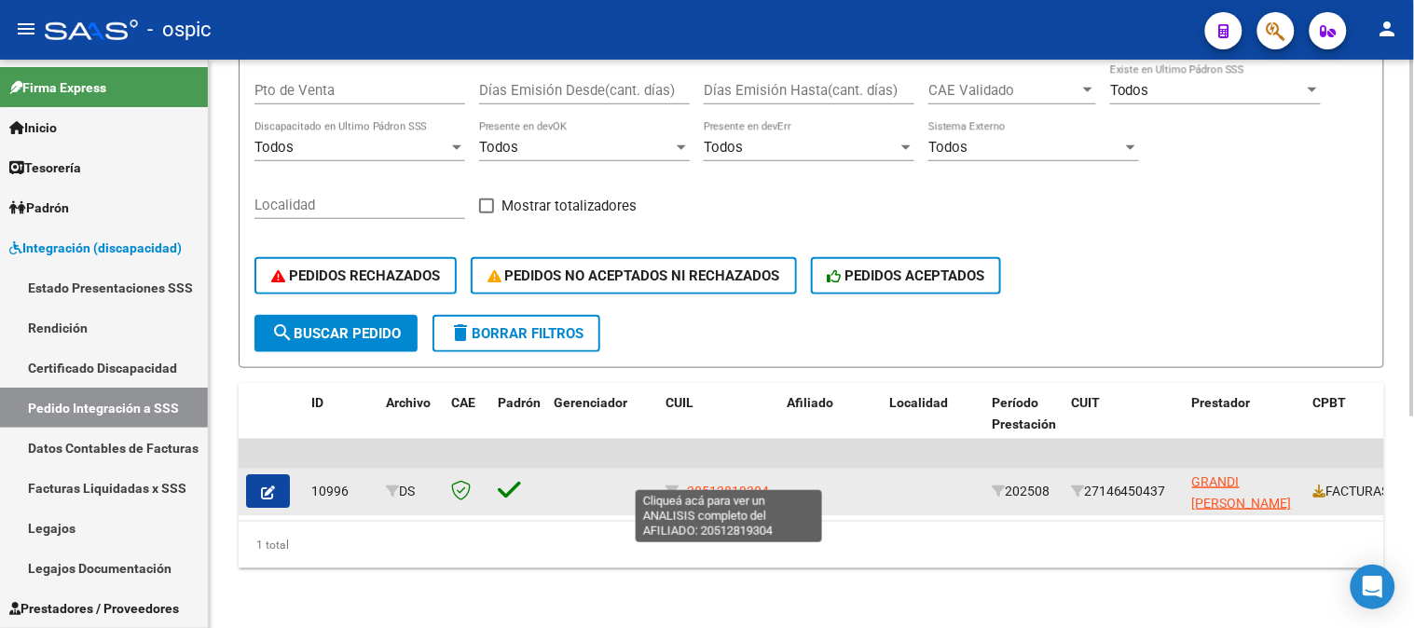
type input "grand"
click at [741, 484] on span "20512819304" at bounding box center [728, 491] width 82 height 15
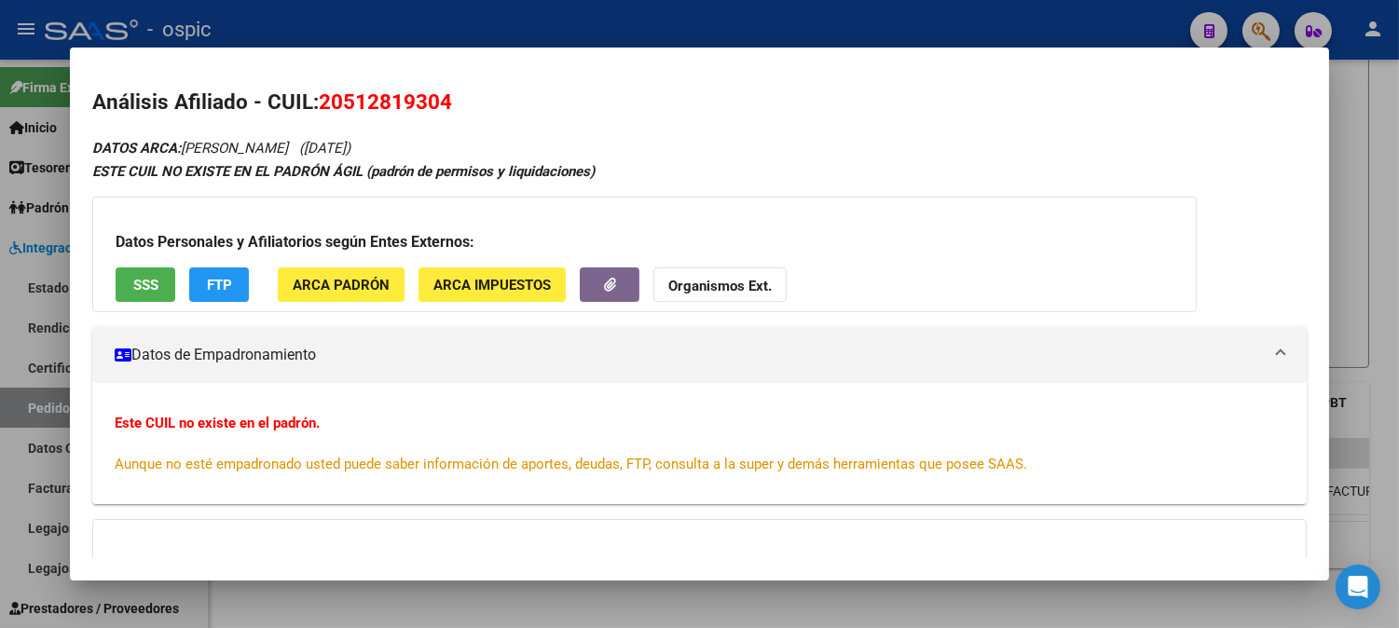
drag, startPoint x: 312, startPoint y: 103, endPoint x: 443, endPoint y: 103, distance: 130.5
click at [443, 103] on span "20512819304" at bounding box center [385, 101] width 133 height 24
copy span "20512819304"
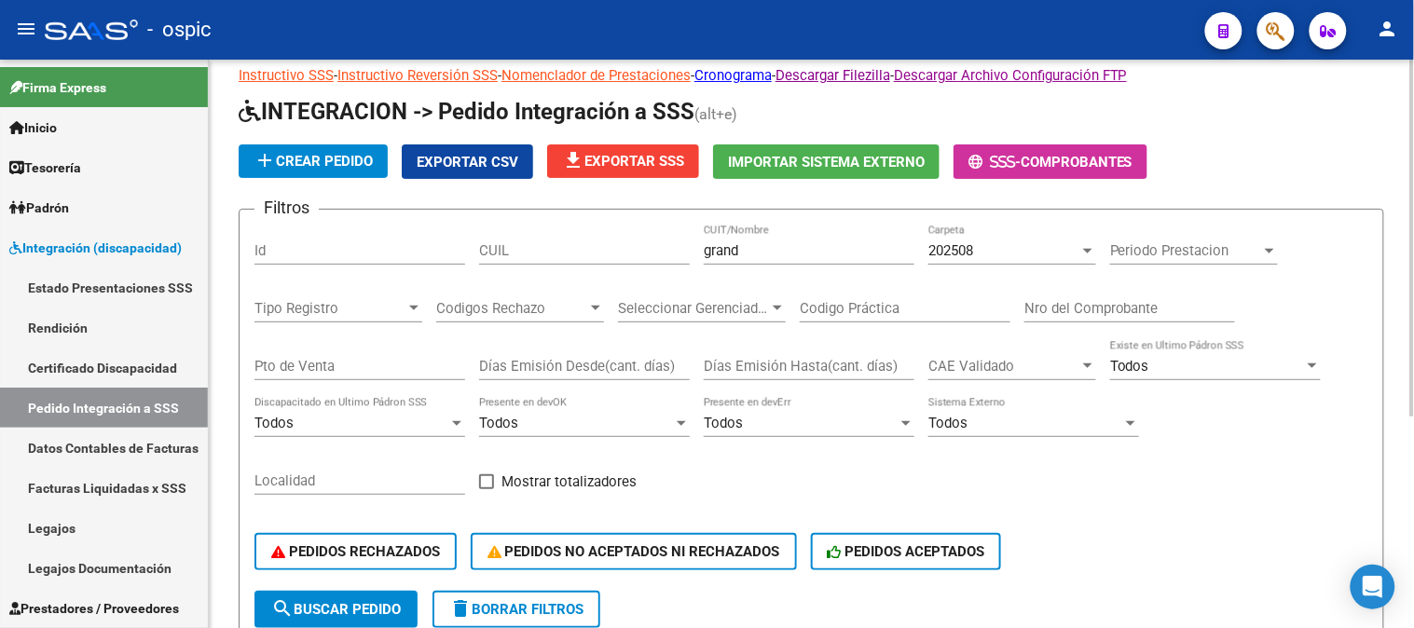
scroll to position [24, 0]
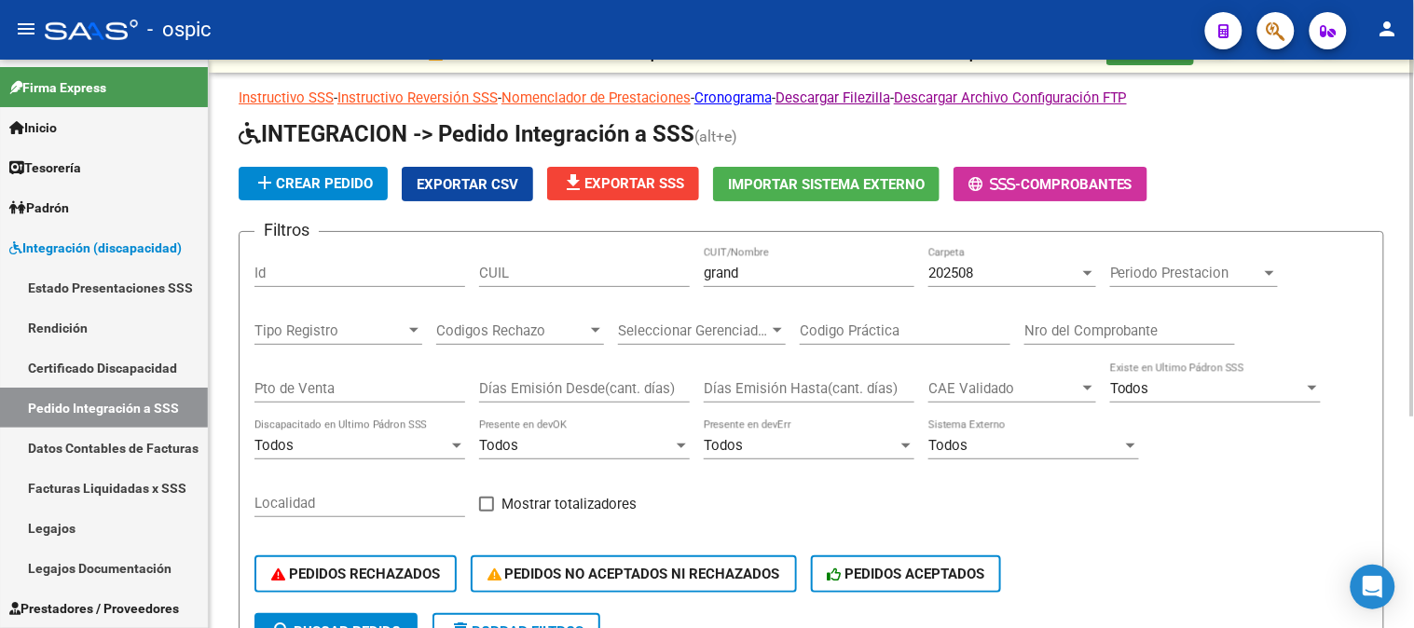
click at [598, 270] on input "CUIL" at bounding box center [584, 273] width 211 height 17
paste input "20512819304"
type input "20512819304"
drag, startPoint x: 825, startPoint y: 273, endPoint x: 433, endPoint y: 281, distance: 391.5
click at [438, 281] on div "Filtros Id 20512819304 CUIL grand CUIT/Nombre 202508 Carpeta Periodo Prestacion…" at bounding box center [811, 430] width 1114 height 366
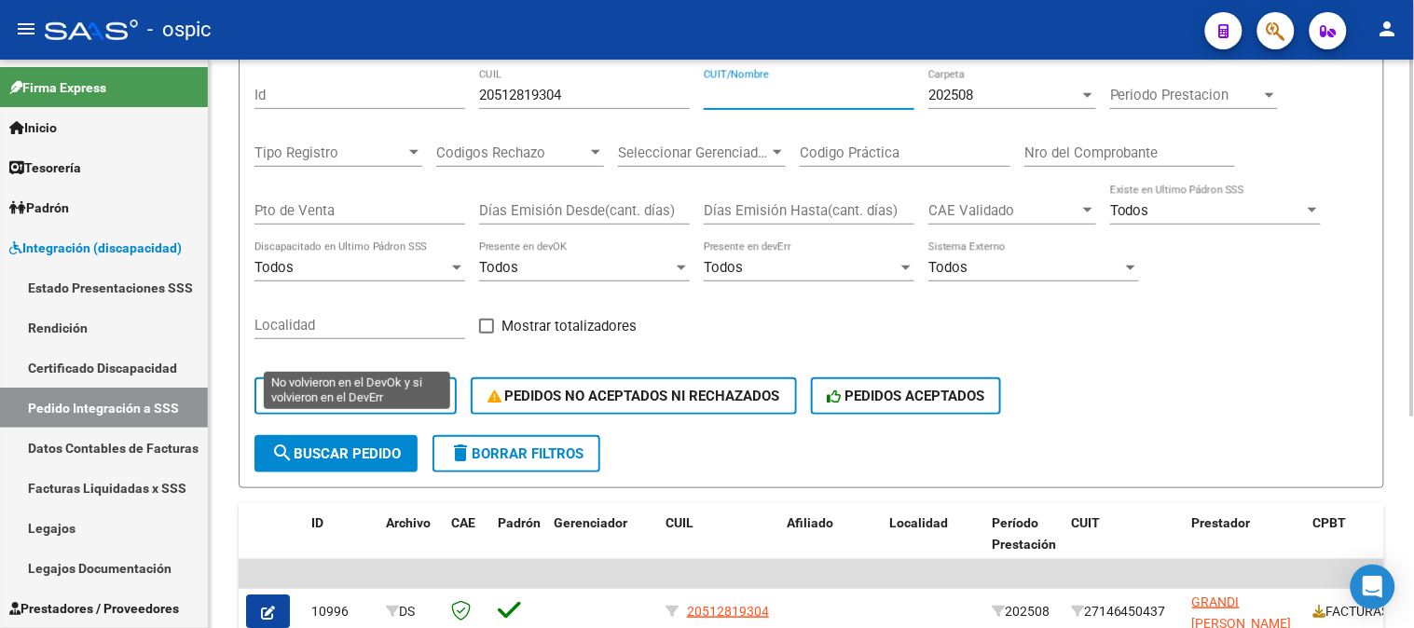
scroll to position [336, 0]
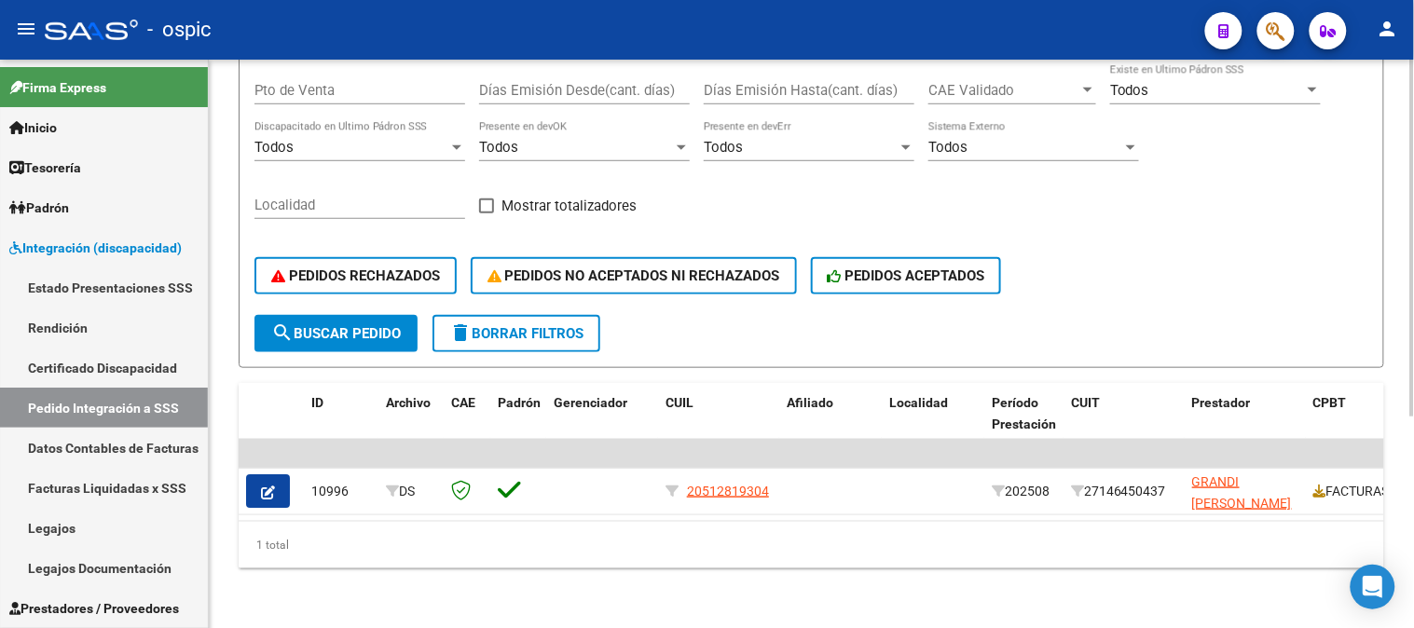
click at [385, 328] on button "search Buscar Pedido" at bounding box center [335, 333] width 163 height 37
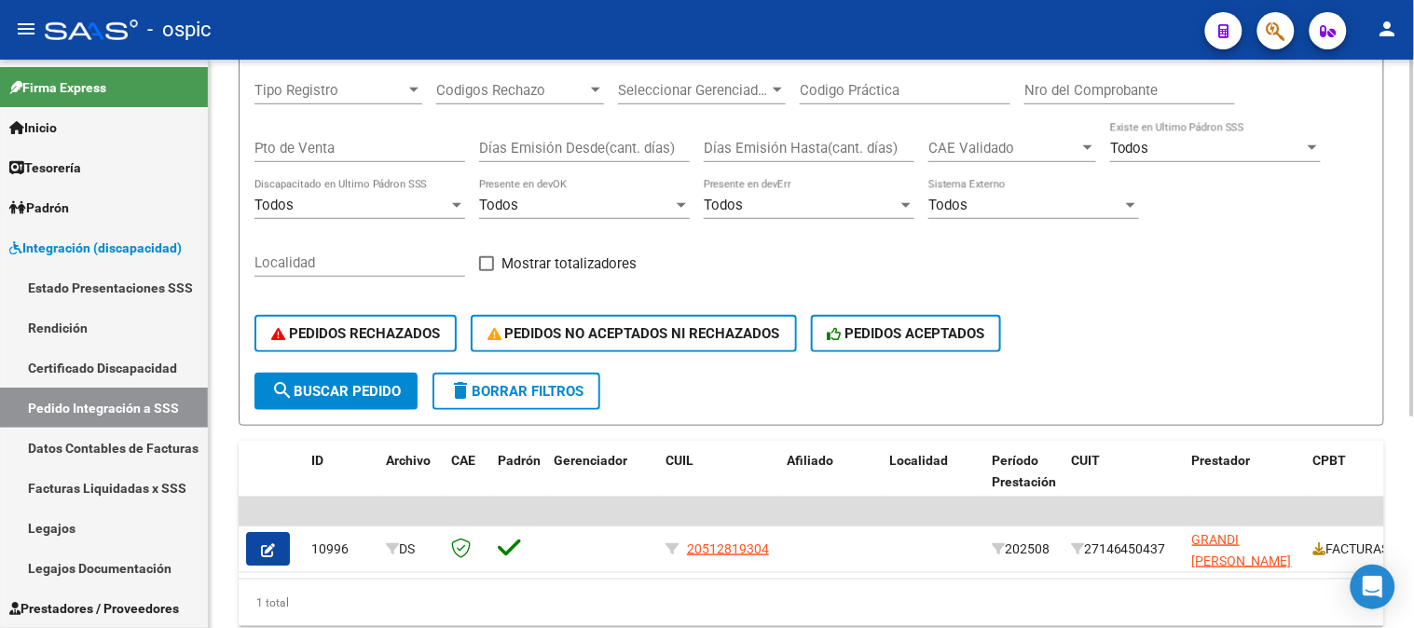
scroll to position [128, 0]
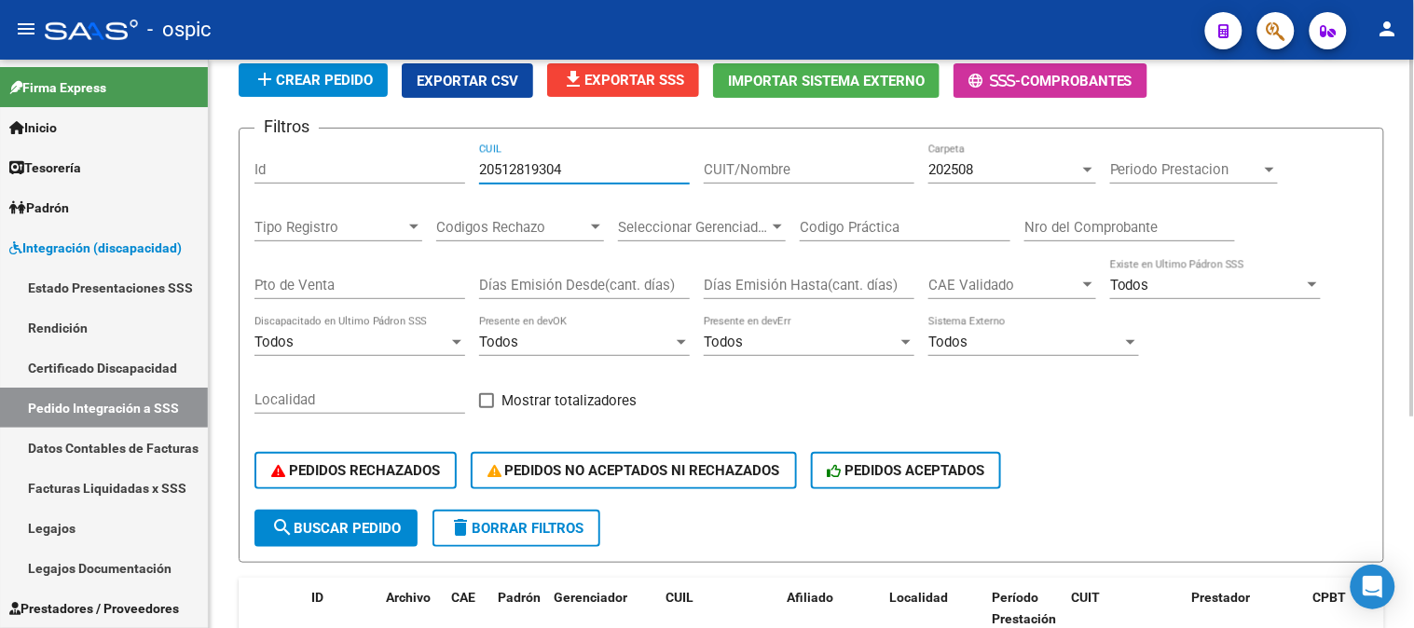
drag, startPoint x: 592, startPoint y: 166, endPoint x: 358, endPoint y: 162, distance: 234.0
click at [358, 162] on div "Filtros Id 20512819304 CUIL CUIT/Nombre 202508 Carpeta Periodo Prestacion Perio…" at bounding box center [811, 327] width 1114 height 366
paste input "351303272"
click at [371, 514] on button "search Buscar Pedido" at bounding box center [335, 528] width 163 height 37
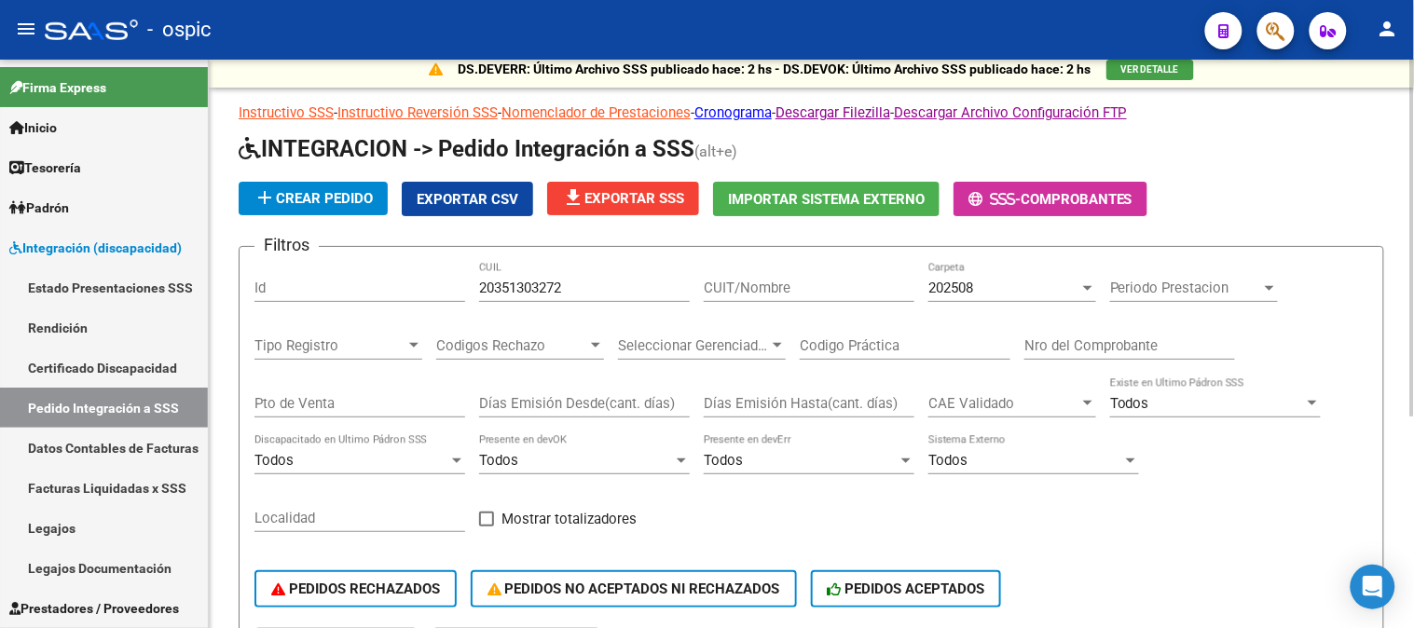
scroll to position [0, 0]
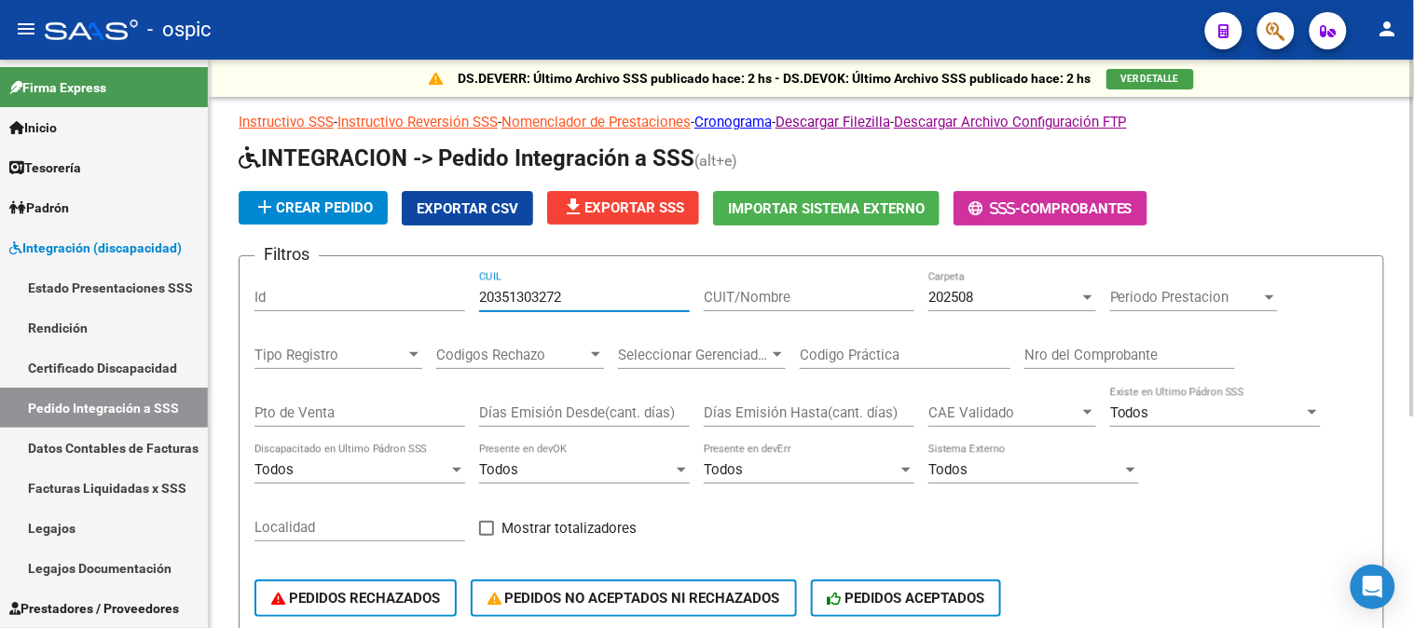
drag, startPoint x: 427, startPoint y: 293, endPoint x: 390, endPoint y: 292, distance: 37.3
click at [390, 292] on div "Filtros Id 20351303272 CUIL CUIT/Nombre 202508 Carpeta Periodo Prestacion Perio…" at bounding box center [811, 454] width 1114 height 366
paste input "33655331"
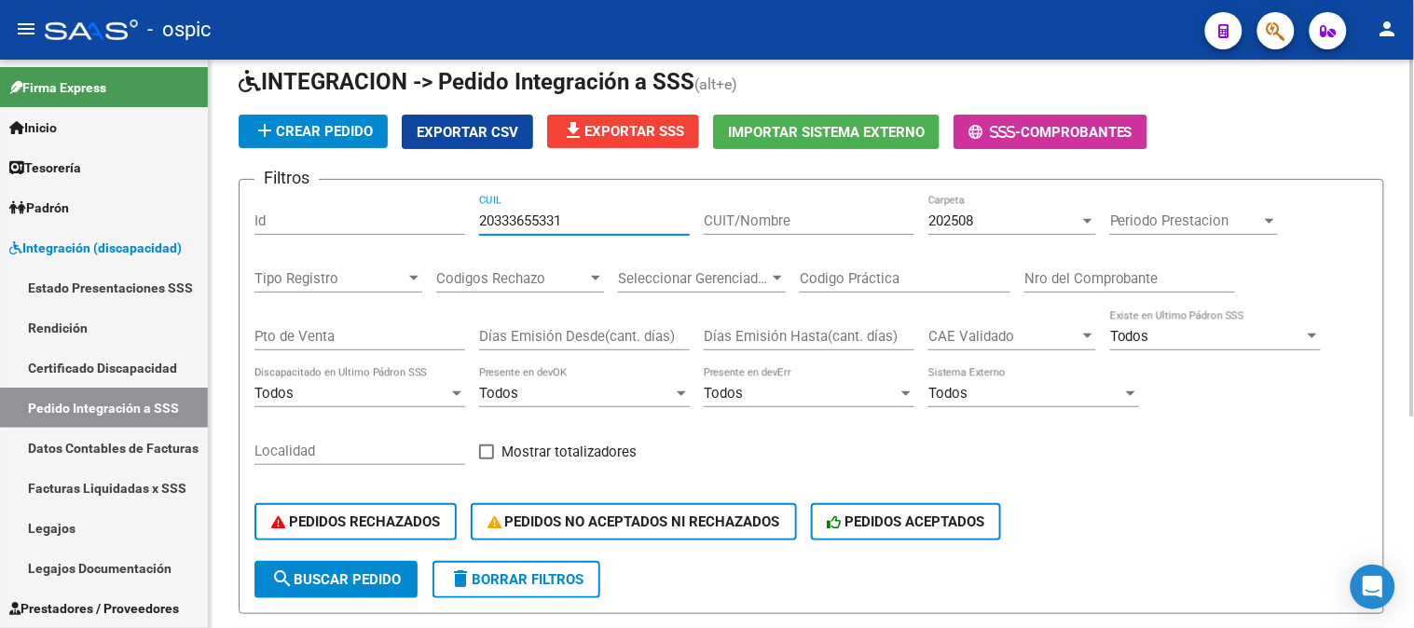
scroll to position [336, 0]
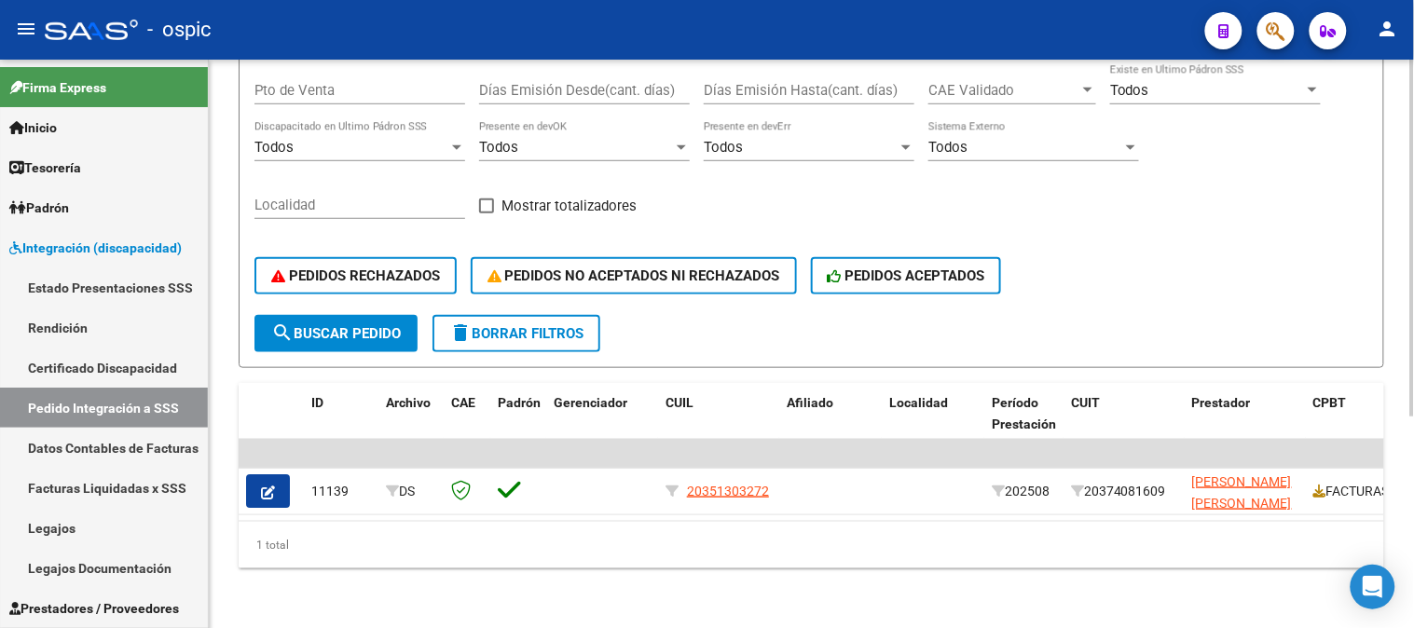
type input "20333655331"
click at [367, 315] on button "search Buscar Pedido" at bounding box center [335, 333] width 163 height 37
